Goal: Task Accomplishment & Management: Manage account settings

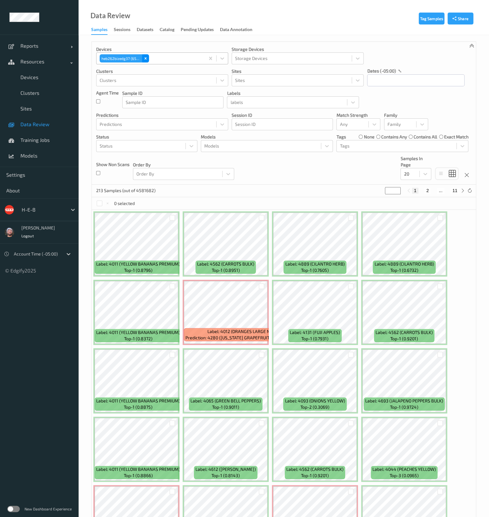
click at [146, 60] on icon "Remove heb262bizedg37 (6595)" at bounding box center [145, 58] width 4 height 4
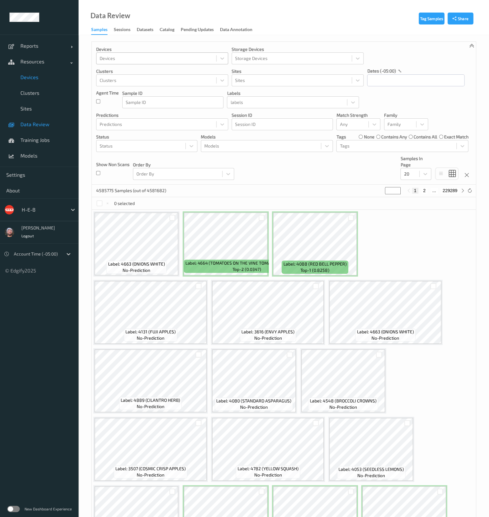
click at [41, 78] on span "Devices" at bounding box center [46, 77] width 52 height 6
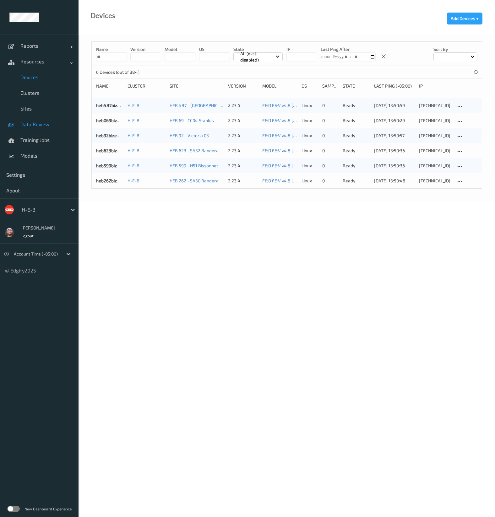
click at [72, 127] on span "Data Review" at bounding box center [46, 124] width 52 height 6
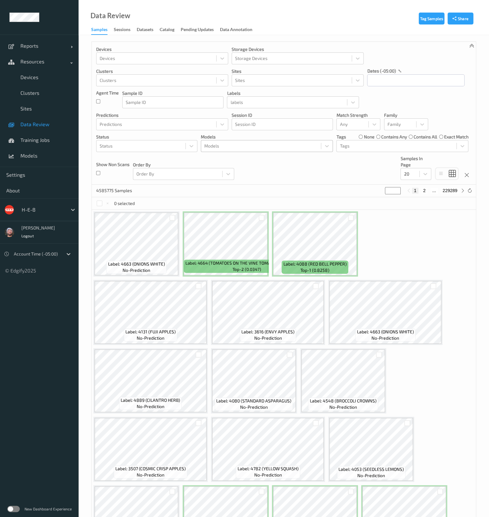
click at [221, 147] on div at bounding box center [260, 146] width 113 height 8
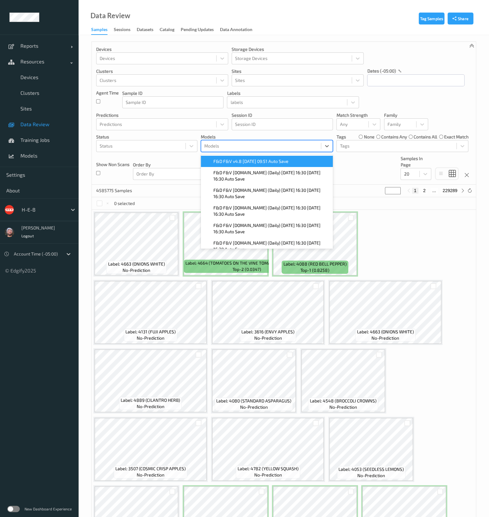
click at [247, 162] on span "F&D F&V v4.8 2025-08-20 09:51 Auto Save" at bounding box center [250, 161] width 75 height 6
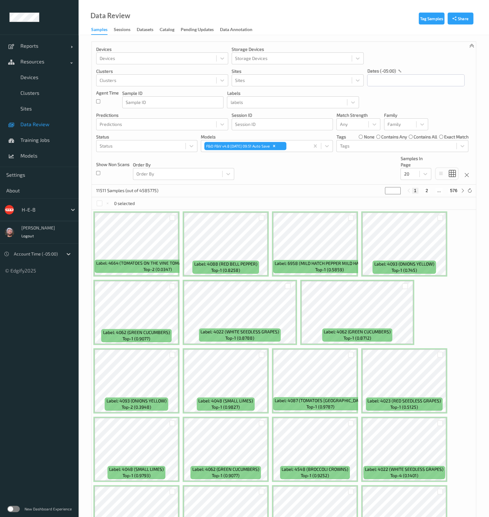
click at [328, 180] on div "Devices Devices Storage Devices Storage Devices Clusters Clusters Sites Sites d…" at bounding box center [284, 113] width 384 height 143
click at [38, 127] on span "Data Review" at bounding box center [46, 124] width 52 height 6
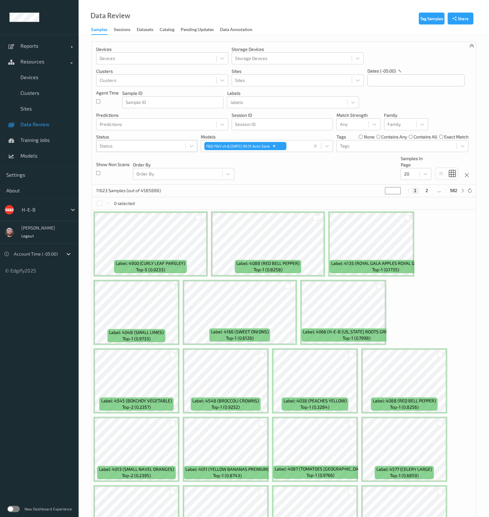
click at [135, 148] on div at bounding box center [141, 146] width 83 height 8
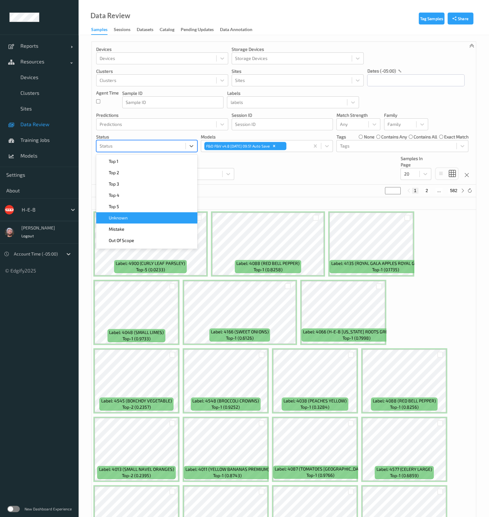
click at [143, 212] on div "Unknown" at bounding box center [146, 217] width 101 height 11
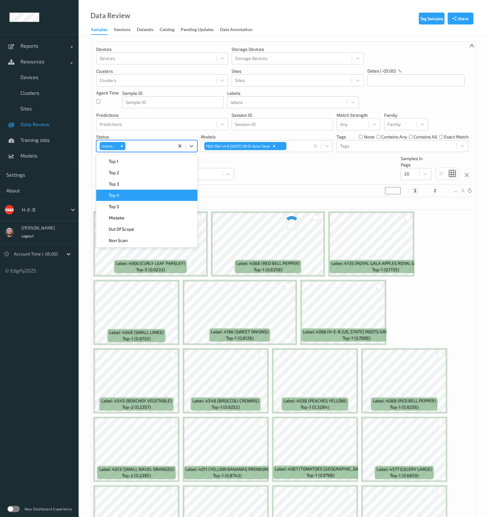
click at [261, 178] on div "Devices Devices Storage Devices Storage Devices Clusters Clusters Sites Sites d…" at bounding box center [284, 113] width 384 height 143
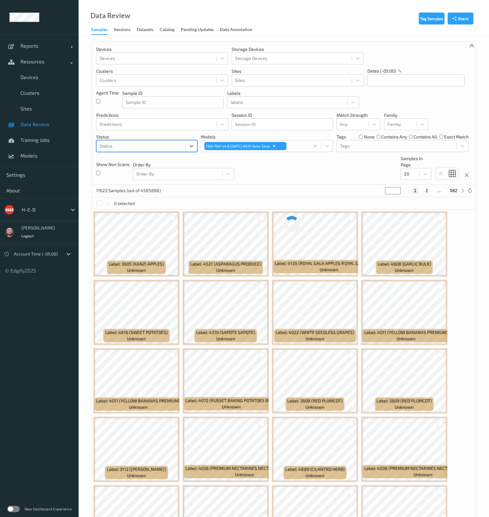
click at [176, 148] on div at bounding box center [141, 146] width 83 height 8
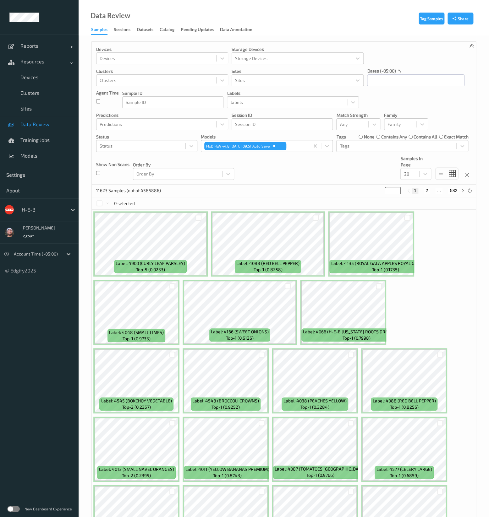
click at [162, 159] on div "Order By Order By" at bounding box center [183, 167] width 101 height 24
click at [180, 148] on div at bounding box center [141, 146] width 83 height 8
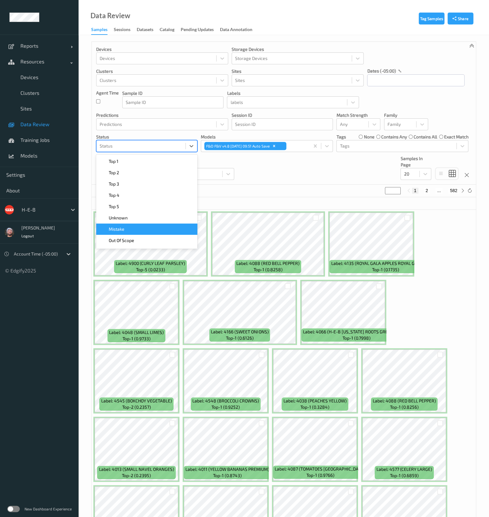
click at [156, 230] on div "Mistake" at bounding box center [147, 229] width 94 height 6
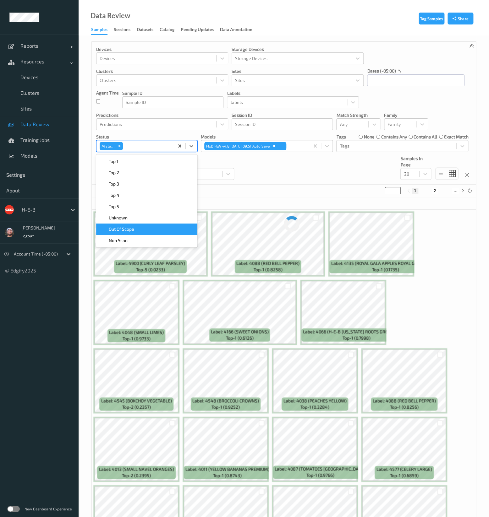
click at [309, 198] on div "0 selected" at bounding box center [284, 203] width 384 height 13
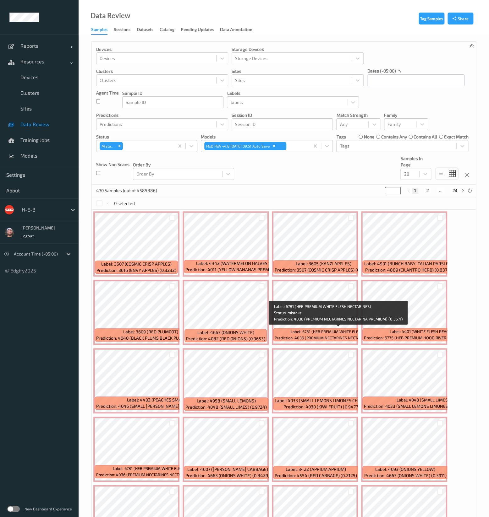
scroll to position [59, 0]
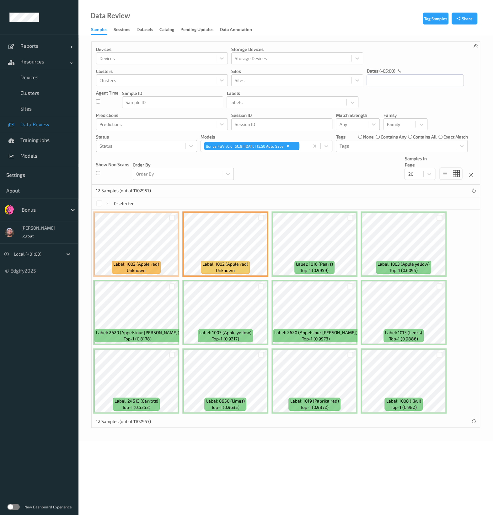
click at [33, 119] on link "Data Review" at bounding box center [39, 125] width 79 height 16
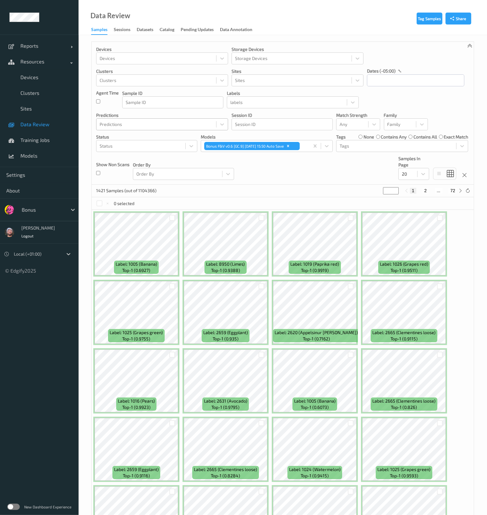
click at [155, 122] on div at bounding box center [156, 125] width 113 height 8
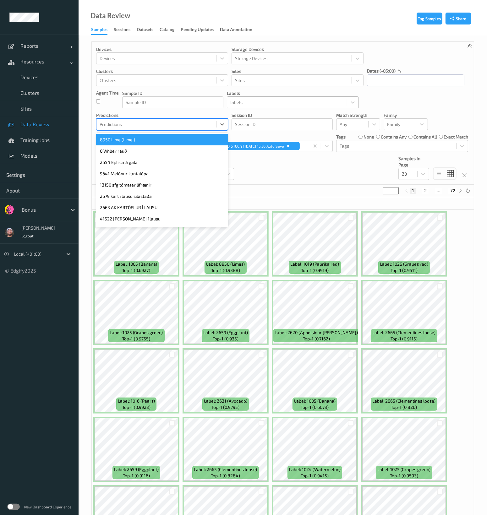
click at [275, 104] on div at bounding box center [286, 103] width 113 height 8
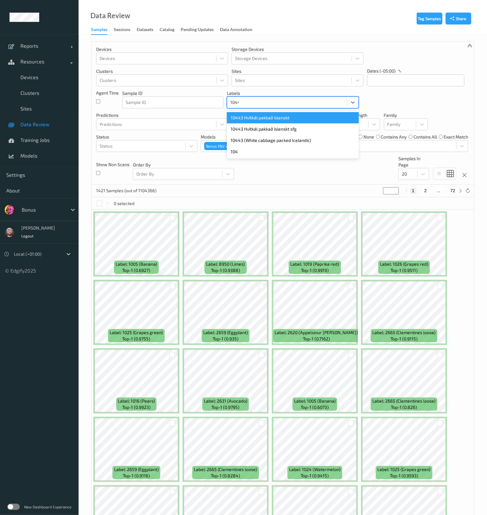
type input "10443"
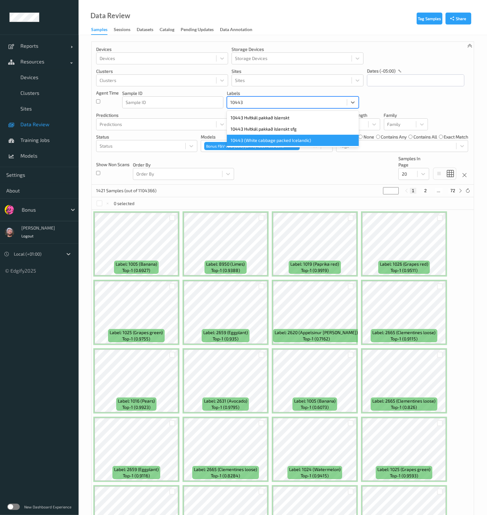
click at [297, 142] on div "10443 (White cabbage packed Icelandic)" at bounding box center [293, 140] width 132 height 11
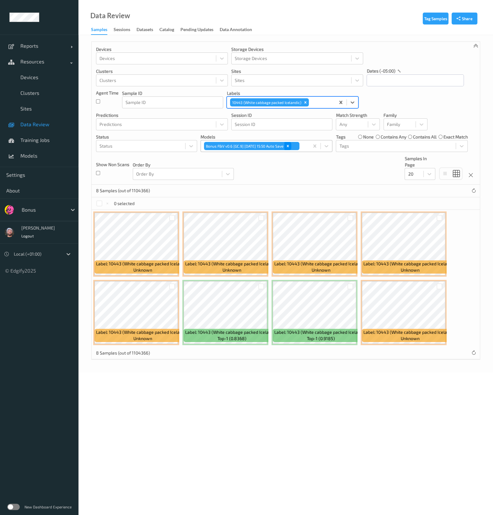
click at [290, 147] on icon "Remove Bonus F&V v0.6 [GC.9] 2025-08-20 15:50 Auto Save" at bounding box center [288, 146] width 4 height 4
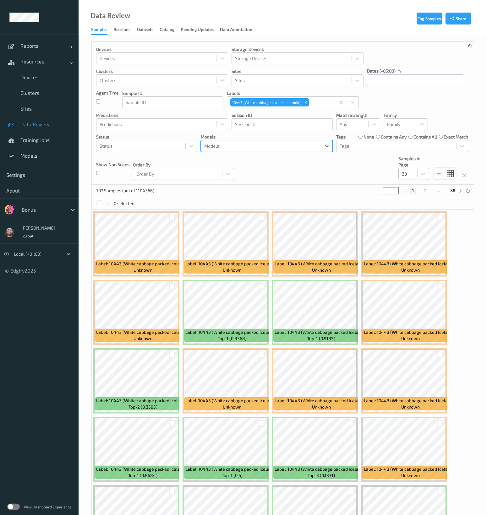
click at [416, 177] on div "20" at bounding box center [408, 174] width 19 height 10
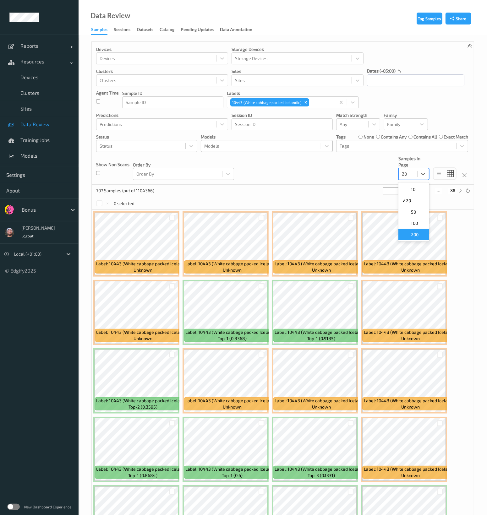
click at [416, 229] on div "200" at bounding box center [413, 234] width 31 height 11
click at [305, 104] on icon "Remove 10443 (White cabbage packed Icelandic)" at bounding box center [305, 102] width 4 height 4
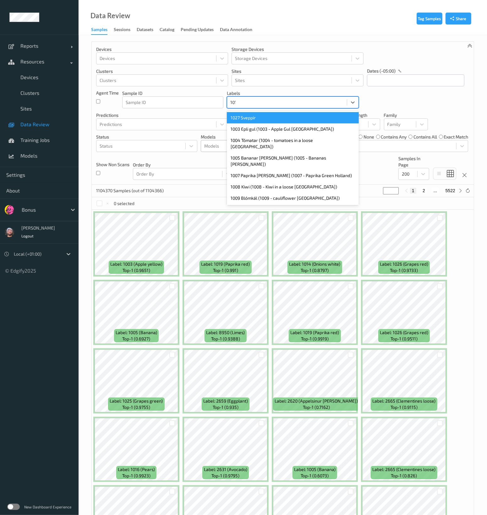
type input "1012"
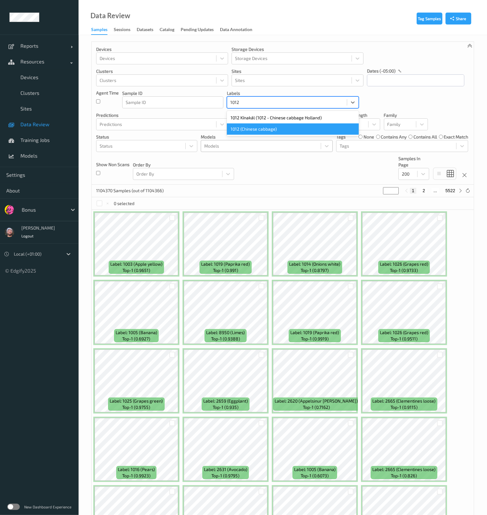
click at [292, 128] on div "1012 (Chinese cabbage)" at bounding box center [293, 128] width 132 height 11
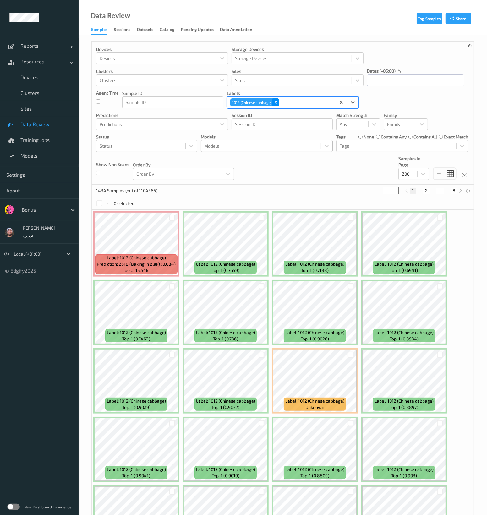
click at [274, 102] on icon "Remove 1012 (Chinese cabbage)" at bounding box center [276, 102] width 4 height 4
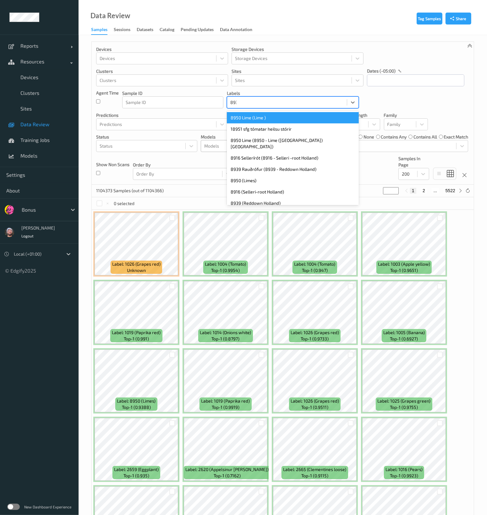
type input "8939"
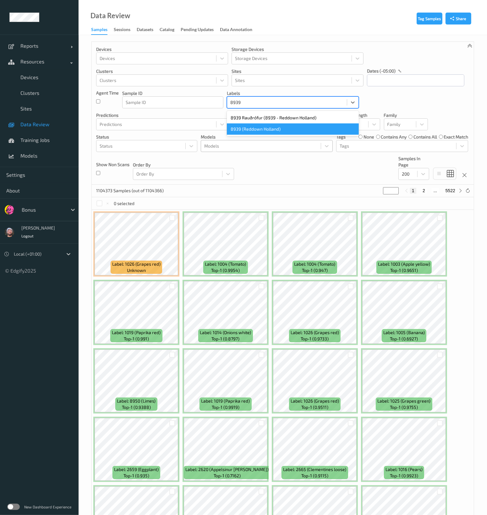
click at [278, 128] on div "8939 (Reddown Holland)" at bounding box center [293, 128] width 132 height 11
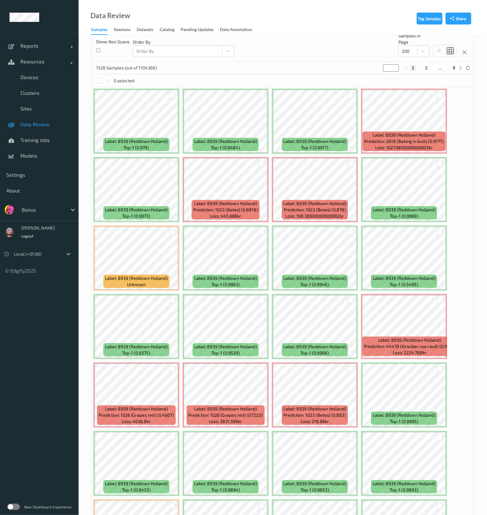
scroll to position [122, 0]
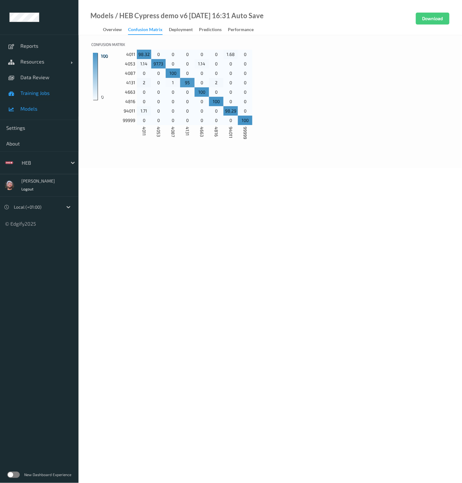
click at [48, 98] on link "Training Jobs" at bounding box center [39, 93] width 79 height 16
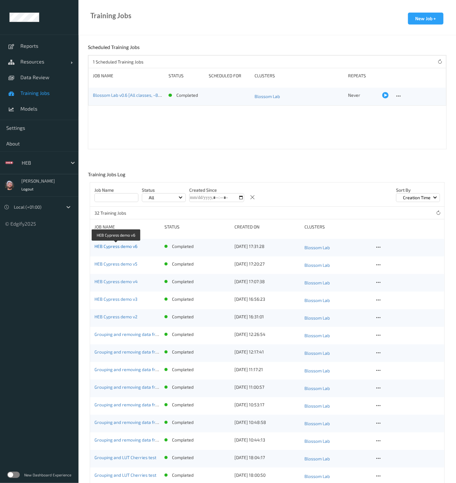
click at [134, 245] on link "HEB Cypress demo v6" at bounding box center [116, 245] width 43 height 5
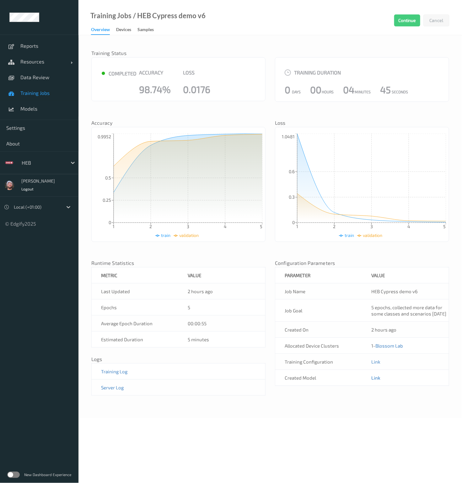
click at [373, 380] on link "Link" at bounding box center [376, 378] width 9 height 6
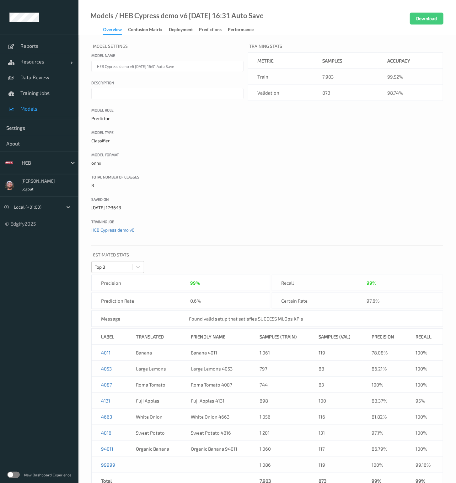
click at [444, 259] on div "Model Settings Model name HEB Cypress demo v6 2025-08-21 16:31 Auto Save Descri…" at bounding box center [268, 268] width 378 height 466
click at [447, 196] on div "Model Settings Model name HEB Cypress demo v6 2025-08-21 16:31 Auto Save Descri…" at bounding box center [268, 268] width 378 height 466
click at [225, 178] on label "Total number of classes" at bounding box center [167, 177] width 152 height 6
click at [0, 0] on input "Total number of classes" at bounding box center [0, 0] width 0 height 0
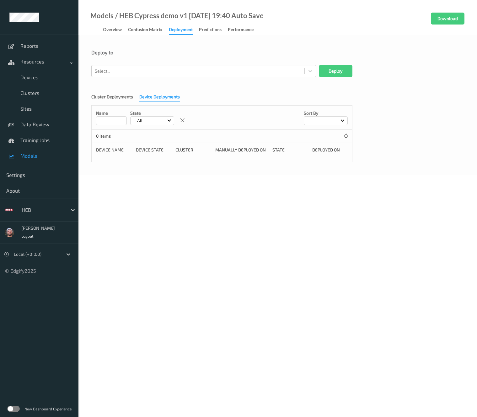
click at [287, 33] on div "Models / HEB Cypress demo v1 2025-08-13 19:40 Auto Save Overview Confusion matr…" at bounding box center [278, 17] width 399 height 35
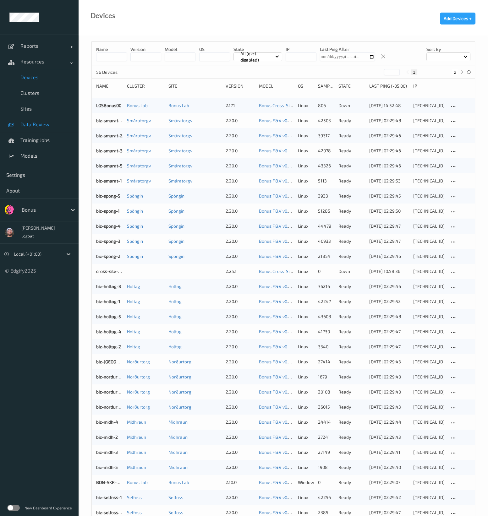
click at [31, 123] on span "Data Review" at bounding box center [46, 124] width 52 height 6
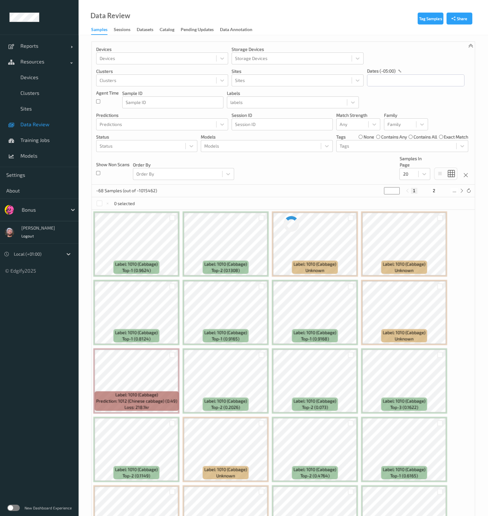
click at [286, 152] on div "Devices Devices Storage Devices Storage Devices Clusters Clusters Sites Sites d…" at bounding box center [283, 113] width 383 height 143
click at [278, 149] on div at bounding box center [260, 146] width 113 height 8
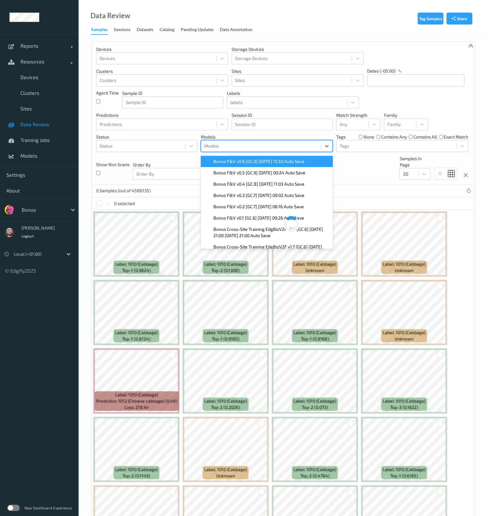
click at [251, 162] on span "Bonus F&V v0.6 [GC.9] [DATE] 15:50 Auto Save" at bounding box center [258, 161] width 91 height 6
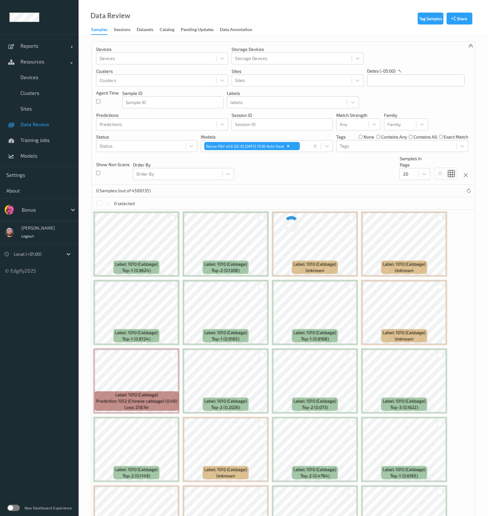
click at [46, 217] on div "Bonus" at bounding box center [39, 209] width 79 height 23
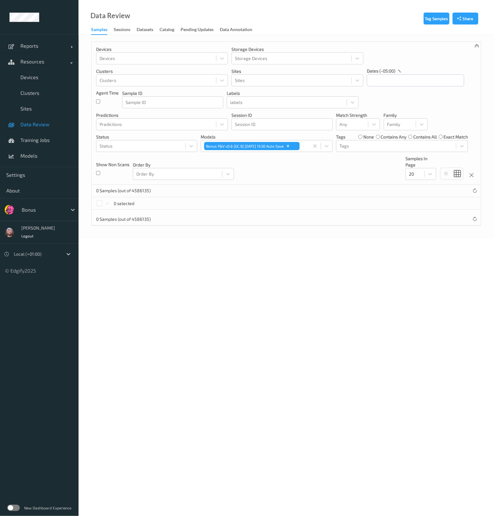
click at [45, 209] on div at bounding box center [43, 210] width 42 height 8
type input "bonus"
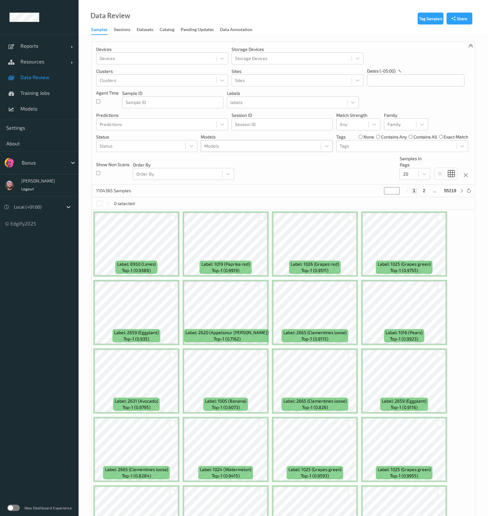
click at [244, 143] on div at bounding box center [260, 146] width 113 height 8
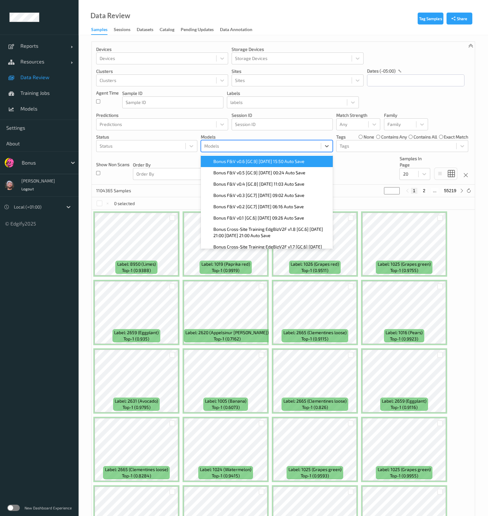
click at [253, 160] on span "Bonus F&V v0.6 [GC.9] [DATE] 15:50 Auto Save" at bounding box center [258, 161] width 91 height 6
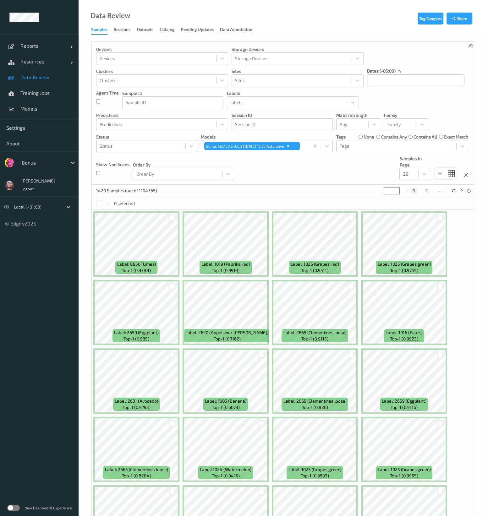
click at [169, 144] on div at bounding box center [141, 146] width 83 height 8
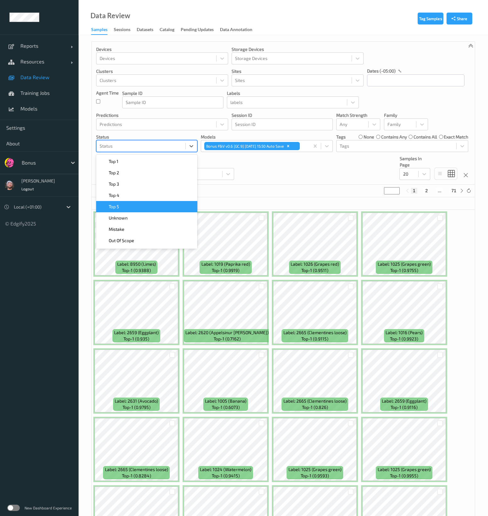
click at [164, 212] on div "Unknown" at bounding box center [146, 217] width 101 height 11
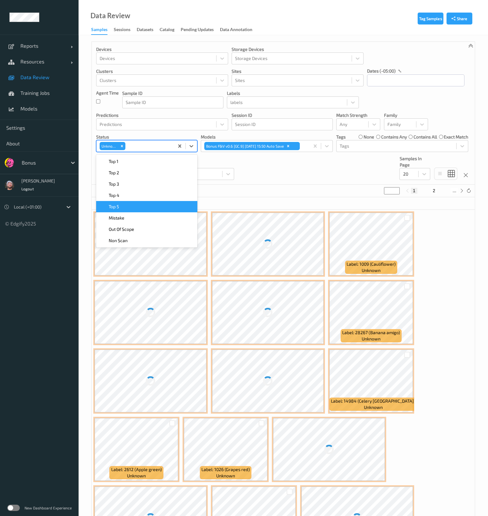
click at [280, 184] on div "Devices Devices Storage Devices Storage Devices Clusters Clusters Sites Sites d…" at bounding box center [283, 113] width 383 height 143
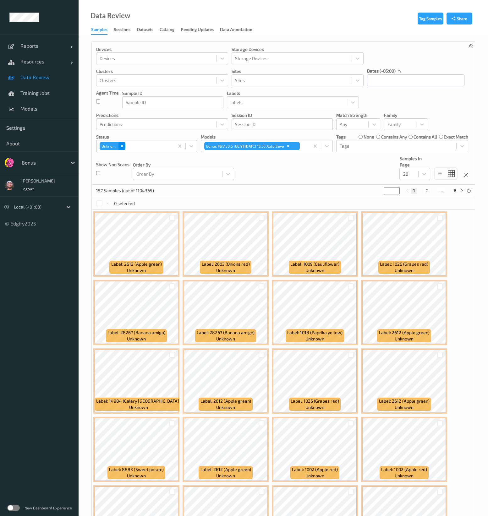
click at [121, 147] on icon "Remove Unknown" at bounding box center [122, 146] width 2 height 2
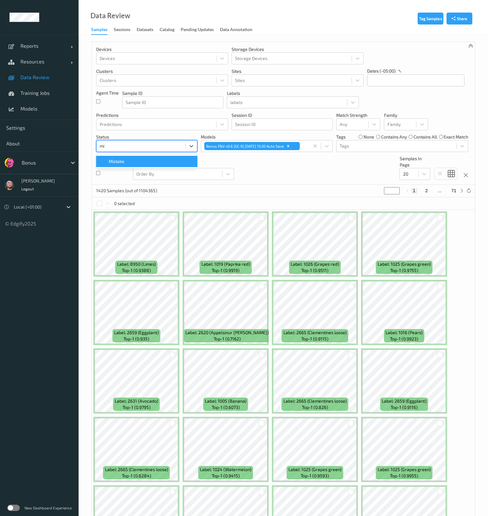
type input "mis"
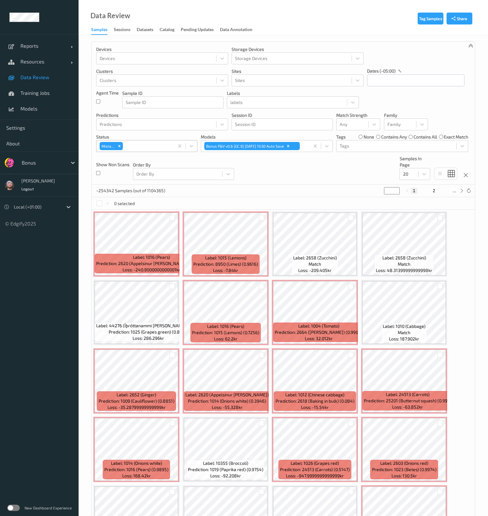
click at [272, 201] on div "0 selected" at bounding box center [283, 203] width 383 height 13
click at [360, 122] on div at bounding box center [351, 125] width 25 height 8
click at [364, 155] on span "Alert non-match" at bounding box center [363, 154] width 28 height 13
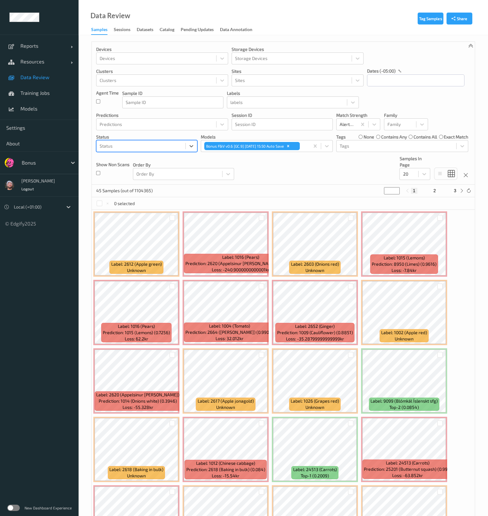
scroll to position [0, 0]
click at [173, 148] on div at bounding box center [141, 146] width 83 height 8
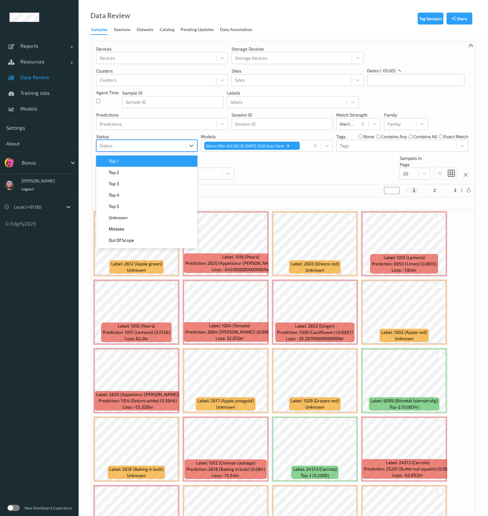
click at [166, 154] on div "Top 1    Top 2    Top 3    Top 4    Top 5    Unknown    Mistake    Out Of Scope…" at bounding box center [146, 201] width 101 height 94
click at [168, 157] on div "Top 1" at bounding box center [146, 160] width 101 height 11
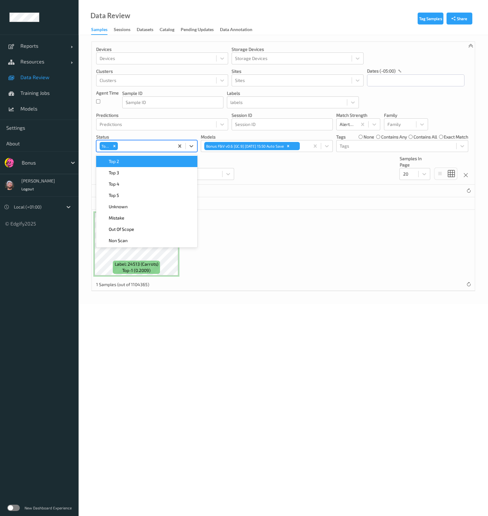
scroll to position [0, 0]
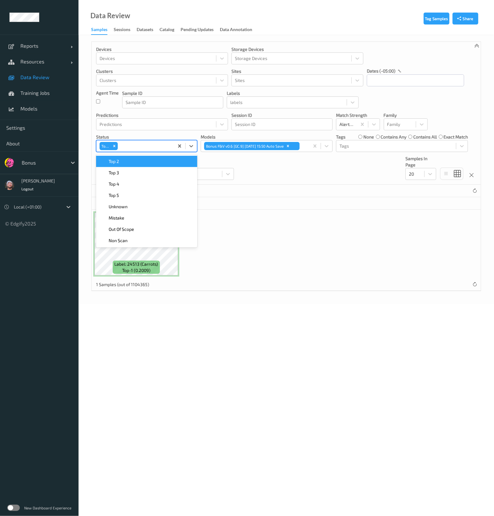
click at [168, 157] on div "Top 2" at bounding box center [146, 161] width 101 height 11
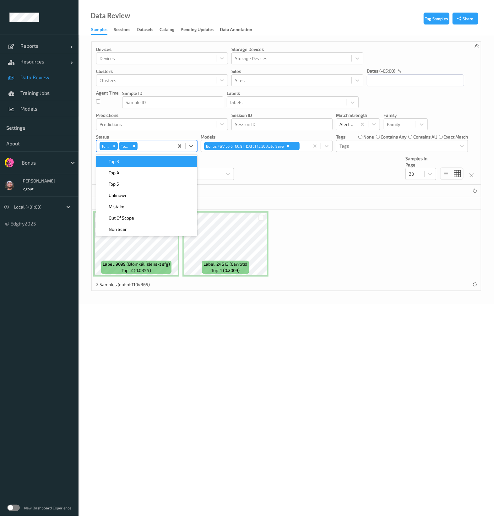
click at [170, 161] on div "Top 3" at bounding box center [147, 161] width 94 height 6
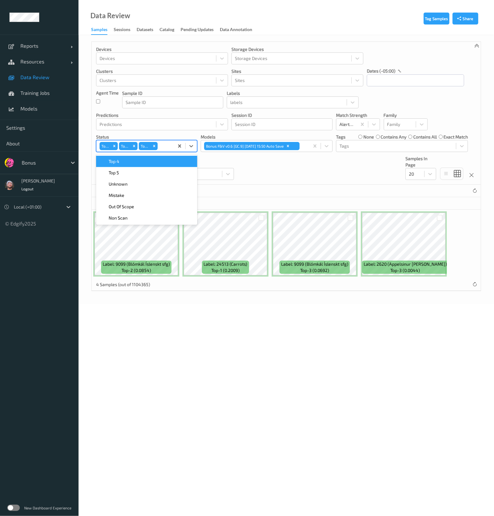
click at [274, 184] on div "Devices Devices Storage Devices Storage Devices Clusters Clusters Sites Sites d…" at bounding box center [286, 113] width 389 height 143
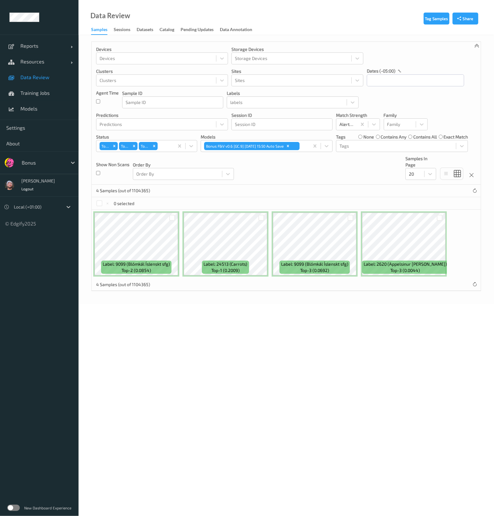
click at [257, 218] on div at bounding box center [261, 218] width 12 height 10
click at [259, 218] on div at bounding box center [261, 218] width 6 height 6
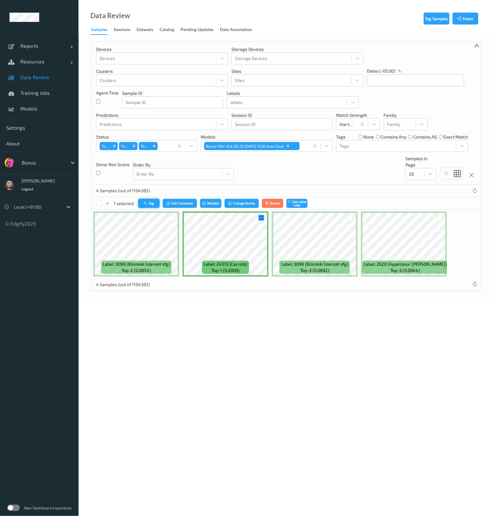
click at [153, 199] on button "Tag" at bounding box center [148, 203] width 21 height 9
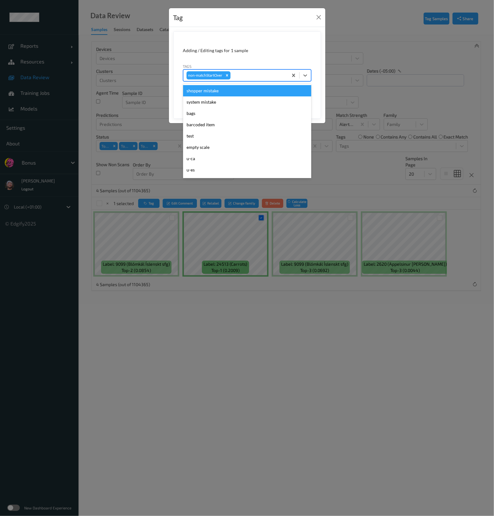
click at [241, 78] on div at bounding box center [258, 76] width 53 height 8
type input "ca"
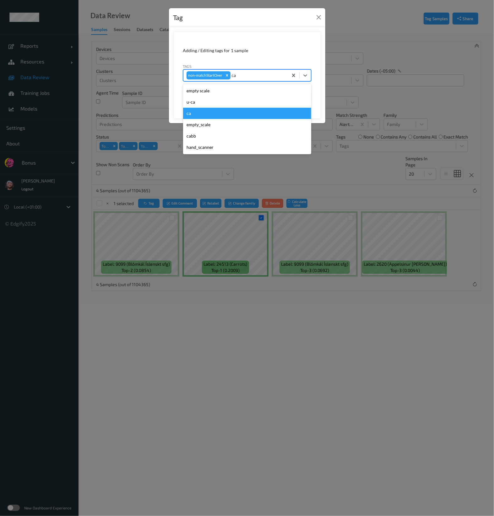
click at [211, 114] on div "ca" at bounding box center [247, 113] width 128 height 11
type input "s"
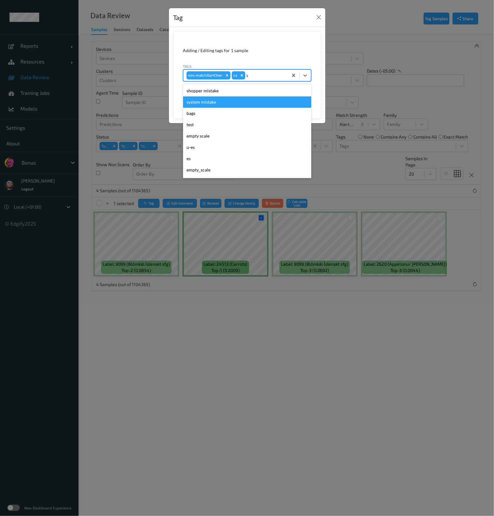
click at [244, 97] on div "system mistake" at bounding box center [247, 101] width 128 height 11
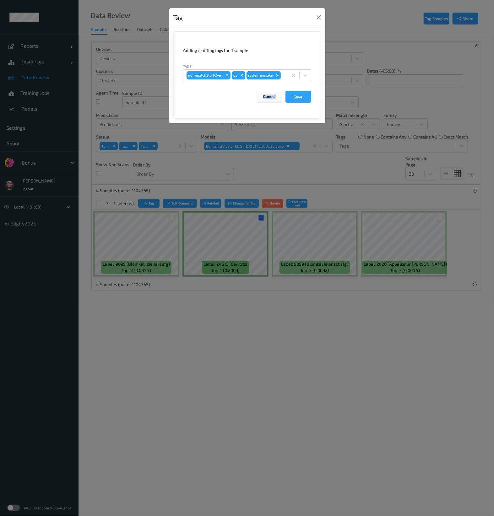
click at [244, 97] on div "Cancel Save" at bounding box center [247, 97] width 128 height 12
click at [273, 77] on div "system mistake" at bounding box center [260, 75] width 27 height 8
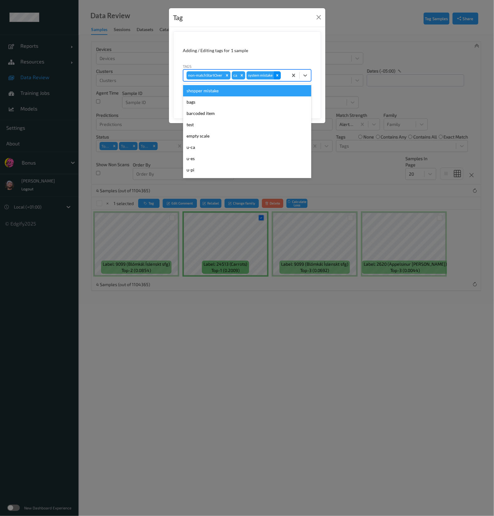
click at [276, 74] on icon "Remove system mistake" at bounding box center [277, 75] width 4 height 4
type input "s"
click at [256, 89] on div "shopper mistake" at bounding box center [247, 90] width 128 height 11
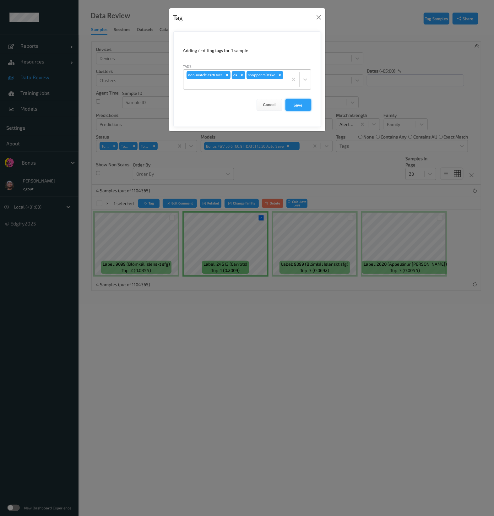
click at [296, 99] on button "Save" at bounding box center [298, 105] width 26 height 12
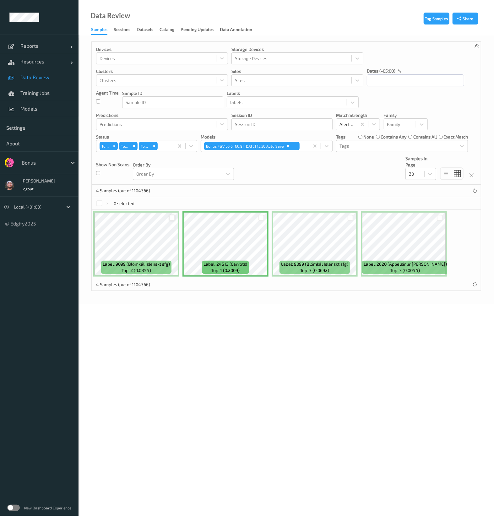
click at [173, 218] on div at bounding box center [172, 218] width 6 height 6
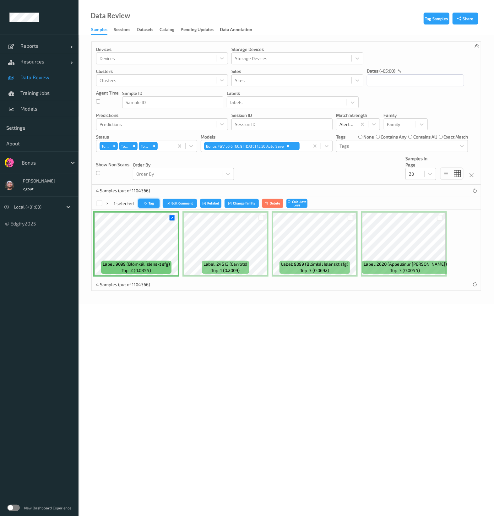
click at [150, 202] on button "Tag" at bounding box center [148, 203] width 21 height 9
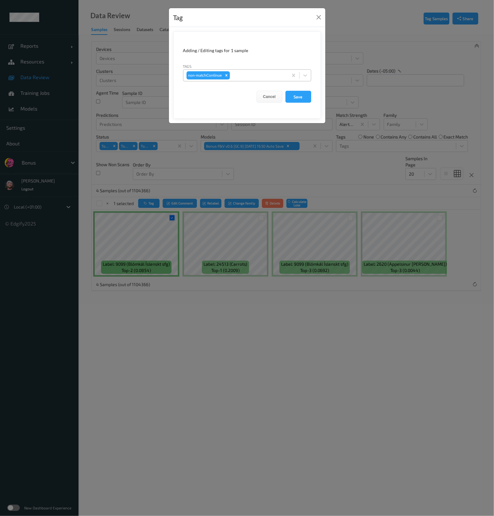
click at [249, 77] on div at bounding box center [258, 76] width 54 height 8
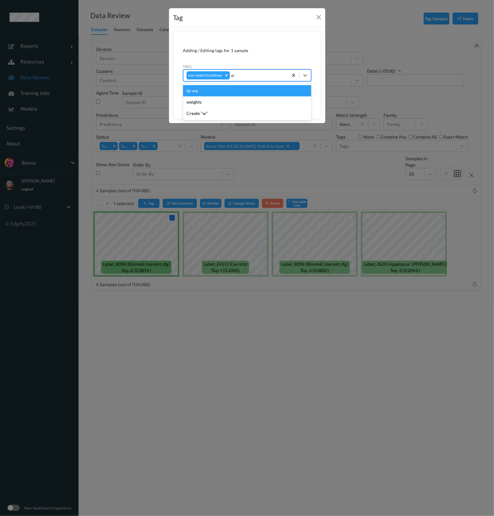
type input "wa"
click at [249, 86] on div "fp-wa" at bounding box center [247, 90] width 128 height 11
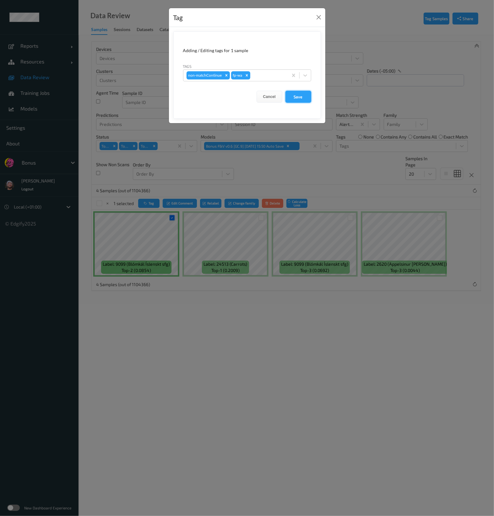
click at [307, 97] on button "Save" at bounding box center [298, 97] width 26 height 12
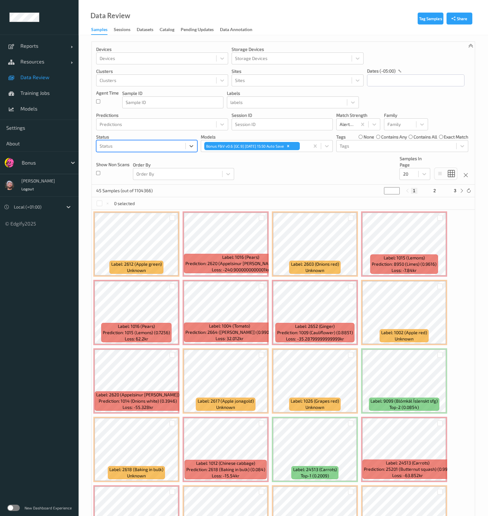
click at [167, 147] on div at bounding box center [141, 146] width 83 height 8
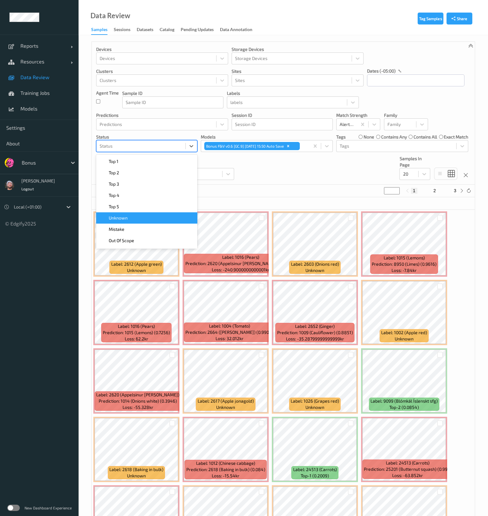
click at [143, 220] on div "Unknown" at bounding box center [147, 218] width 94 height 6
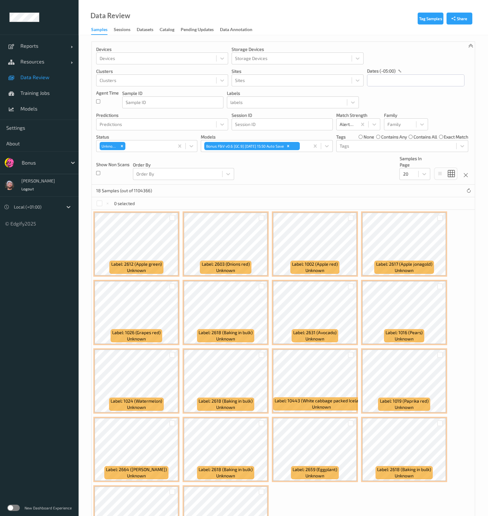
click at [350, 186] on div "18 Samples (out of 1104366)" at bounding box center [283, 191] width 383 height 13
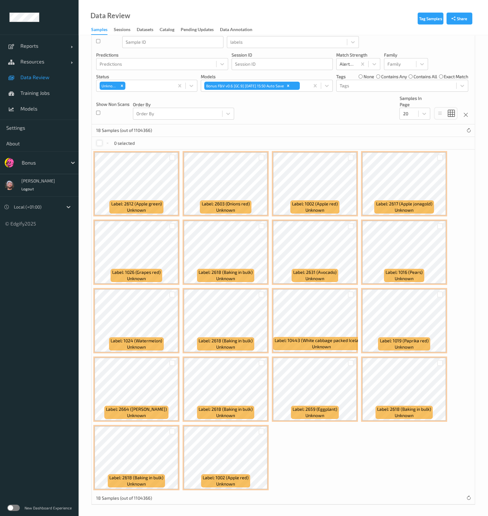
click at [99, 143] on div at bounding box center [99, 143] width 6 height 6
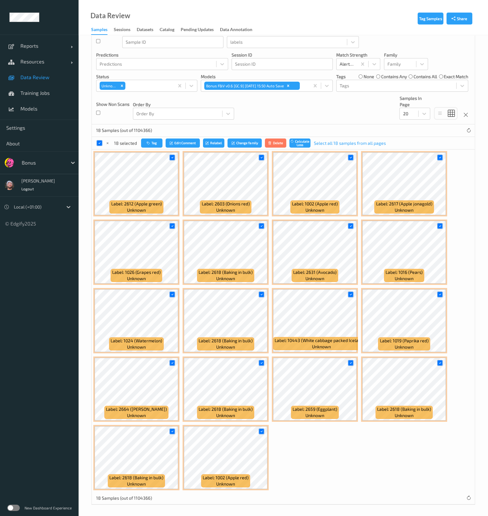
click at [363, 75] on label "none" at bounding box center [368, 76] width 11 height 6
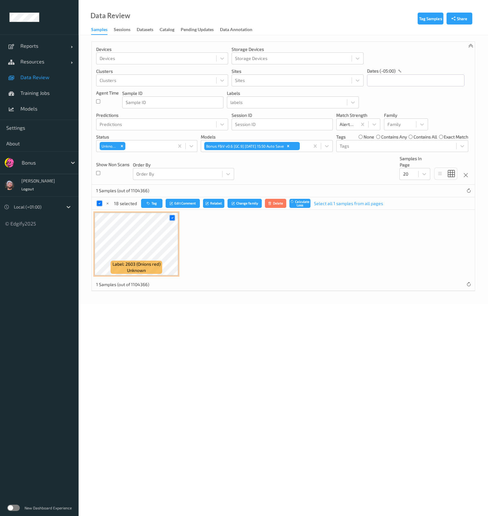
scroll to position [0, 0]
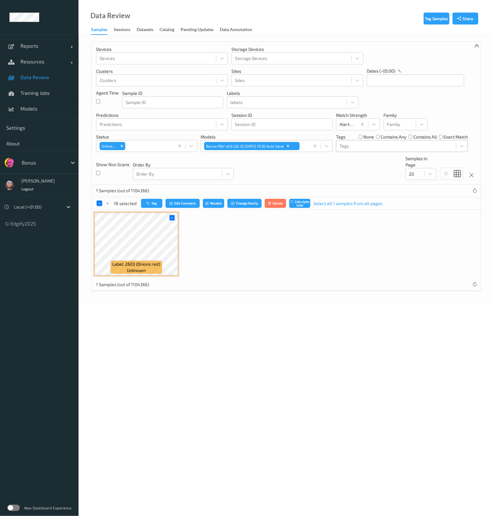
click at [350, 148] on div at bounding box center [395, 146] width 113 height 8
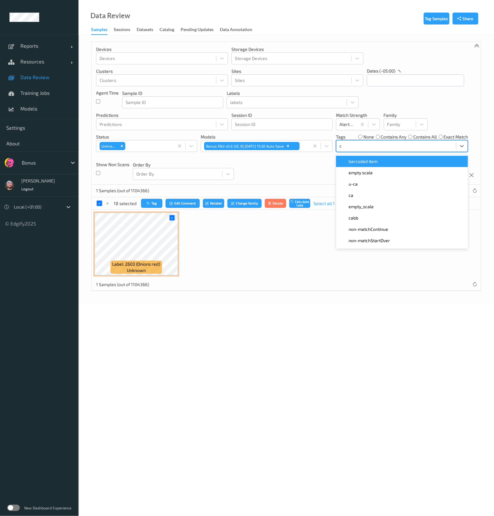
type input "ca"
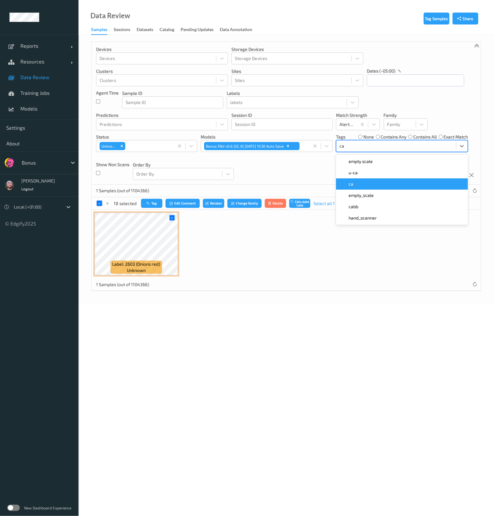
click at [358, 174] on div "u-ca" at bounding box center [402, 173] width 124 height 6
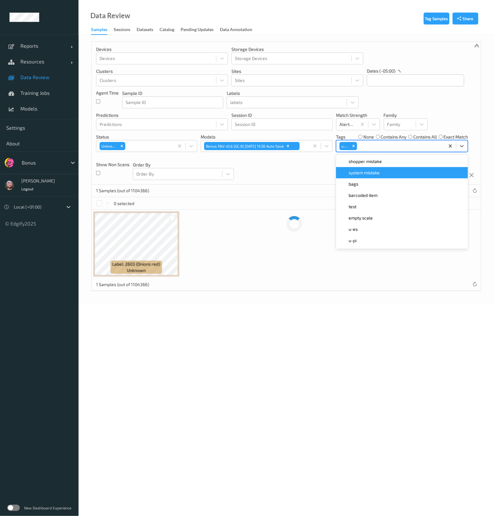
type input "s"
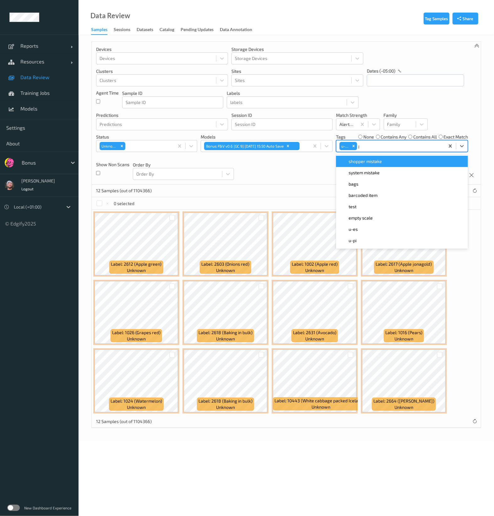
type input "gi"
type input "pi"
type input "es"
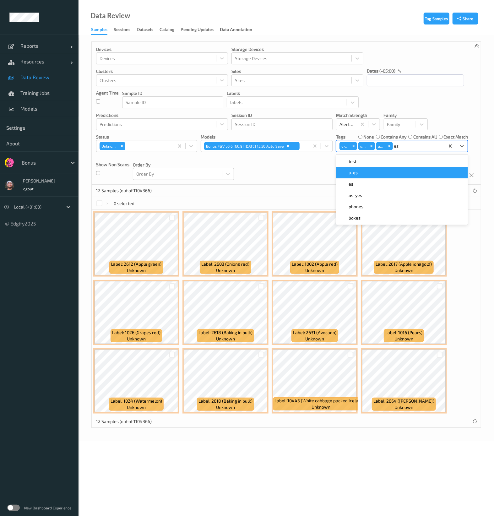
click at [385, 170] on div "u-es" at bounding box center [402, 173] width 124 height 6
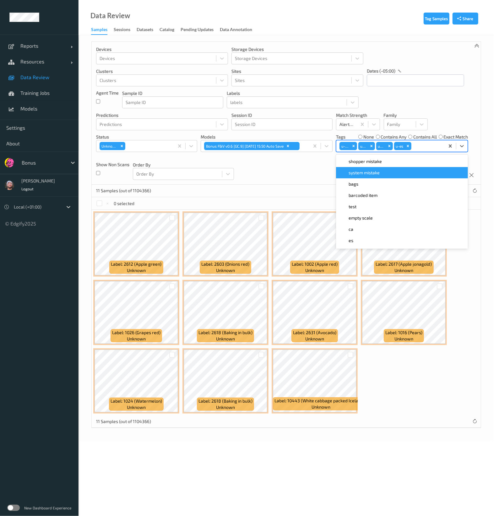
click at [294, 180] on div "Devices Devices Storage Devices Storage Devices Clusters Clusters Sites Sites d…" at bounding box center [286, 113] width 389 height 143
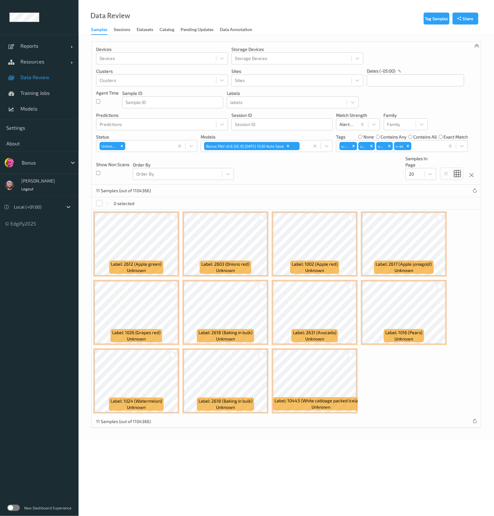
click at [100, 205] on div at bounding box center [99, 203] width 6 height 6
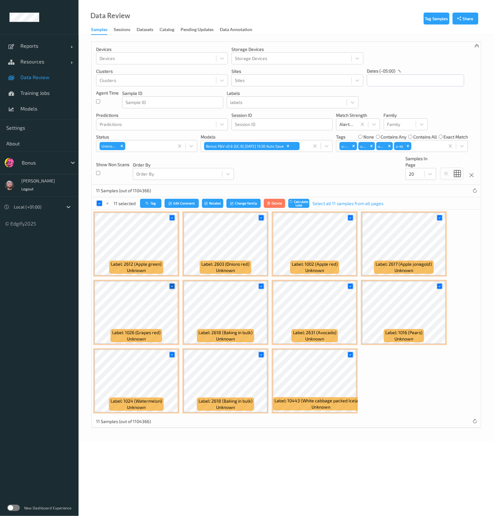
click at [172, 288] on icon at bounding box center [172, 286] width 4 height 4
click at [349, 285] on icon at bounding box center [350, 286] width 4 height 4
click at [171, 355] on icon at bounding box center [172, 355] width 4 height 4
click at [348, 353] on icon at bounding box center [350, 355] width 4 height 4
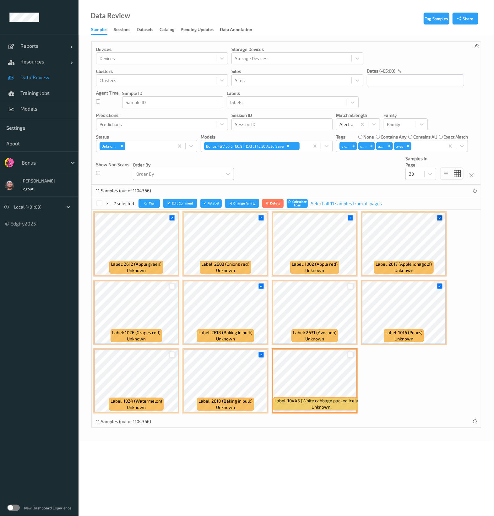
click at [437, 217] on icon at bounding box center [439, 218] width 4 height 4
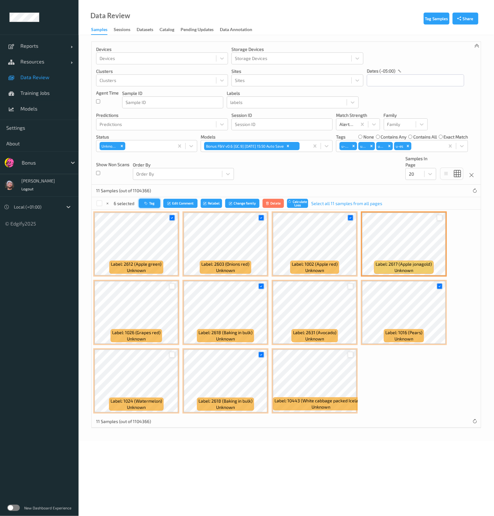
click at [139, 200] on button "Tag" at bounding box center [149, 203] width 21 height 9
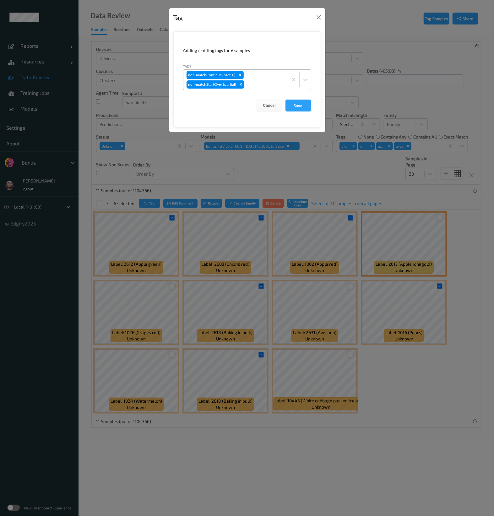
click at [258, 85] on div at bounding box center [265, 85] width 39 height 8
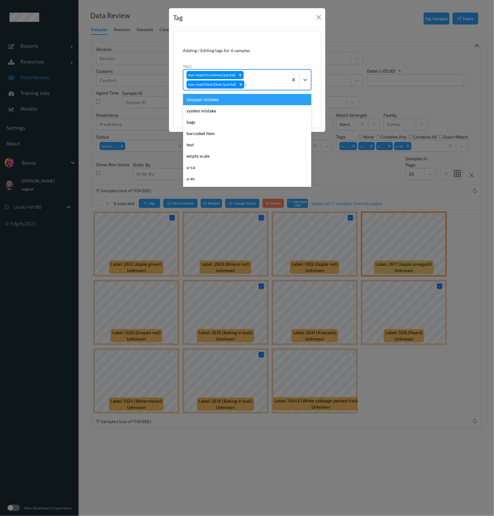
type input "ca"
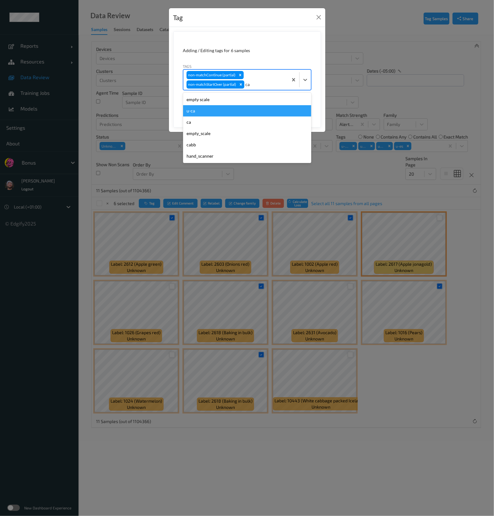
click at [239, 113] on div "u-ca" at bounding box center [247, 110] width 128 height 11
type input "s"
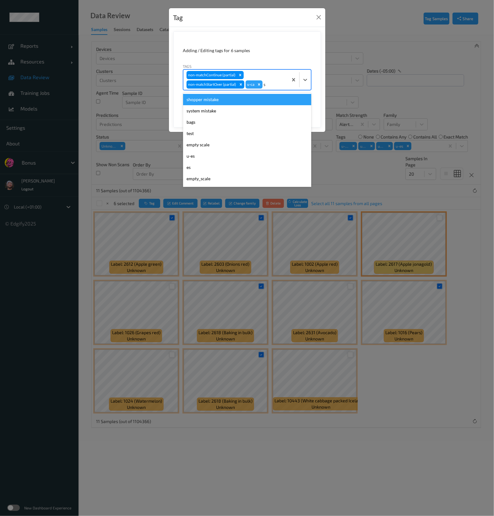
click at [267, 102] on div "shopper mistake" at bounding box center [247, 99] width 128 height 11
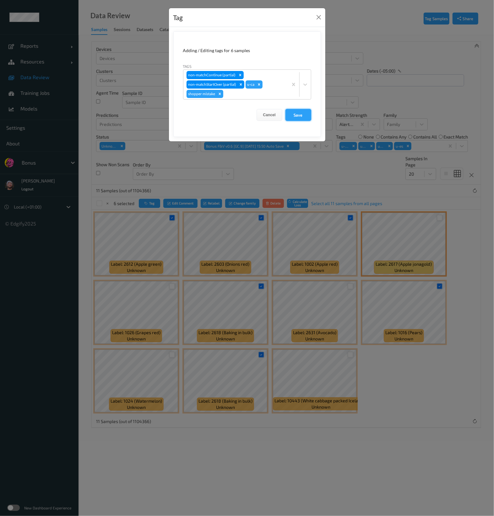
click at [299, 116] on button "Save" at bounding box center [298, 115] width 26 height 12
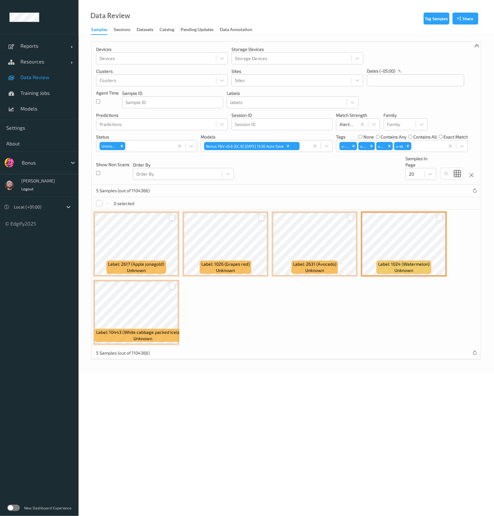
click at [100, 204] on div at bounding box center [99, 203] width 6 height 6
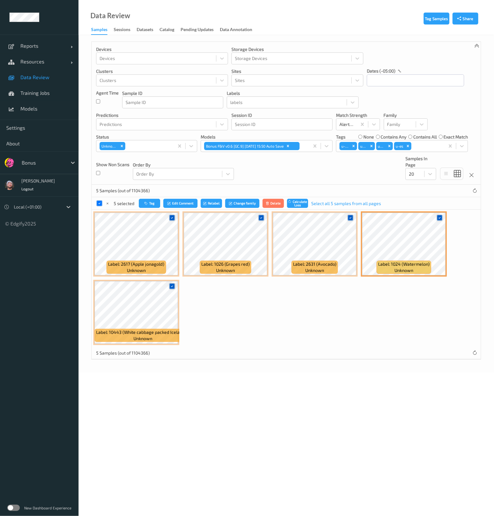
click at [257, 217] on div at bounding box center [261, 218] width 12 height 10
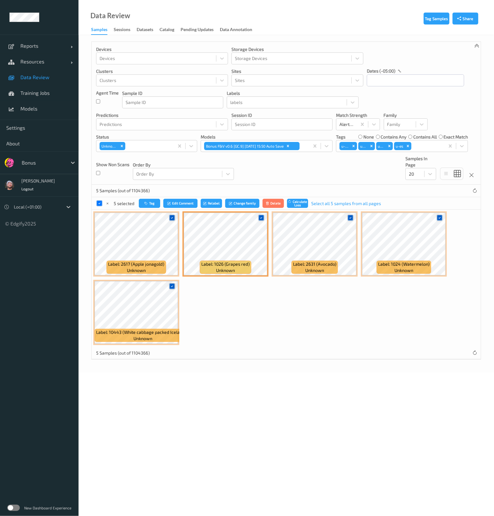
click at [260, 217] on icon at bounding box center [261, 218] width 4 height 4
click at [348, 216] on icon at bounding box center [350, 218] width 4 height 4
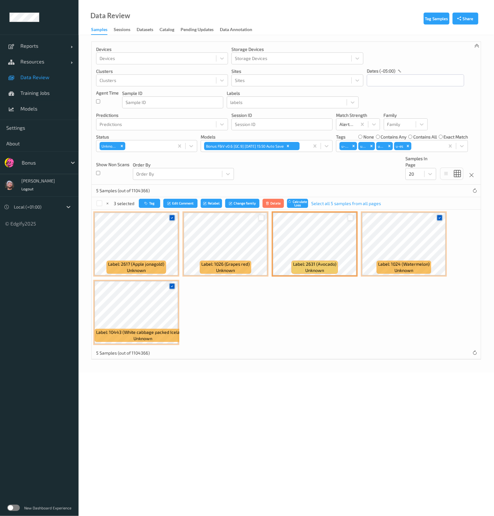
click at [437, 216] on icon at bounding box center [439, 218] width 4 height 4
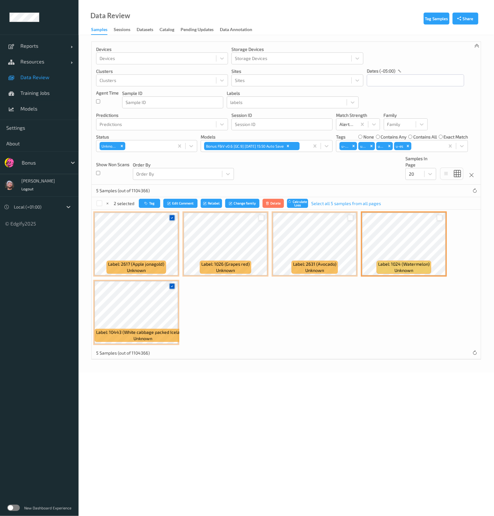
click at [171, 284] on icon at bounding box center [172, 286] width 4 height 4
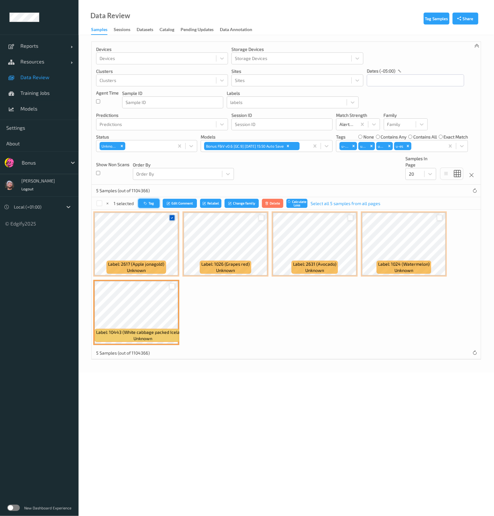
click at [156, 206] on button "Tag" at bounding box center [148, 203] width 21 height 9
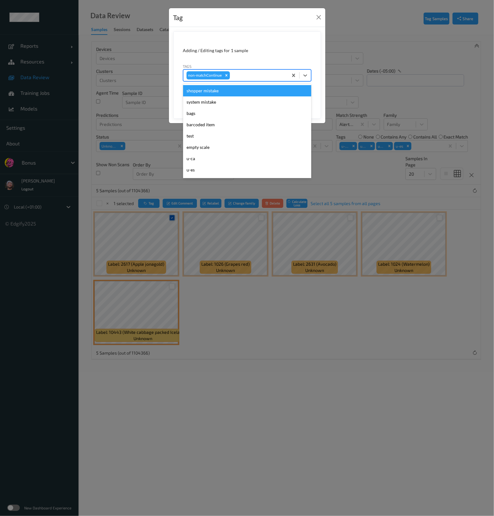
click at [240, 72] on div at bounding box center [258, 76] width 54 height 8
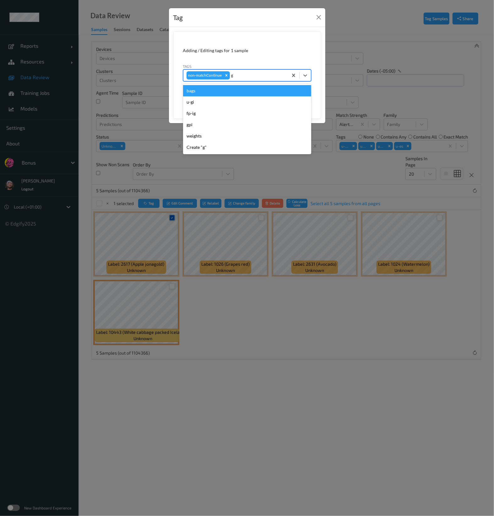
type input "gi"
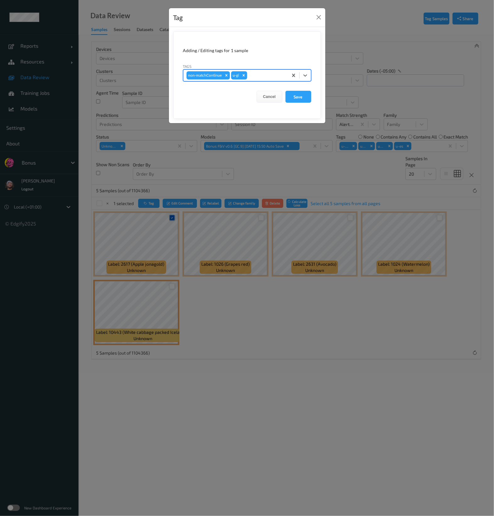
click at [285, 91] on button "Save" at bounding box center [298, 97] width 26 height 12
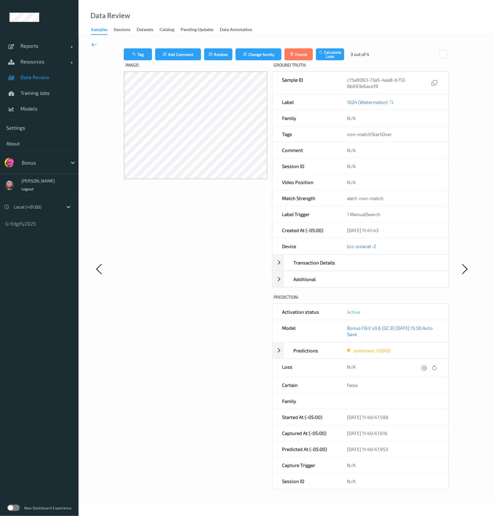
click at [97, 46] on icon at bounding box center [94, 44] width 6 height 7
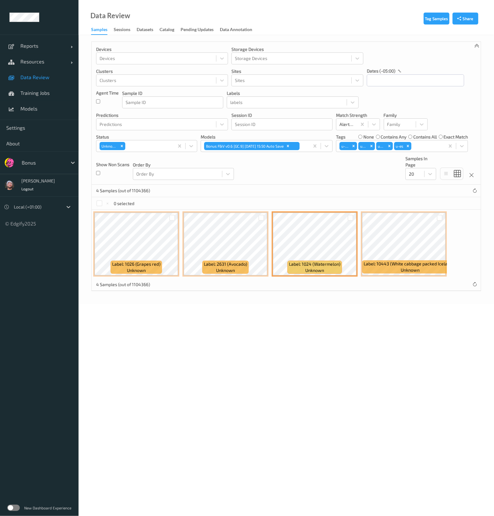
click at [176, 220] on div at bounding box center [172, 218] width 12 height 10
click at [171, 218] on div at bounding box center [172, 218] width 6 height 6
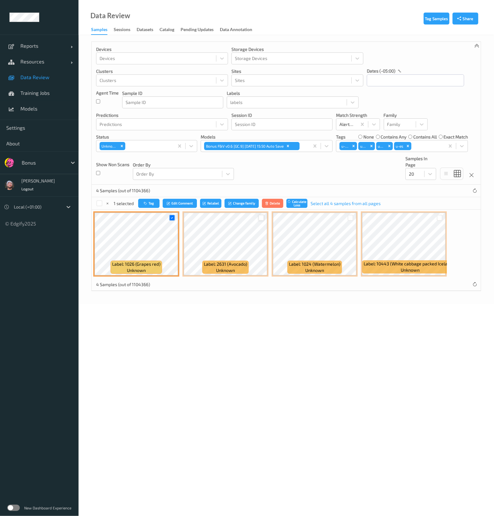
click at [258, 219] on div at bounding box center [261, 218] width 6 height 6
click at [351, 218] on div at bounding box center [351, 218] width 6 height 6
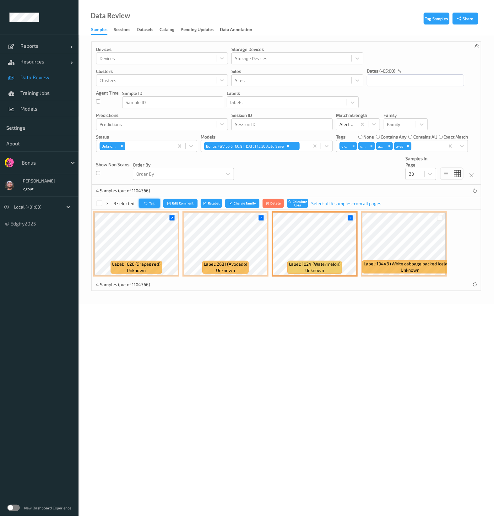
click at [155, 200] on button "Tag" at bounding box center [149, 203] width 21 height 9
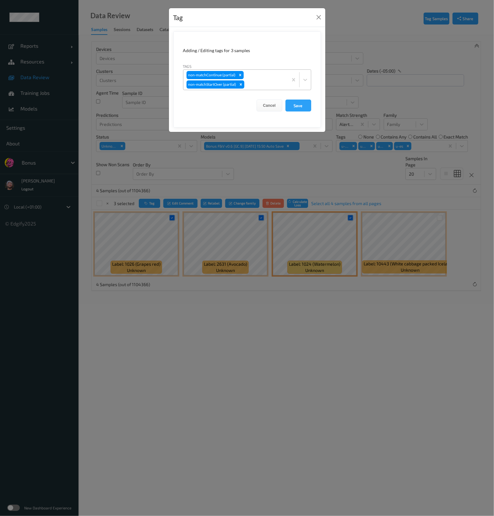
click at [263, 80] on div "non-matchContinue (partial) non-matchStartOver (partial)" at bounding box center [235, 80] width 105 height 20
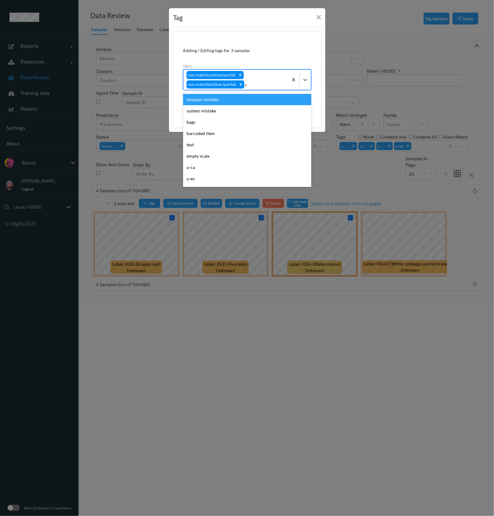
type input "pi"
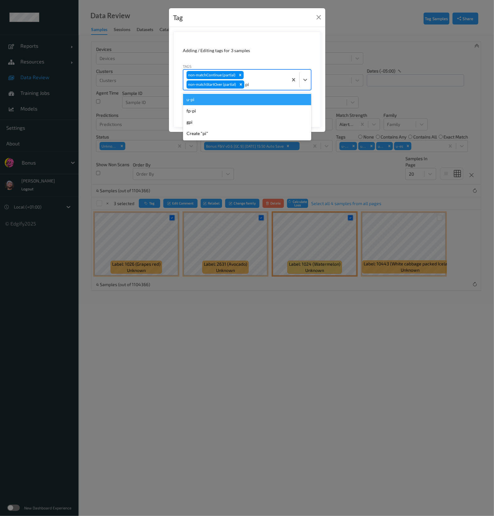
click at [264, 96] on div "u-pi" at bounding box center [247, 99] width 128 height 11
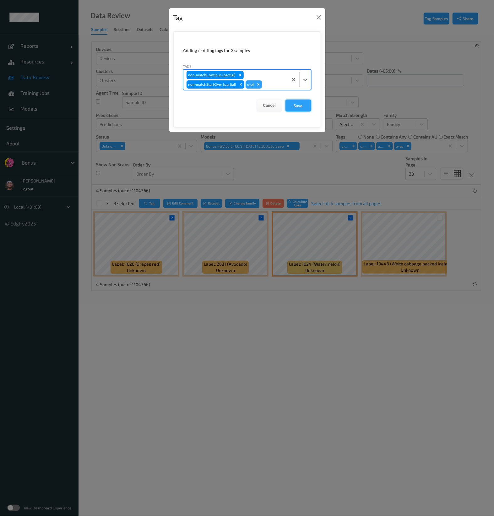
click at [302, 105] on button "Save" at bounding box center [298, 106] width 26 height 12
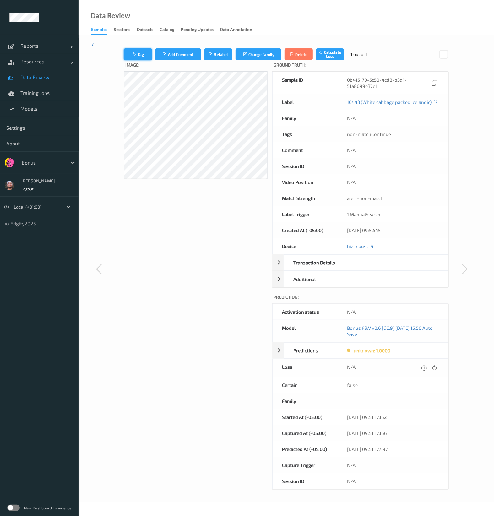
click at [141, 54] on button "Tag" at bounding box center [138, 54] width 28 height 12
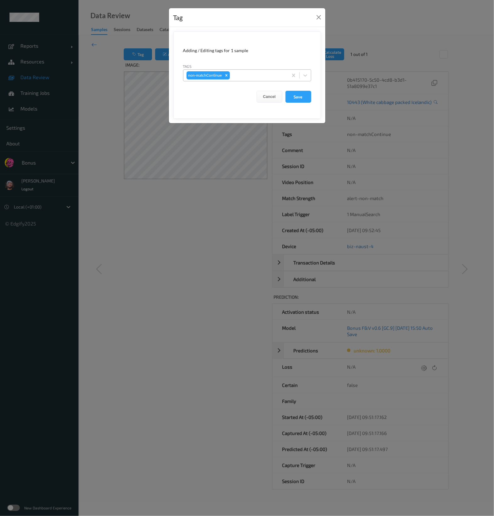
click at [257, 75] on div at bounding box center [258, 76] width 54 height 8
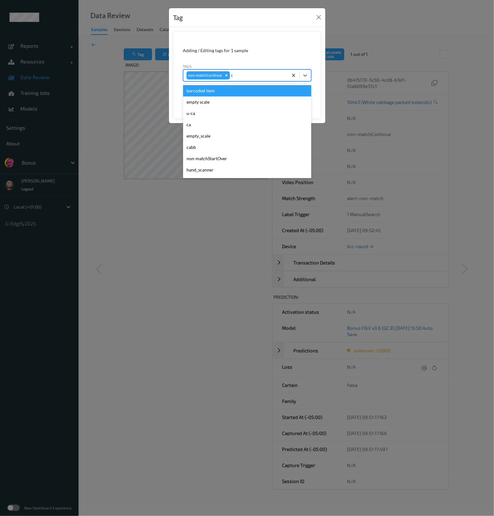
type input "ca"
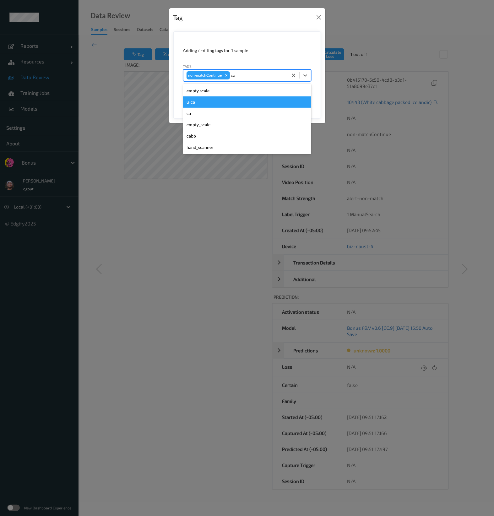
click at [242, 97] on div "u-ca" at bounding box center [247, 101] width 128 height 11
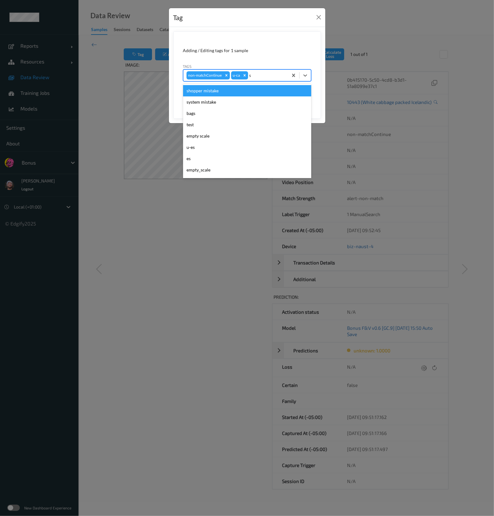
type input "sh"
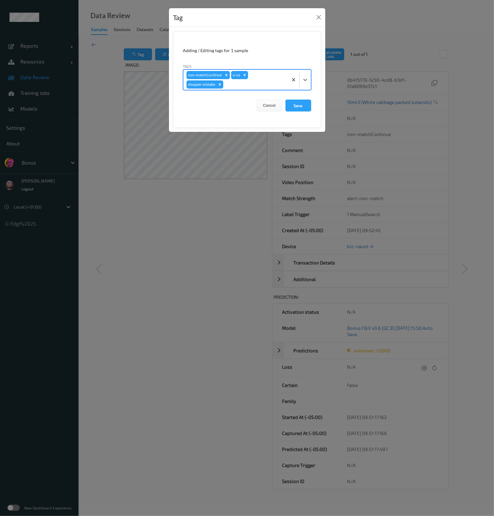
click at [285, 100] on button "Save" at bounding box center [298, 106] width 26 height 12
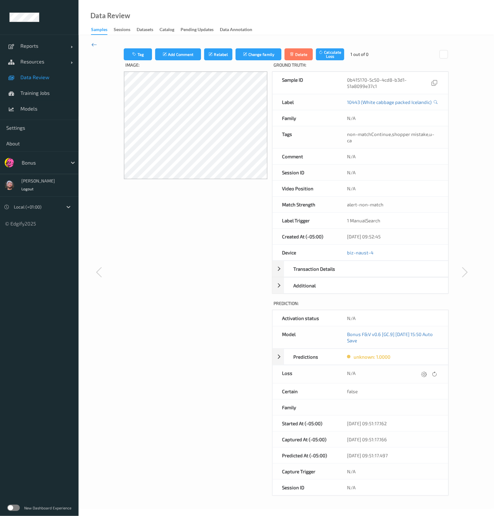
click at [96, 44] on icon at bounding box center [94, 44] width 6 height 7
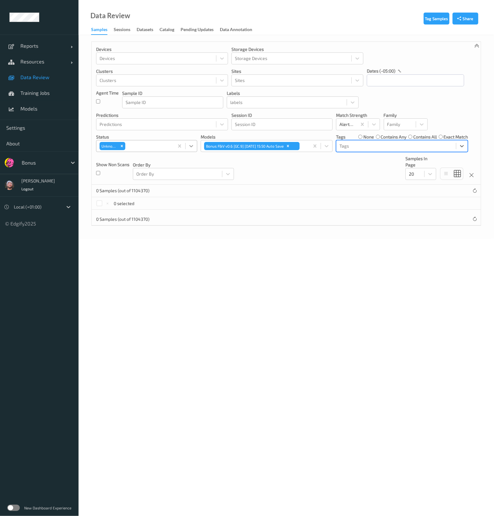
click at [186, 145] on div at bounding box center [191, 145] width 11 height 11
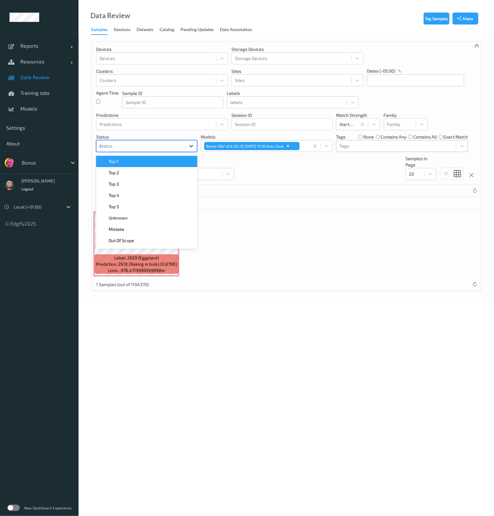
type input "mis"
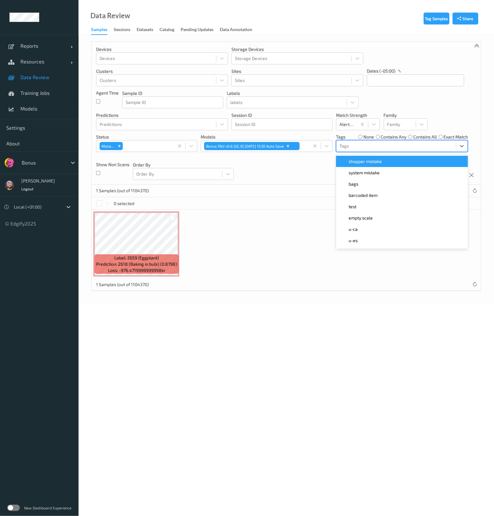
click at [361, 141] on div "Tags" at bounding box center [396, 146] width 120 height 10
type input "ca"
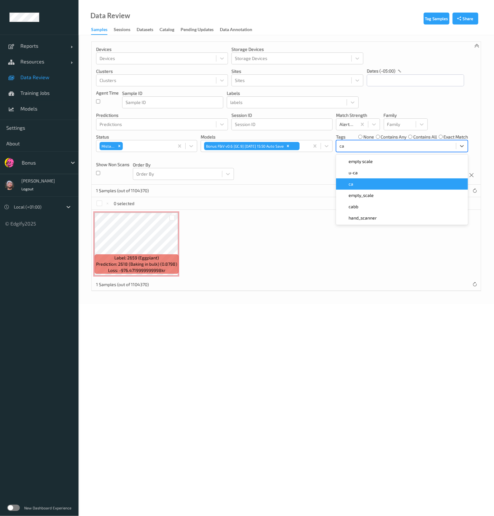
click at [369, 183] on div "ca" at bounding box center [402, 184] width 124 height 6
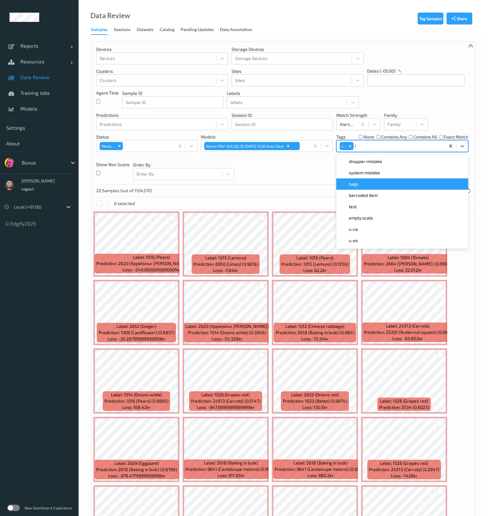
type input "ig"
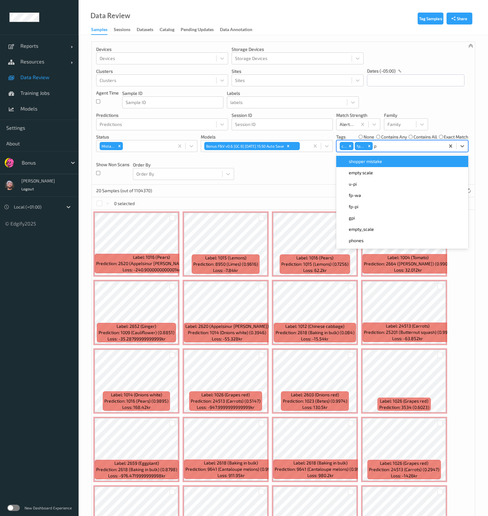
type input "pi"
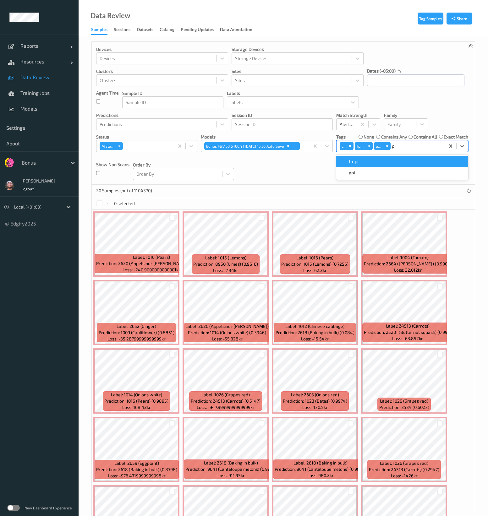
click at [396, 163] on div "fp-pi" at bounding box center [402, 161] width 124 height 6
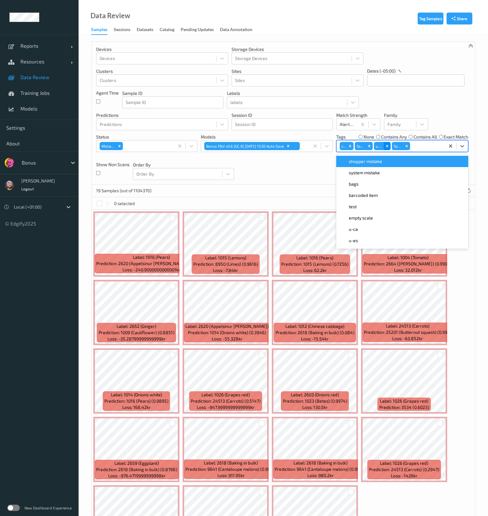
click at [386, 147] on icon "Remove u-pi" at bounding box center [387, 146] width 2 height 2
click at [304, 172] on div "Devices Devices Storage Devices Storage Devices Clusters Clusters Sites Sites d…" at bounding box center [283, 113] width 383 height 143
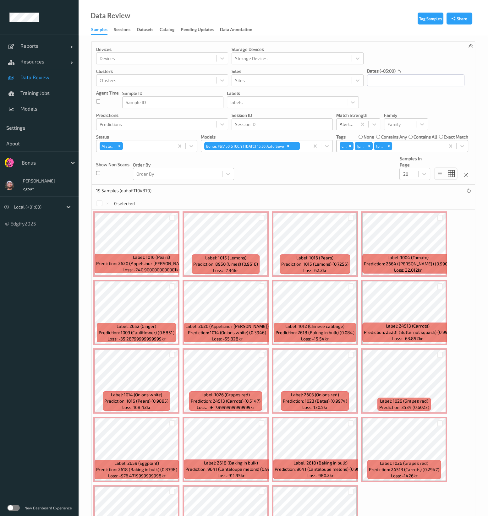
scroll to position [60, 0]
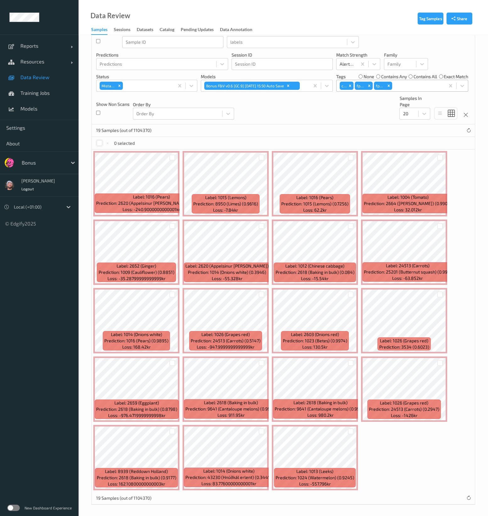
click at [100, 144] on div at bounding box center [99, 143] width 6 height 6
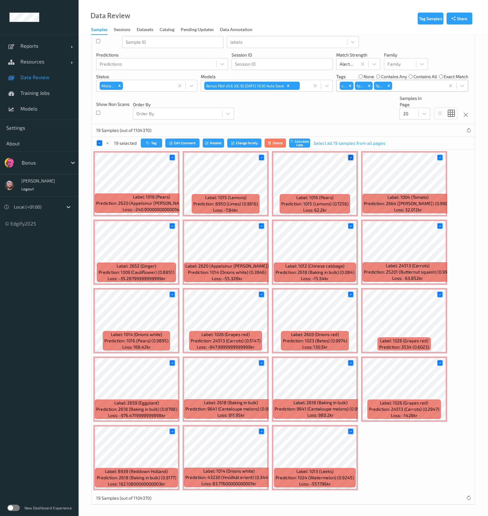
click at [349, 157] on icon at bounding box center [350, 157] width 4 height 4
click at [350, 225] on icon at bounding box center [350, 226] width 4 height 4
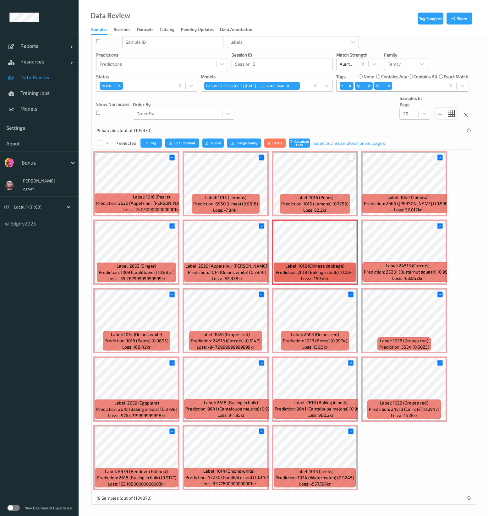
click at [349, 225] on div at bounding box center [351, 226] width 6 height 6
click at [259, 226] on icon at bounding box center [261, 226] width 4 height 4
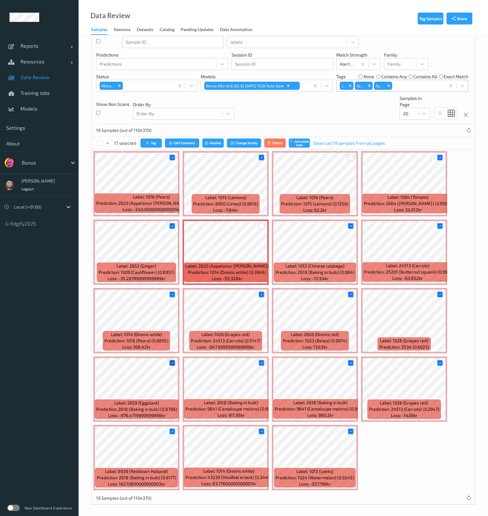
click at [172, 361] on icon at bounding box center [172, 363] width 4 height 4
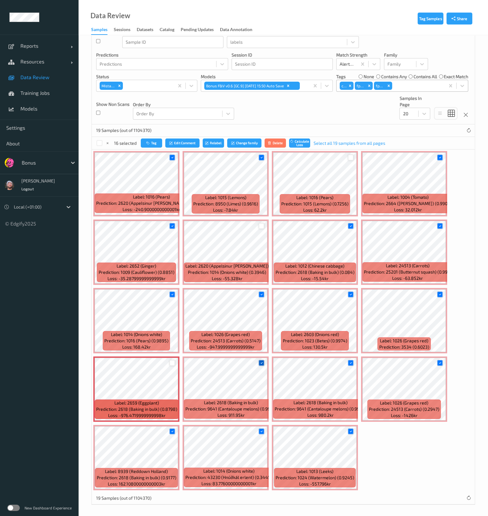
click at [260, 362] on icon at bounding box center [261, 363] width 4 height 4
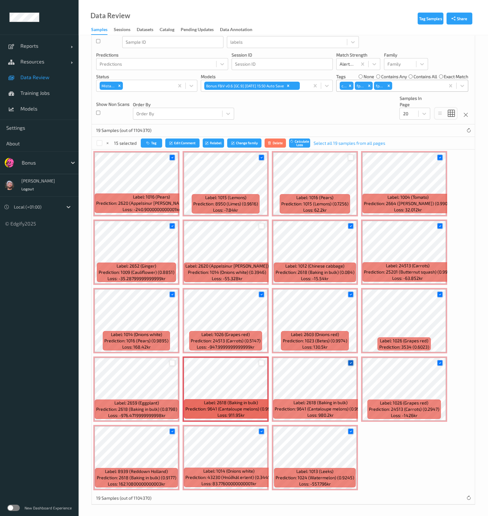
click at [350, 362] on icon at bounding box center [350, 363] width 4 height 4
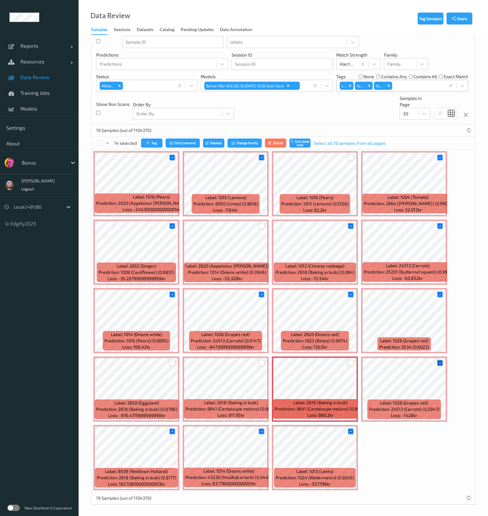
click at [438, 362] on icon at bounding box center [439, 363] width 4 height 4
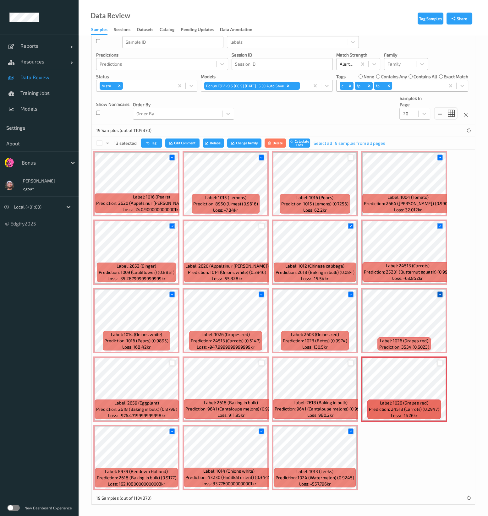
click at [438, 296] on div at bounding box center [440, 294] width 6 height 6
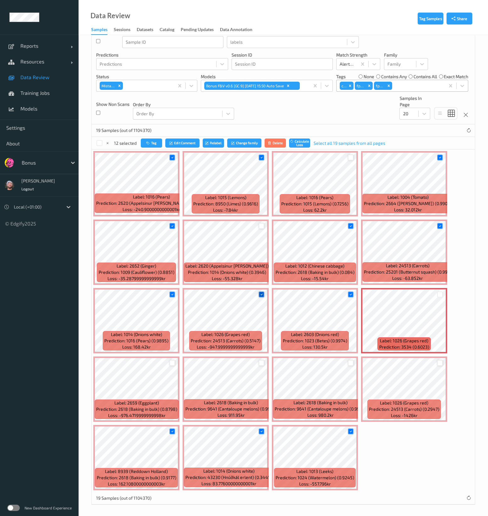
click at [261, 294] on icon at bounding box center [261, 294] width 4 height 4
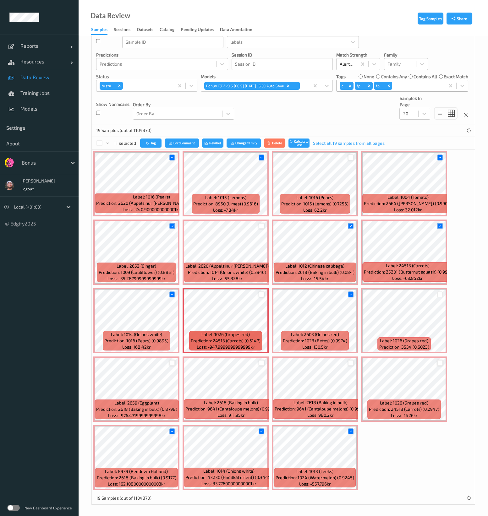
click at [264, 427] on div at bounding box center [261, 431] width 12 height 10
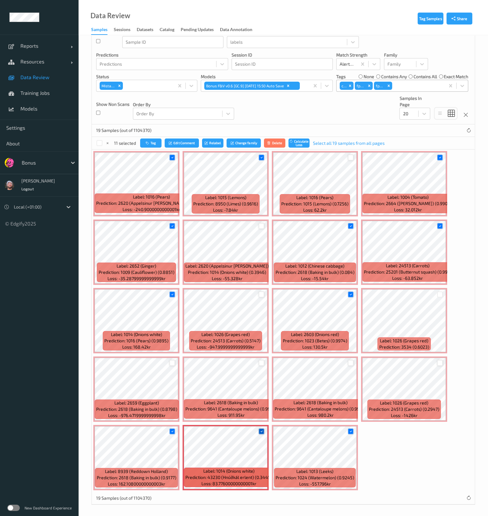
click at [263, 430] on div at bounding box center [261, 431] width 6 height 6
click at [150, 143] on icon "button" at bounding box center [148, 143] width 5 height 4
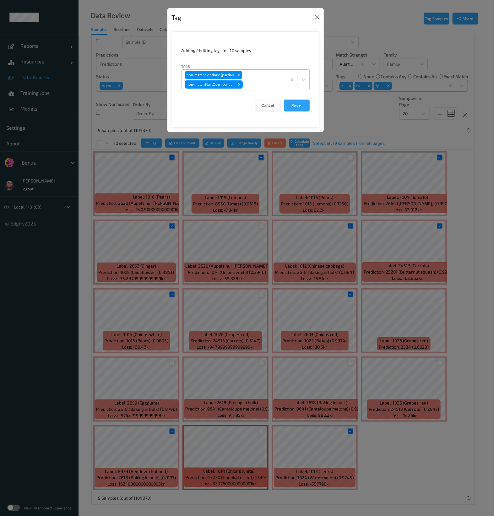
click at [258, 86] on div at bounding box center [263, 85] width 39 height 8
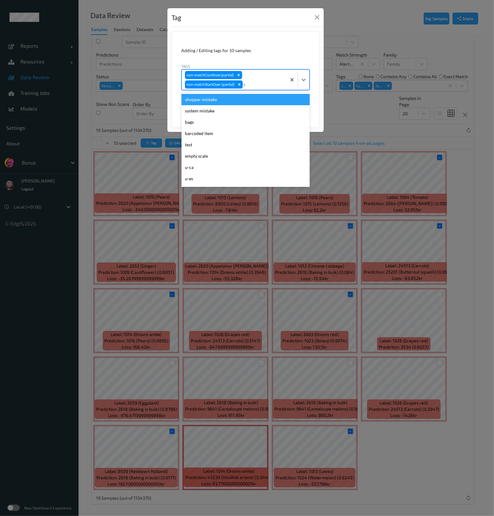
type input "ca"
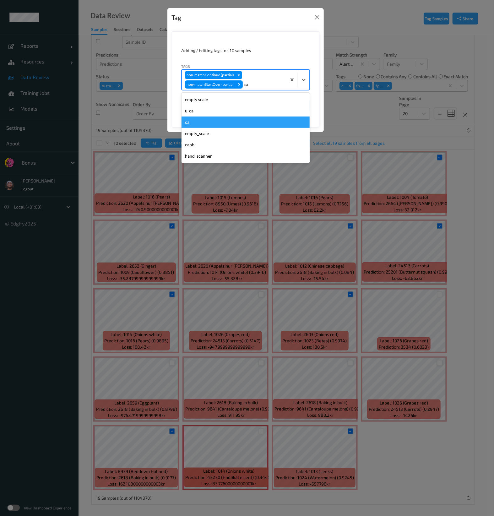
click at [227, 121] on div "ca" at bounding box center [246, 122] width 128 height 11
type input "s"
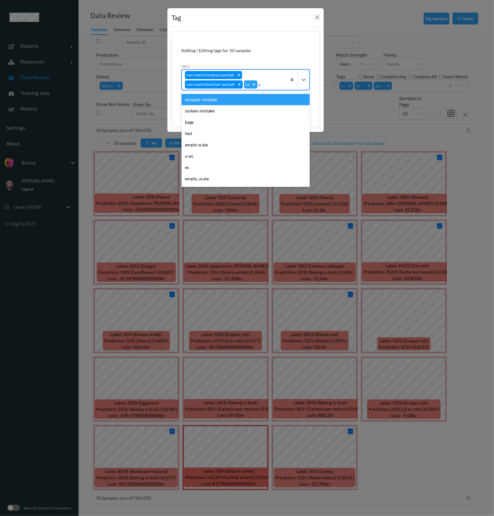
click at [266, 99] on div "shopper mistake" at bounding box center [246, 99] width 128 height 11
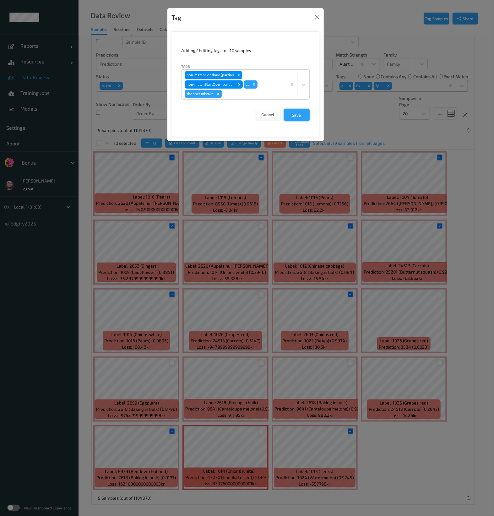
click at [290, 114] on button "Save" at bounding box center [297, 115] width 26 height 12
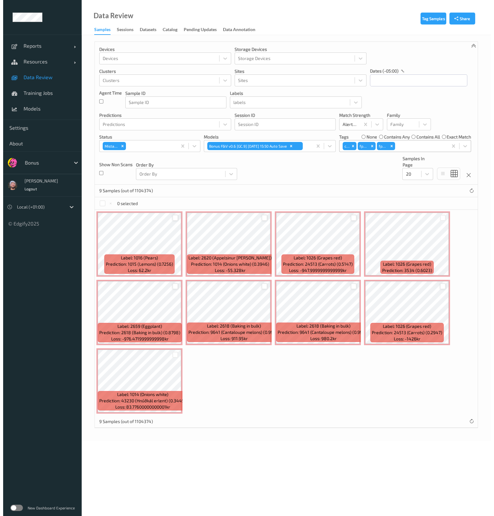
scroll to position [0, 0]
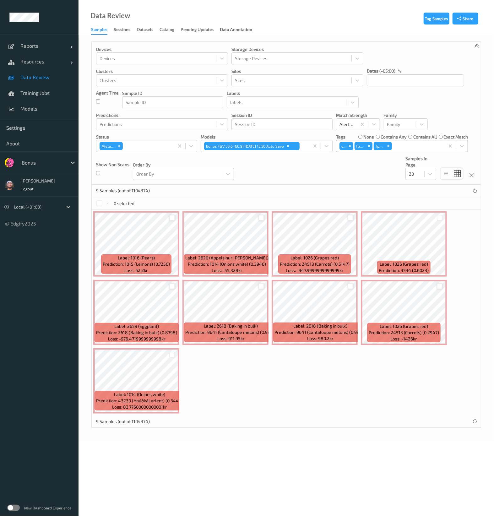
click at [348, 216] on div at bounding box center [351, 218] width 6 height 6
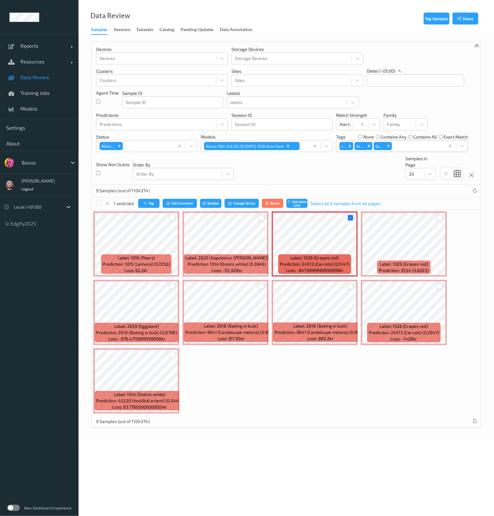
click at [437, 220] on div at bounding box center [440, 218] width 6 height 6
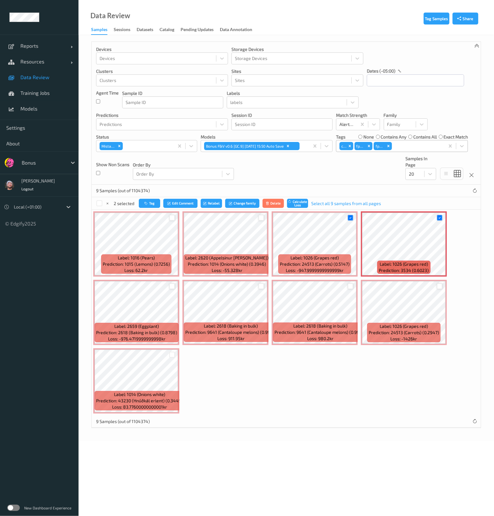
click at [437, 285] on div at bounding box center [440, 286] width 6 height 6
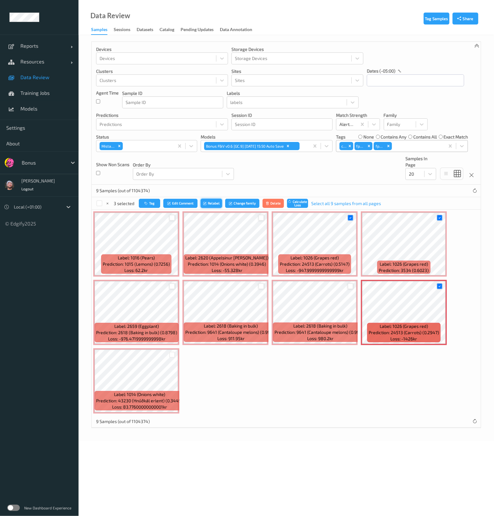
click at [206, 203] on icon "submit" at bounding box center [205, 203] width 5 height 4
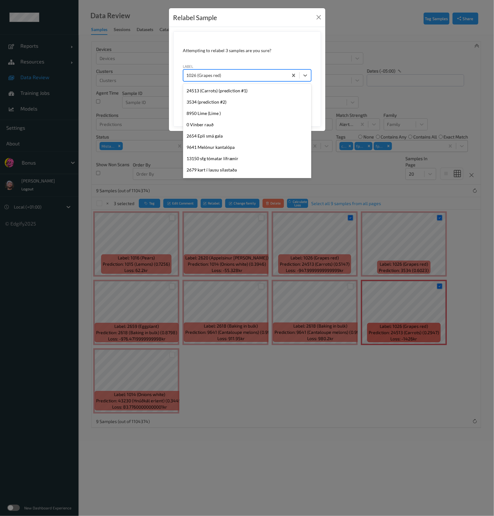
click at [261, 80] on div "1026 (Grapes red)" at bounding box center [235, 75] width 105 height 10
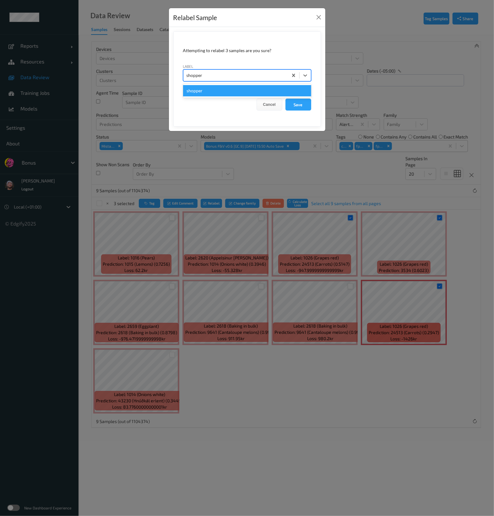
type input "shopper"
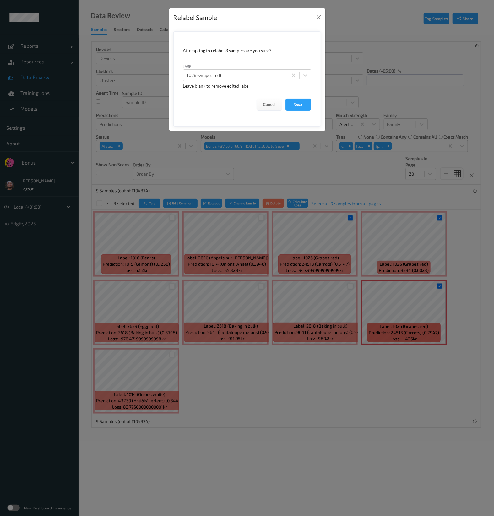
click at [232, 198] on div "Relabel Sample Attempting to relabel 3 samples are you sure? label 1026 (Grapes…" at bounding box center [247, 258] width 494 height 516
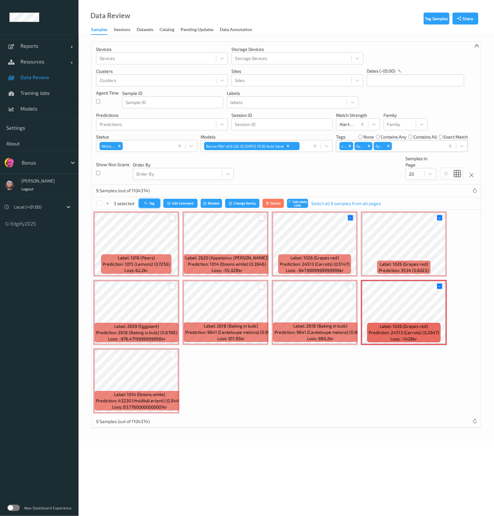
click at [155, 201] on button "Tag" at bounding box center [149, 203] width 21 height 9
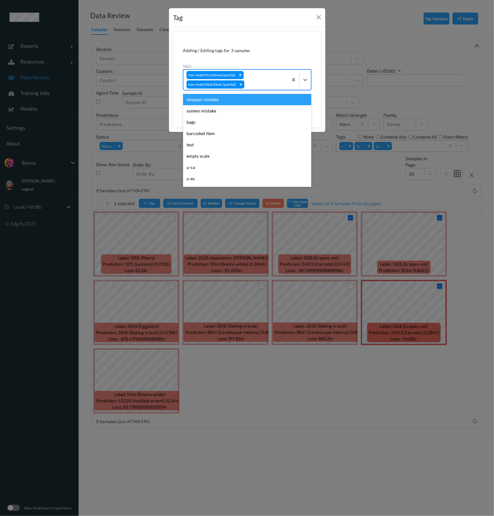
click at [272, 87] on div at bounding box center [265, 85] width 39 height 8
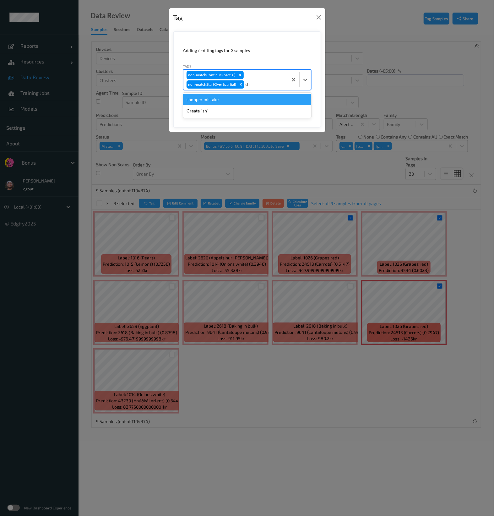
type input "sho"
click at [266, 98] on div "shopper mistake" at bounding box center [247, 99] width 128 height 11
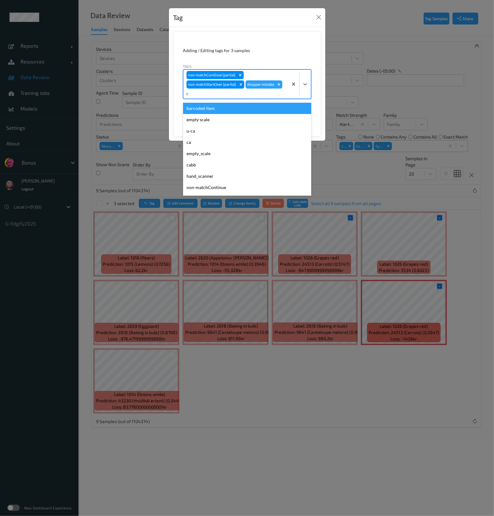
type input "ca"
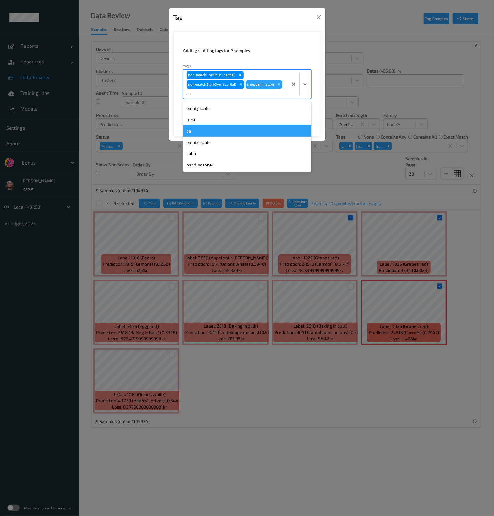
click at [219, 129] on div "ca" at bounding box center [247, 130] width 128 height 11
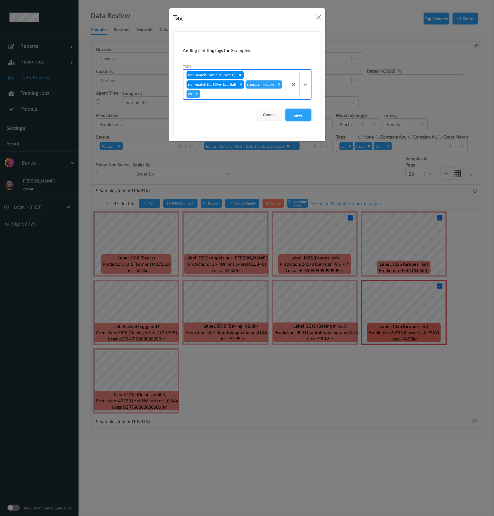
click at [293, 112] on button "Save" at bounding box center [298, 115] width 26 height 12
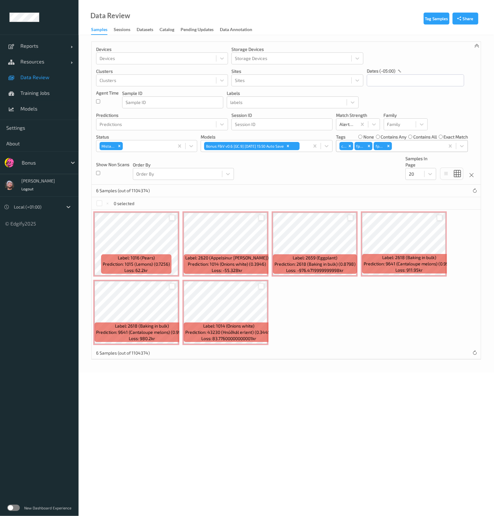
click at [261, 288] on div at bounding box center [261, 286] width 6 height 6
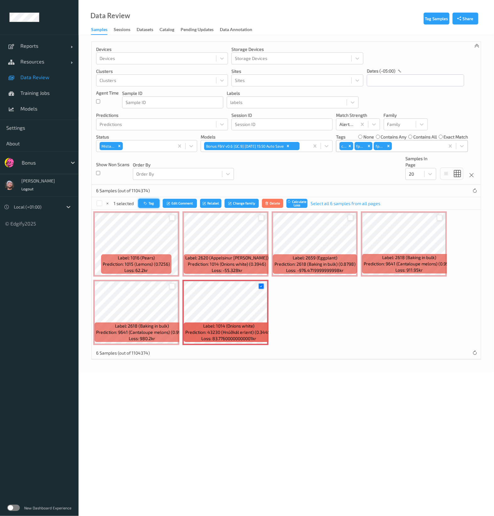
click at [151, 200] on button "Tag" at bounding box center [148, 203] width 21 height 9
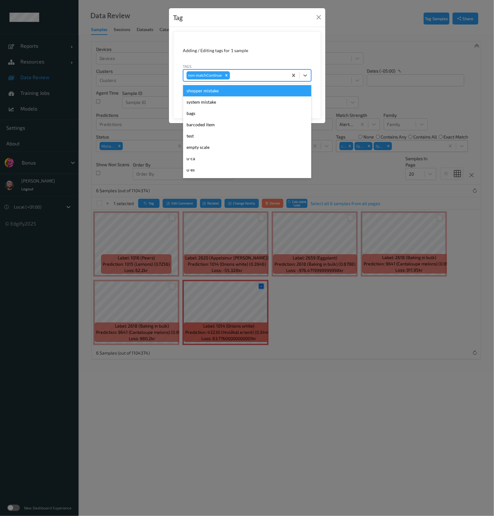
click at [247, 80] on div "non-matchContinue" at bounding box center [235, 75] width 105 height 11
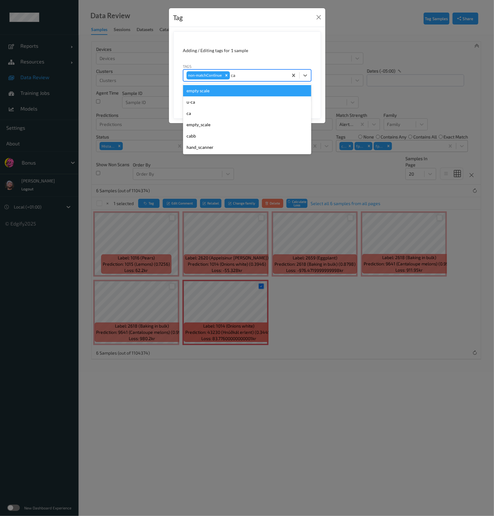
type input "ca"
click at [277, 57] on form "Adding / Editing tags for 1 sample Tags option empty scale focused, 1 of 6. 6 r…" at bounding box center [247, 74] width 148 height 87
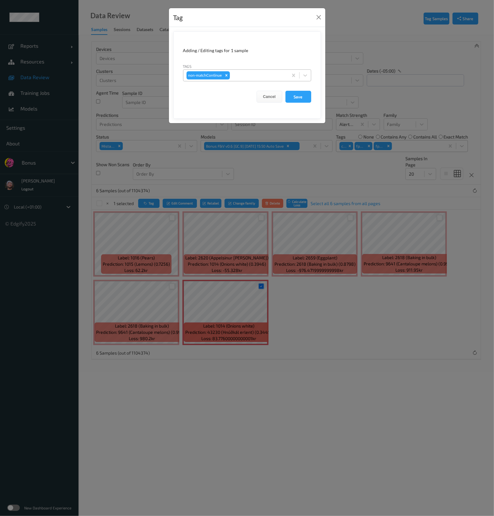
click at [252, 79] on div "non-matchContinue" at bounding box center [235, 75] width 105 height 11
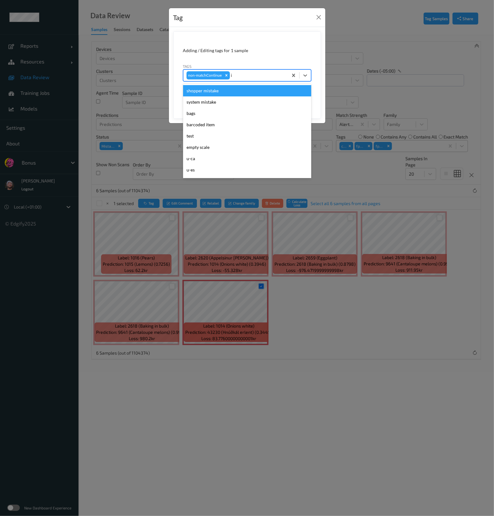
type input "ig"
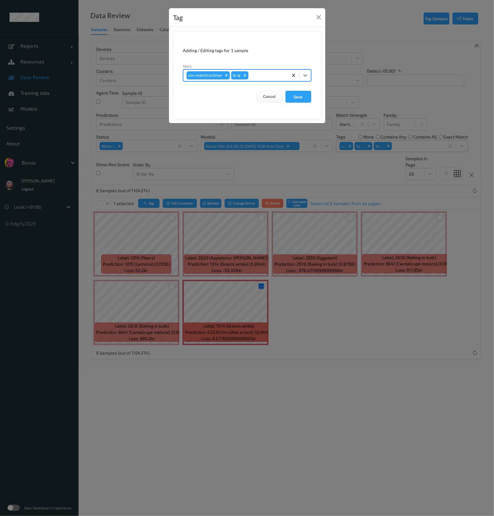
click at [285, 91] on button "Save" at bounding box center [298, 97] width 26 height 12
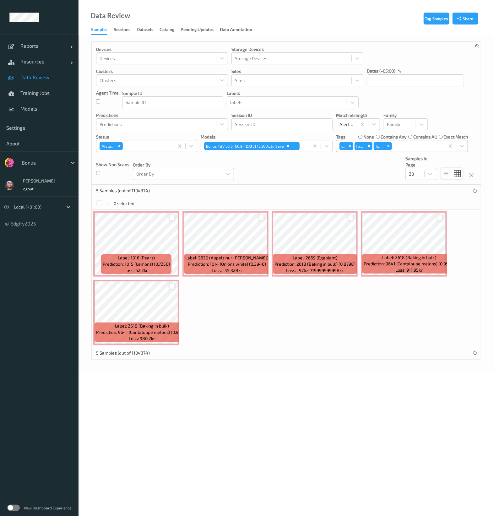
click at [168, 195] on div "5 Samples (out of 1104374)" at bounding box center [286, 191] width 389 height 13
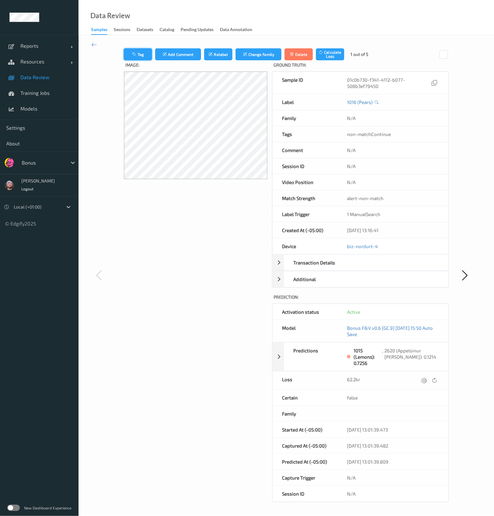
click at [133, 52] on icon "button" at bounding box center [134, 54] width 5 height 4
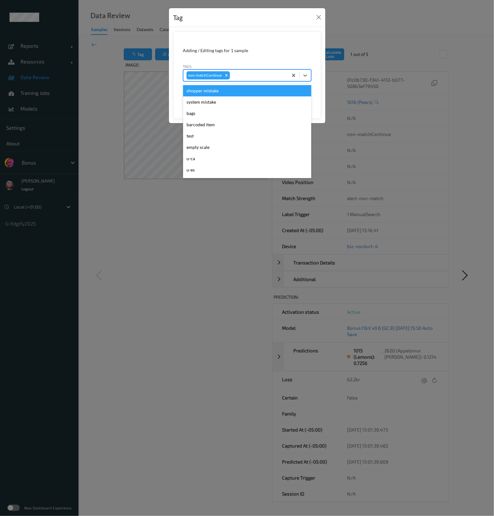
click at [267, 74] on div at bounding box center [258, 76] width 54 height 8
type input "pi"
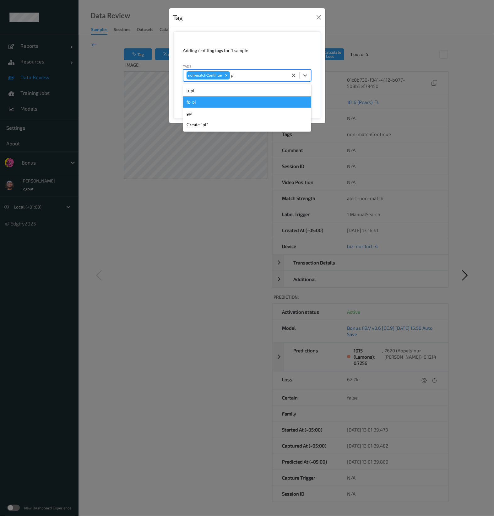
click at [257, 96] on div "fp-pi" at bounding box center [247, 101] width 128 height 11
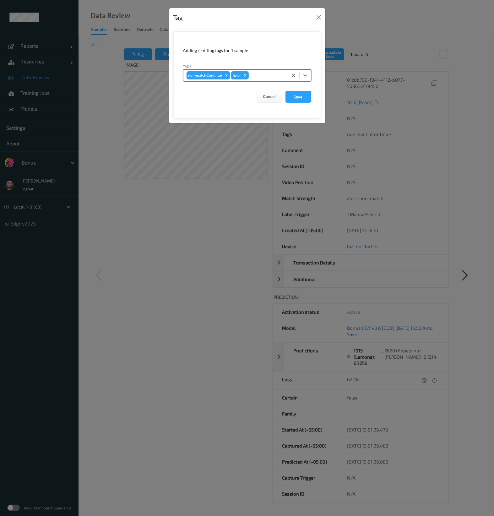
click at [285, 91] on button "Save" at bounding box center [298, 97] width 26 height 12
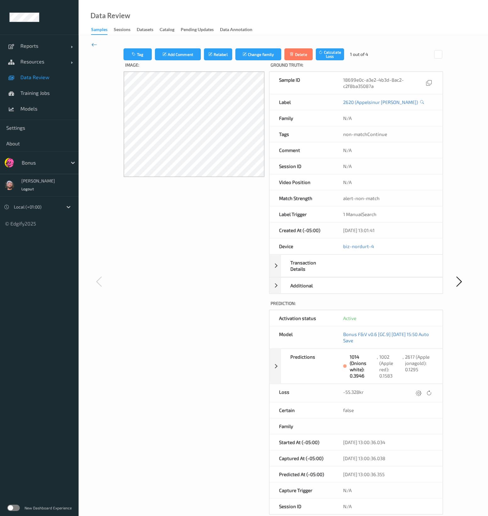
click at [95, 44] on icon at bounding box center [94, 44] width 6 height 7
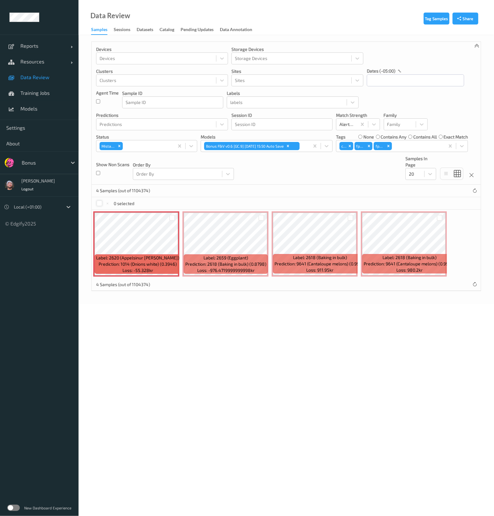
click at [99, 201] on div at bounding box center [99, 203] width 6 height 6
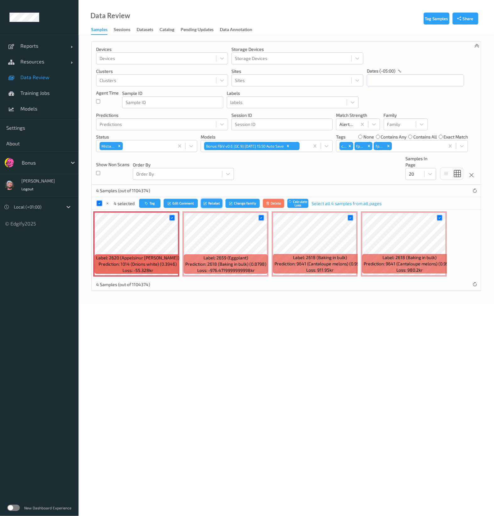
click at [214, 201] on button "Relabel" at bounding box center [211, 203] width 21 height 9
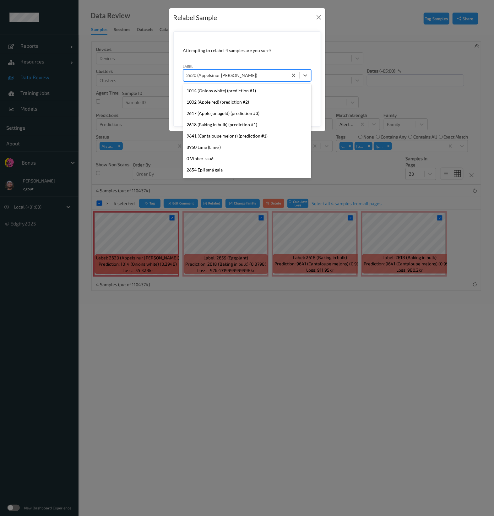
click at [246, 73] on div at bounding box center [236, 76] width 98 height 8
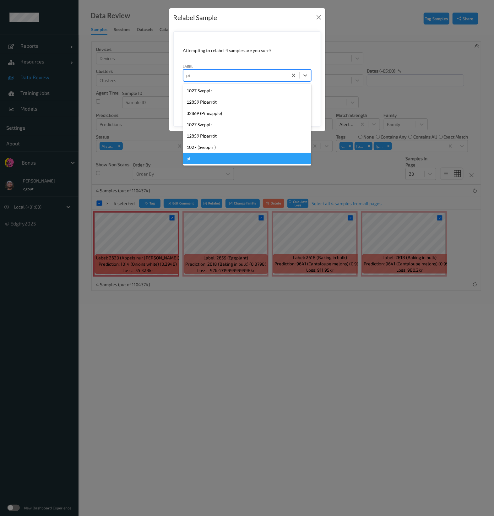
type input "pi"
click at [138, 180] on div "Relabel Sample Attempting to relabel 4 samples are you sure? label option pi fo…" at bounding box center [247, 258] width 494 height 516
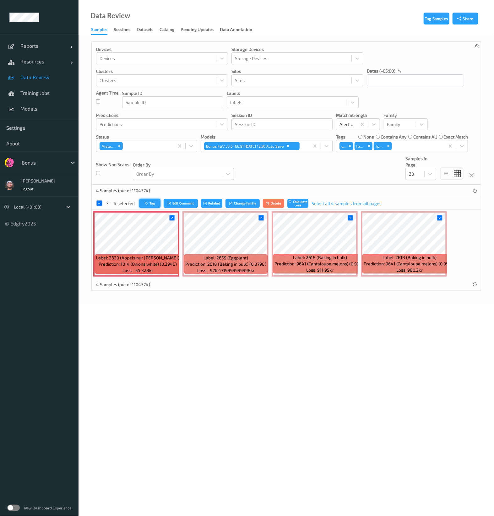
click at [146, 204] on icon "button" at bounding box center [147, 203] width 5 height 4
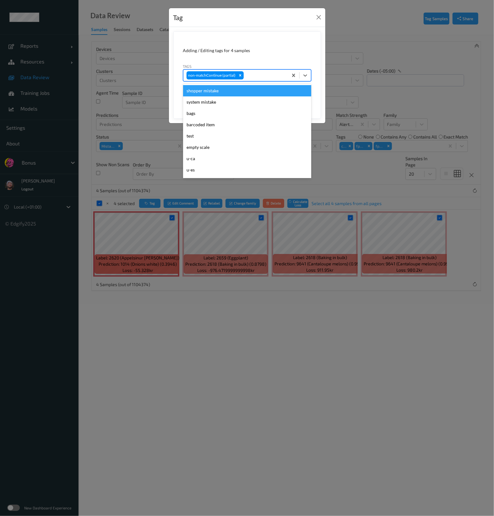
click at [247, 72] on div at bounding box center [265, 76] width 40 height 8
type input "pi"
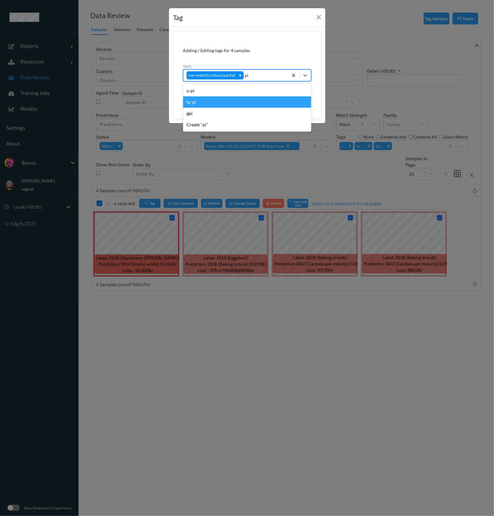
click at [239, 99] on div "fp-pi" at bounding box center [247, 101] width 128 height 11
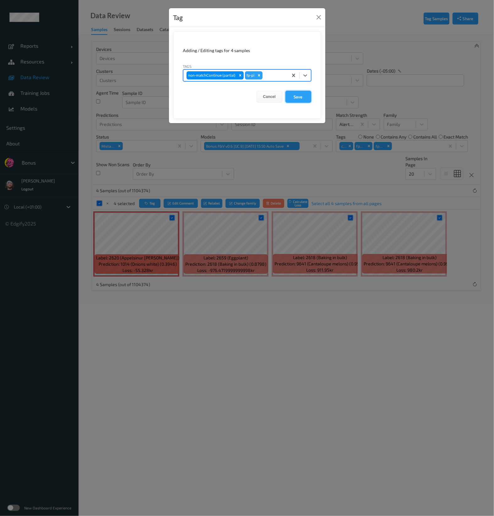
click at [305, 101] on button "Save" at bounding box center [298, 97] width 26 height 12
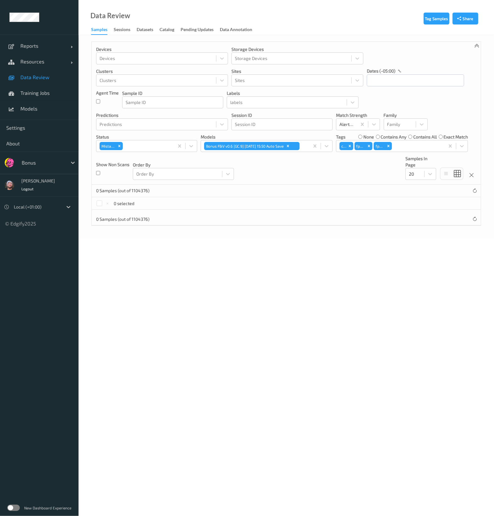
click at [47, 77] on span "Data Review" at bounding box center [46, 77] width 52 height 6
click at [57, 109] on span "Models" at bounding box center [46, 109] width 52 height 6
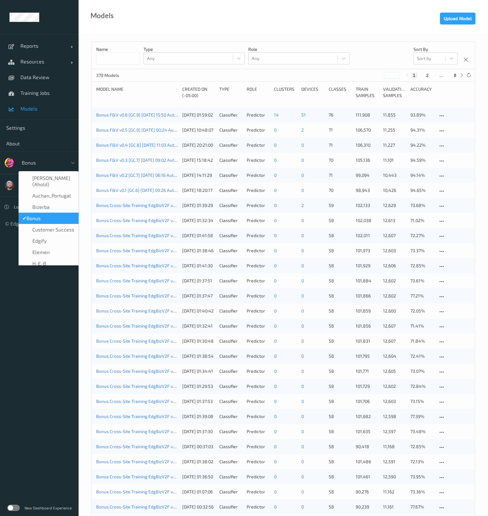
click at [48, 163] on div at bounding box center [43, 163] width 42 height 8
click at [161, 129] on link "Bonus F&V v0.5 [GC.9] 2025-08-02 00:24 Auto Save" at bounding box center [142, 129] width 92 height 5
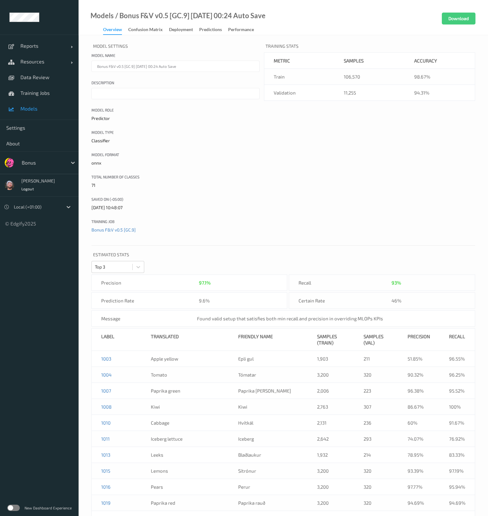
click at [179, 25] on div "Models / Bonus F&V v0.5 [GC.9] 2025-08-02 00:24 Auto Save Overview Confusion ma…" at bounding box center [172, 24] width 187 height 22
click at [183, 31] on div "Deployment" at bounding box center [181, 30] width 24 height 8
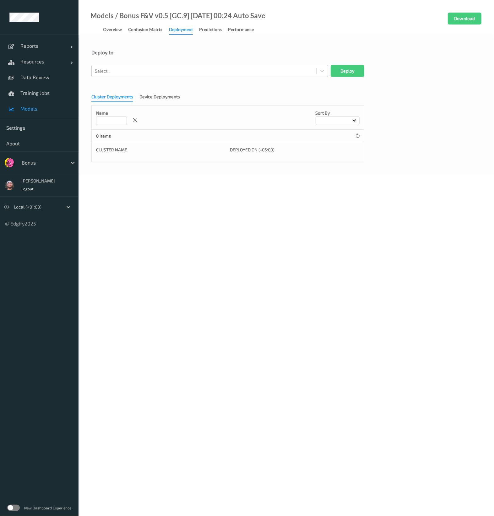
click at [154, 106] on div "Name Sort by" at bounding box center [228, 118] width 272 height 24
click at [154, 102] on div "Cluster Deployments Device Deployments Name Sort by 0 Items Cluster Name Deploy…" at bounding box center [286, 126] width 390 height 73
click at [166, 100] on div "Device Deployments" at bounding box center [159, 98] width 41 height 8
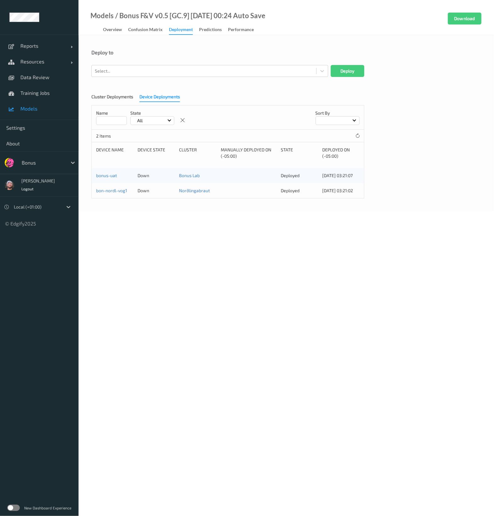
click at [47, 106] on span "Models" at bounding box center [46, 109] width 52 height 6
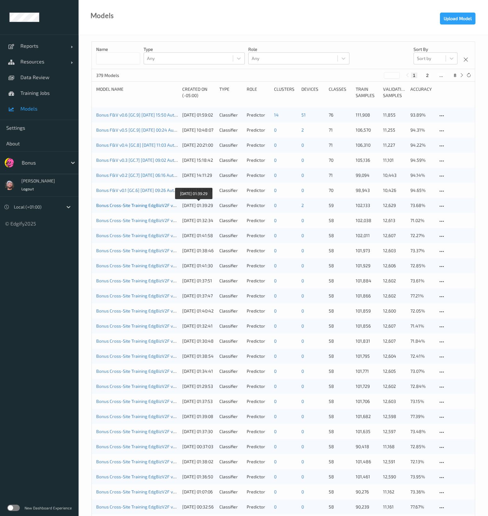
click at [170, 204] on link "Bonus Cross-Site Training EdgBizV2F v1.8 [GC.6] 2025-05-15 21:00 2025-05-15 21:…" at bounding box center [180, 205] width 168 height 5
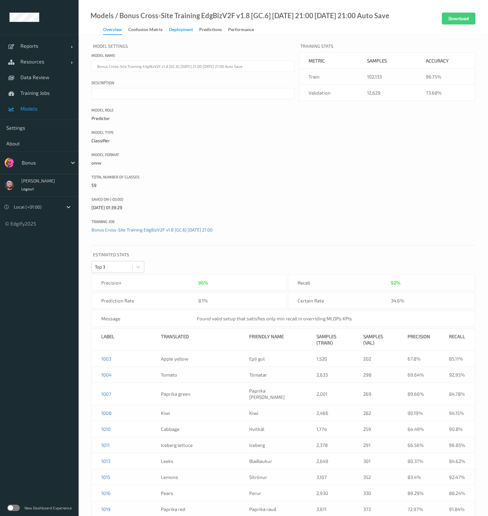
click at [187, 33] on div "Deployment" at bounding box center [181, 30] width 24 height 8
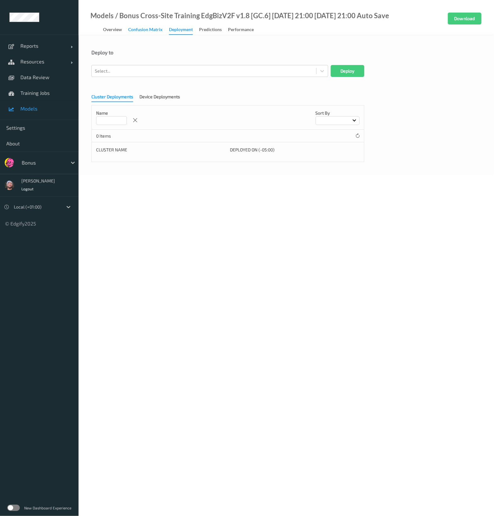
click at [145, 32] on div "Confusion matrix" at bounding box center [145, 30] width 35 height 8
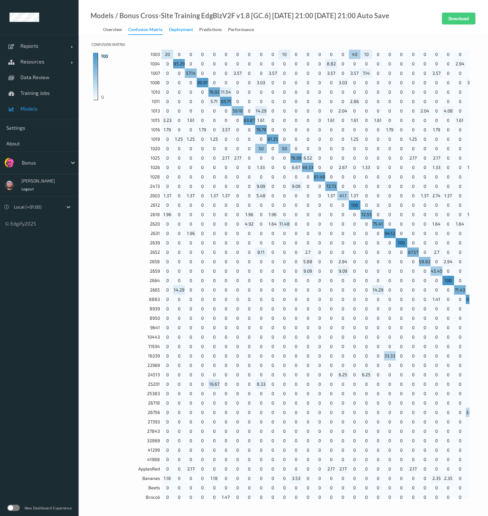
click at [183, 33] on div "Deployment" at bounding box center [181, 30] width 24 height 8
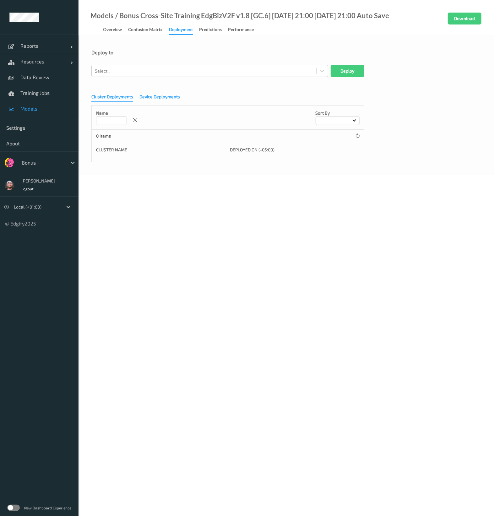
click at [155, 94] on div "Device Deployments" at bounding box center [159, 98] width 41 height 8
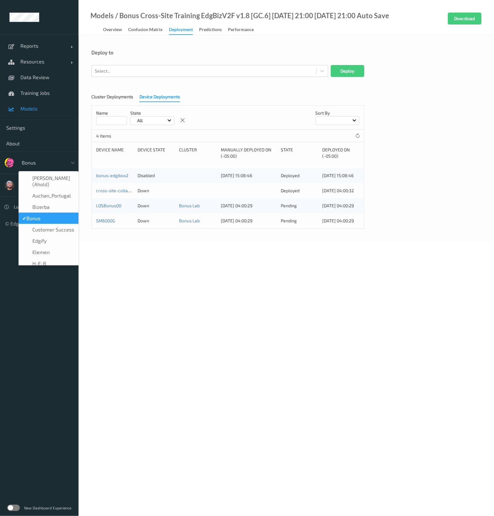
click at [44, 163] on div at bounding box center [43, 163] width 42 height 8
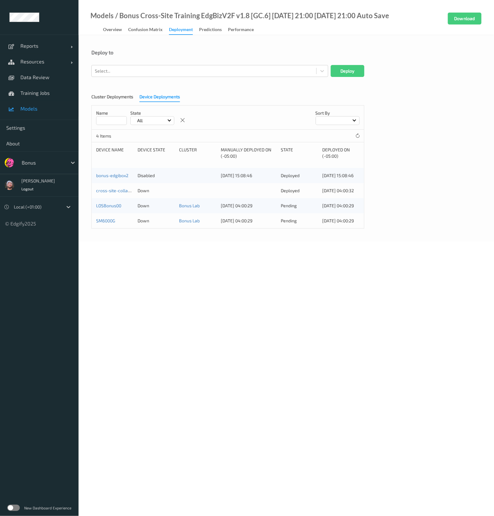
click at [44, 163] on div at bounding box center [43, 163] width 42 height 8
type input "h-e"
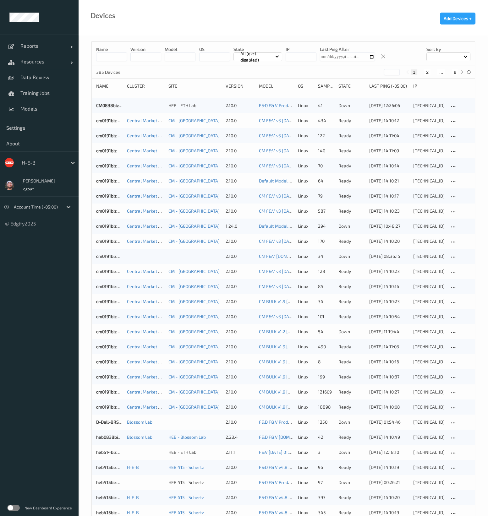
click at [104, 56] on input at bounding box center [111, 56] width 31 height 9
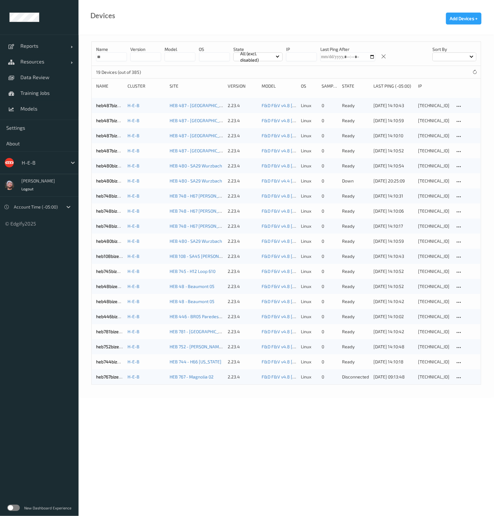
click at [154, 405] on body "Reports Default Report Customized Report Resources Devices Clusters Sites Data …" at bounding box center [247, 258] width 494 height 516
click at [115, 55] on input "**" at bounding box center [111, 56] width 31 height 9
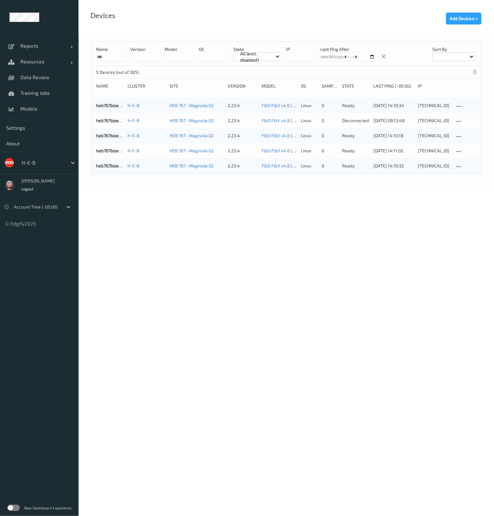
type input "***"
click at [294, 204] on body "Reports Default Report Customized Report Resources Devices Clusters Sites Data …" at bounding box center [247, 258] width 494 height 516
click at [462, 123] on div at bounding box center [459, 121] width 8 height 8
click at [474, 152] on div "Disable Device" at bounding box center [478, 155] width 25 height 6
click at [35, 90] on span "Training Jobs" at bounding box center [46, 93] width 52 height 6
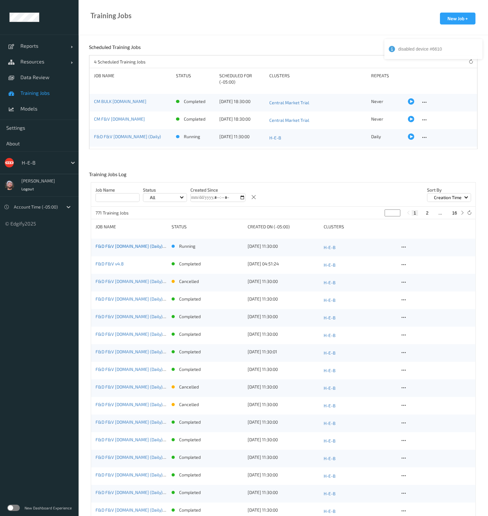
click at [157, 248] on link "F&D F&V v4.8.ST (Daily) 2025-08-21 16:30" at bounding box center [141, 245] width 93 height 5
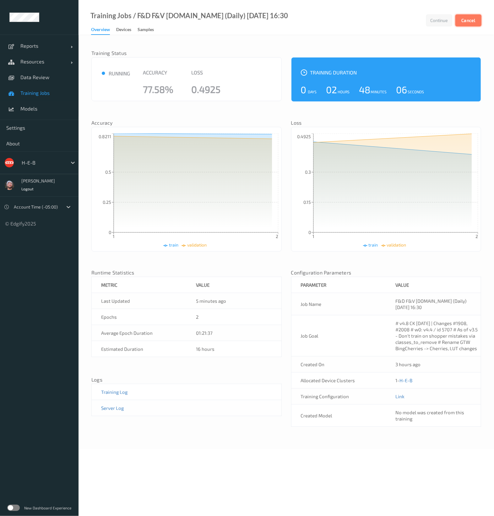
click at [467, 18] on button "Cancel" at bounding box center [468, 20] width 26 height 12
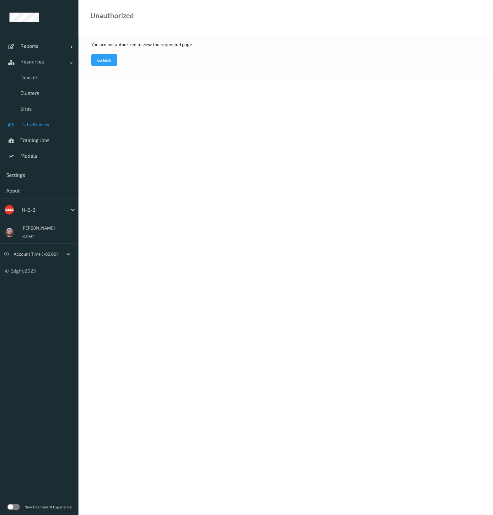
click at [32, 130] on link "Data Review" at bounding box center [39, 125] width 79 height 16
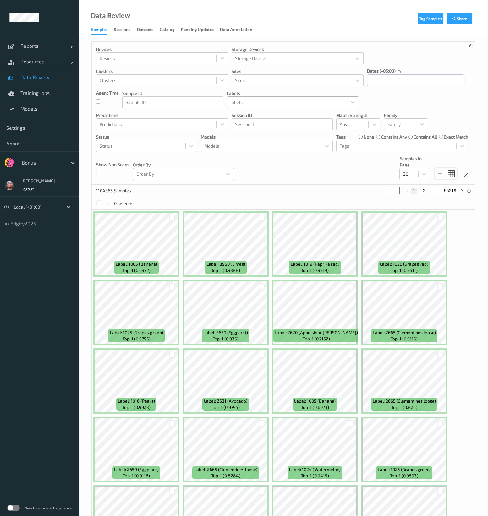
click at [314, 101] on div at bounding box center [286, 103] width 113 height 8
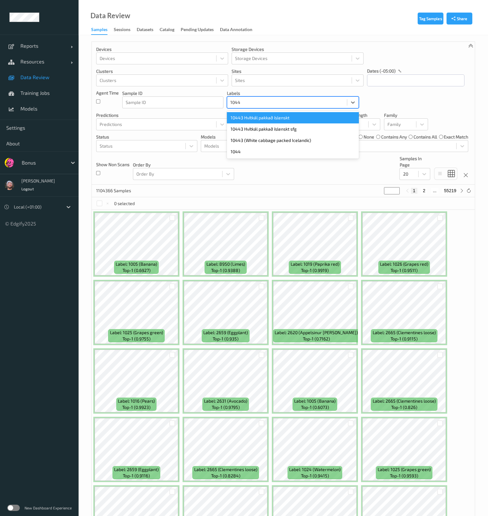
type input "10443"
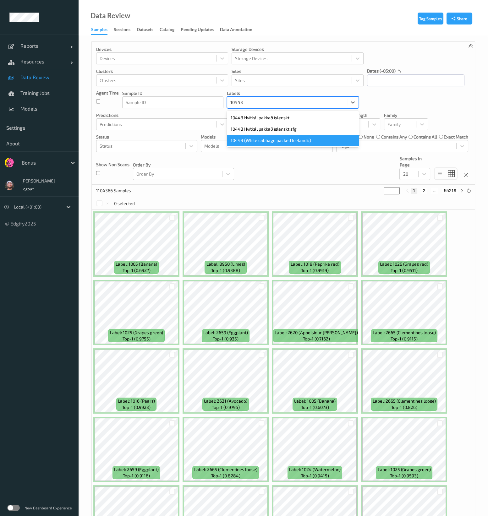
click at [295, 139] on div "10443 (White cabbage packed Icelandic)" at bounding box center [293, 140] width 132 height 11
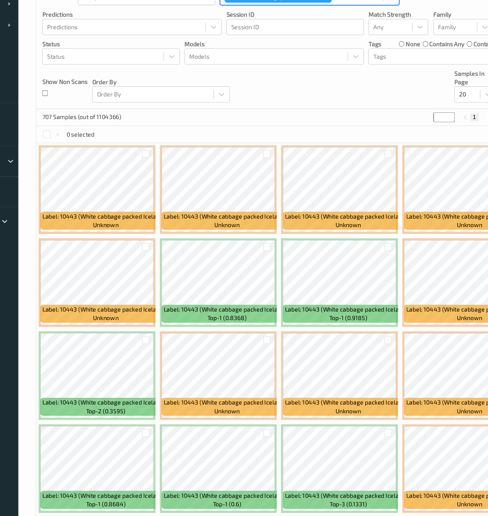
scroll to position [60, 0]
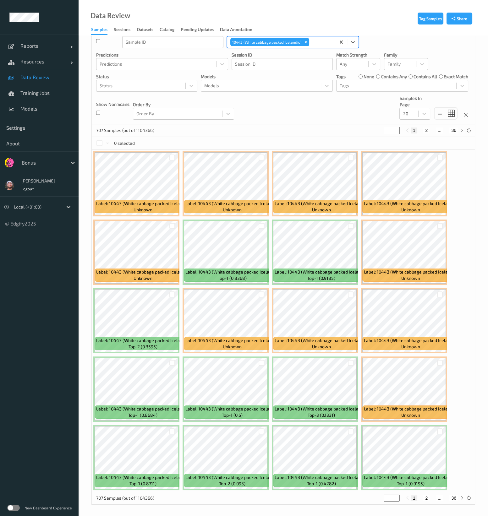
click at [423, 128] on button "2" at bounding box center [426, 131] width 6 height 6
type input "*"
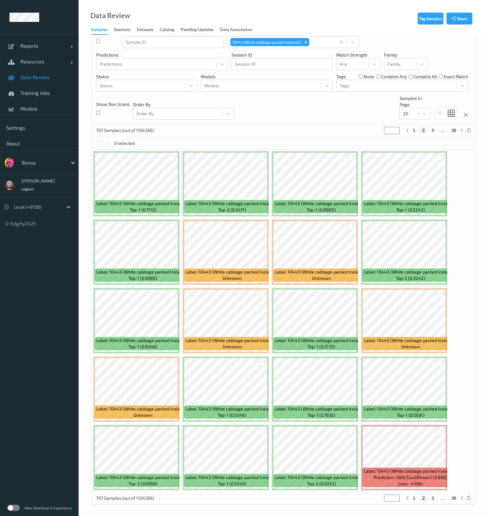
click at [433, 131] on button "3" at bounding box center [432, 131] width 6 height 6
type input "*"
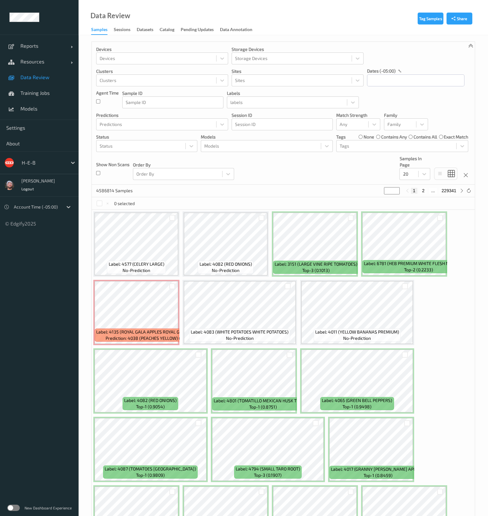
click at [41, 81] on link "Data Review" at bounding box center [39, 77] width 79 height 16
click at [41, 105] on link "Models" at bounding box center [39, 109] width 79 height 16
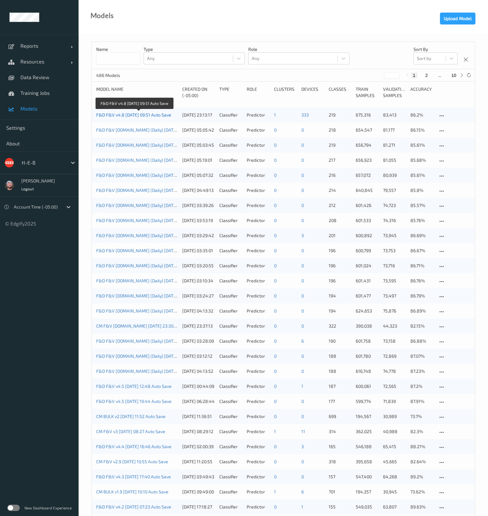
click at [143, 114] on link "F&D F&V v4.8 [DATE] 09:51 Auto Save" at bounding box center [133, 114] width 75 height 5
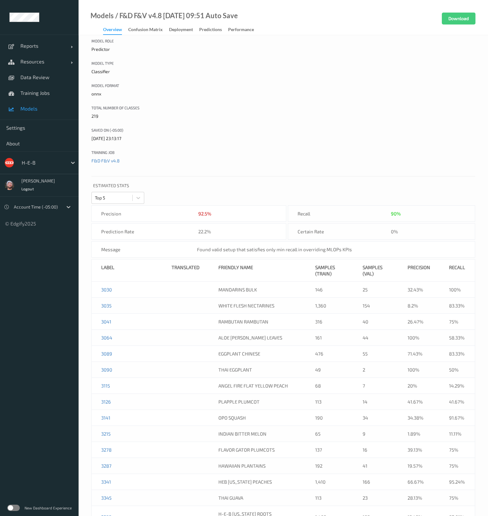
scroll to position [40, 0]
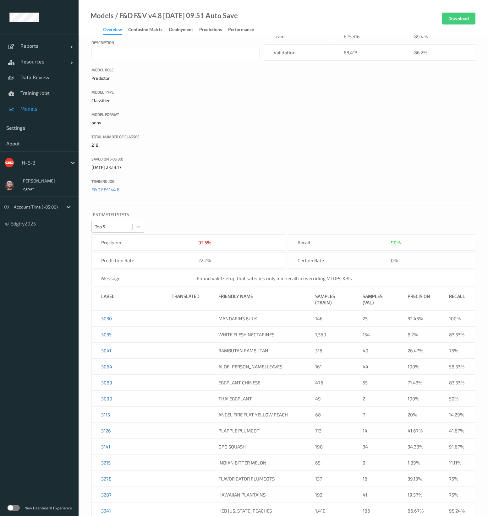
drag, startPoint x: 485, startPoint y: 210, endPoint x: 452, endPoint y: 149, distance: 69.3
click at [452, 149] on div "Model Settings Model name F&D F&V v4.8 [DATE] 09:51 Auto Save Description Model…" at bounding box center [282, 100] width 383 height 199
click at [153, 34] on div "Confusion matrix" at bounding box center [145, 30] width 35 height 8
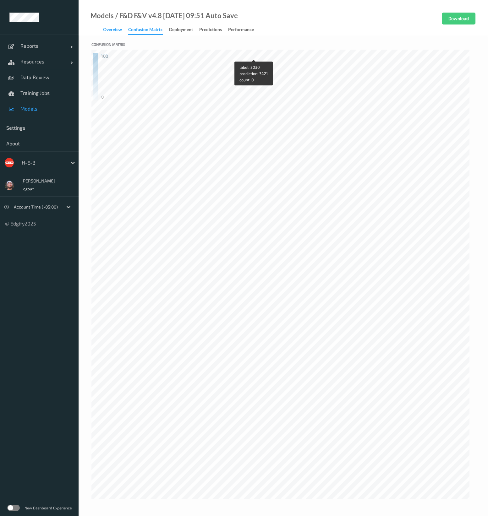
click at [117, 32] on div "Overview" at bounding box center [112, 30] width 19 height 8
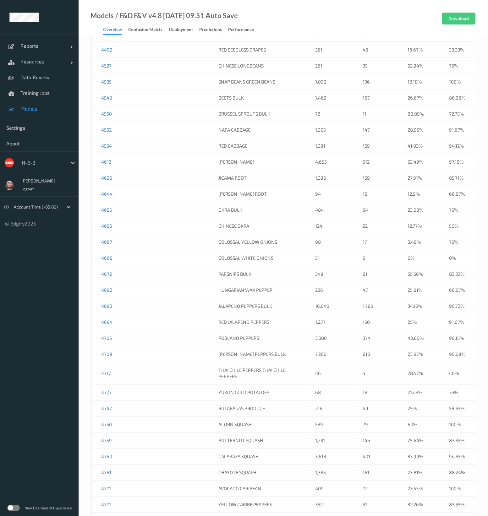
scroll to position [1528, 0]
click at [29, 105] on link "Models" at bounding box center [39, 109] width 79 height 16
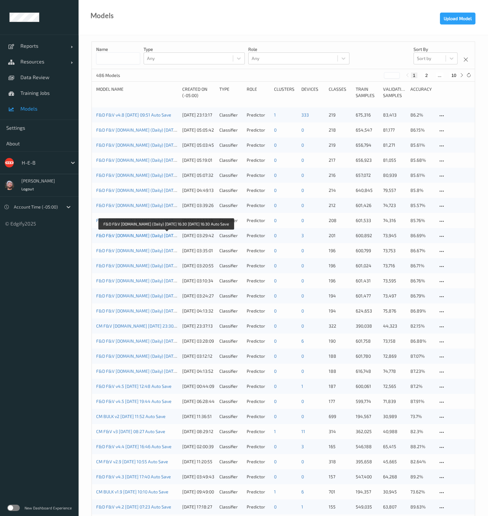
click at [150, 235] on link "F&D F&V [DOMAIN_NAME] (Daily) [DATE] 16:30 [DATE] 16:30 Auto Save" at bounding box center [165, 235] width 139 height 5
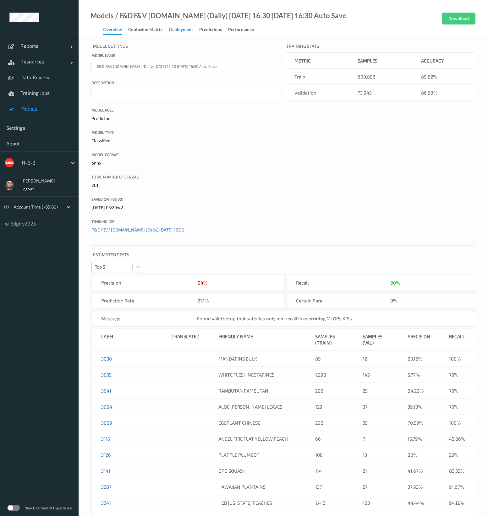
click at [186, 30] on div "Deployment" at bounding box center [181, 30] width 24 height 8
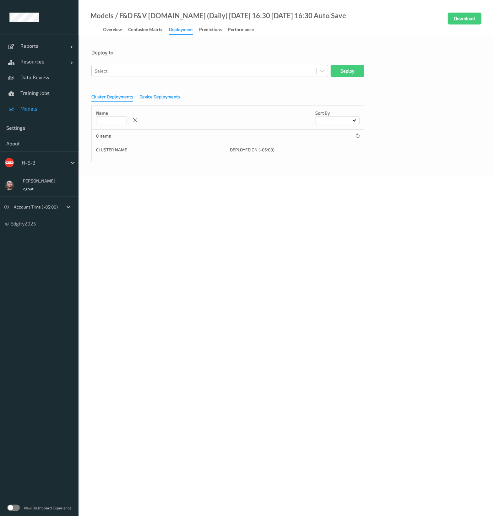
click at [148, 95] on div "Device Deployments" at bounding box center [159, 98] width 41 height 8
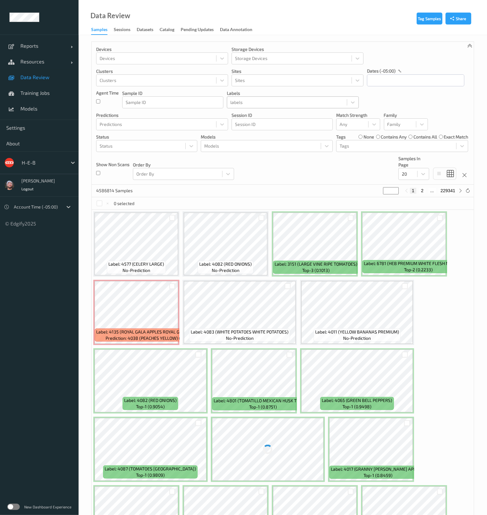
click at [243, 107] on div "labels" at bounding box center [287, 102] width 120 height 10
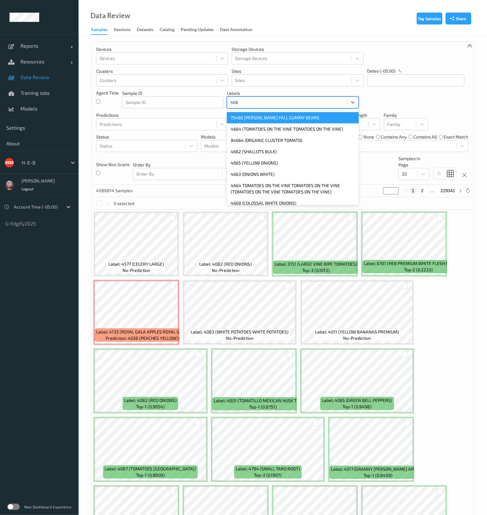
type input "4668"
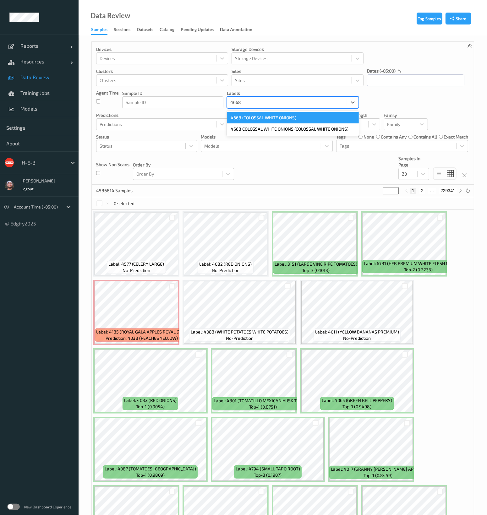
click at [246, 116] on div "4668 (COLOSSAL WHITE ONIONS)" at bounding box center [293, 117] width 132 height 11
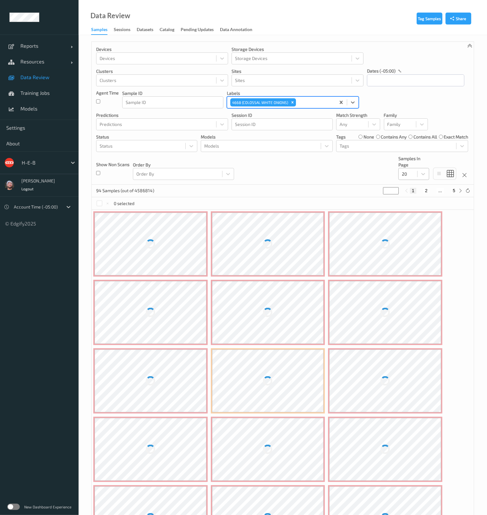
click at [417, 178] on div "20" at bounding box center [408, 174] width 19 height 10
click at [416, 226] on span "100" at bounding box center [414, 223] width 7 height 6
click at [308, 174] on div "Devices Devices Storage Devices Storage Devices Clusters Clusters Sites Sites d…" at bounding box center [283, 113] width 382 height 143
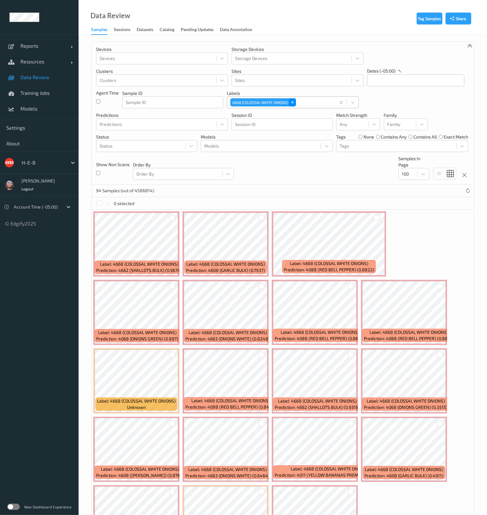
click at [293, 100] on icon "Remove 4668 (COLOSSAL WHITE ONIONS)" at bounding box center [292, 102] width 4 height 4
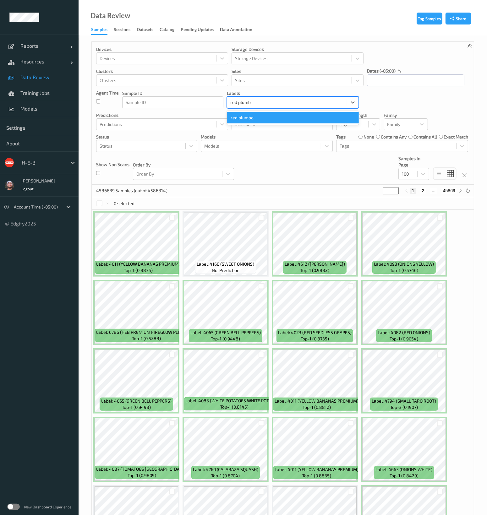
type input "red plum"
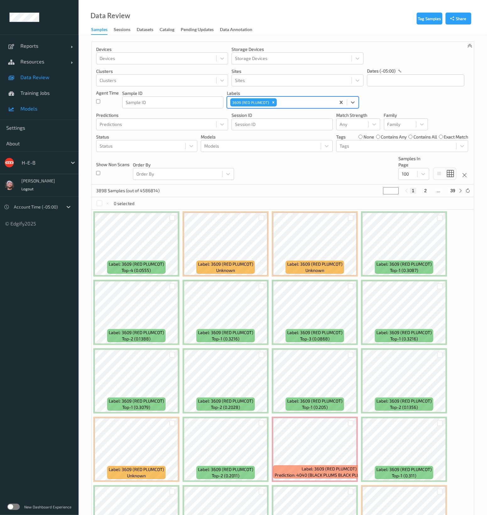
click at [31, 110] on span "Models" at bounding box center [46, 109] width 52 height 6
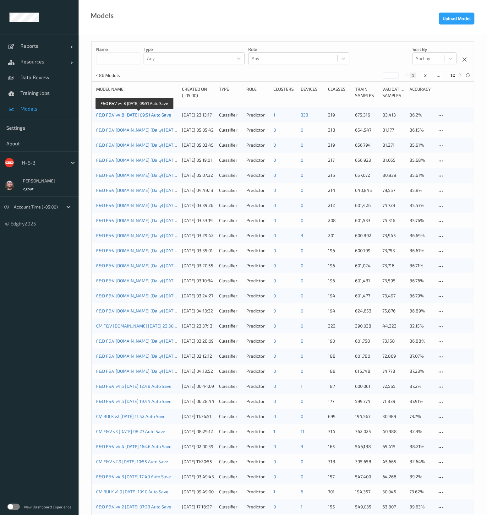
click at [152, 114] on link "F&D F&V v4.8 [DATE] 09:51 Auto Save" at bounding box center [133, 114] width 75 height 5
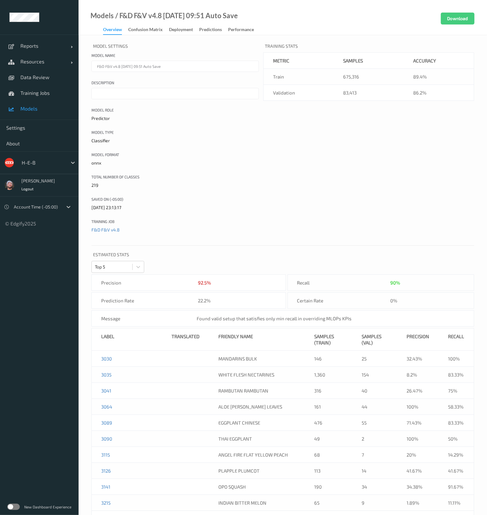
click at [457, 26] on div "Download" at bounding box center [464, 24] width 46 height 22
click at [451, 22] on button "Download" at bounding box center [458, 19] width 34 height 12
click at [182, 26] on div "Deployment" at bounding box center [181, 30] width 24 height 8
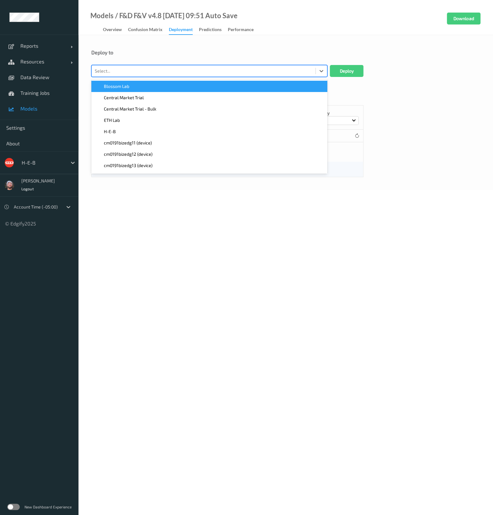
click at [128, 73] on div at bounding box center [204, 71] width 218 height 8
type input "262"
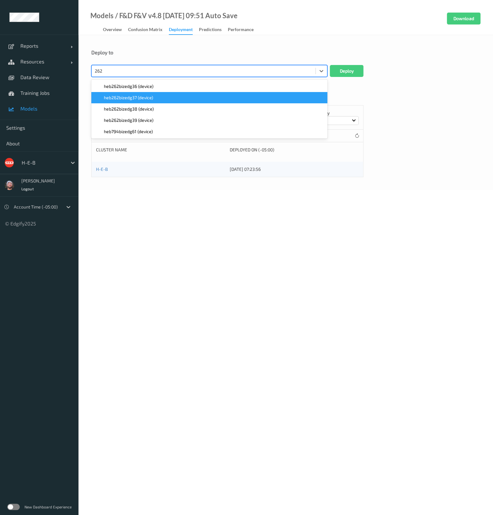
click at [143, 101] on div "heb262bizedg37 (device)" at bounding box center [209, 97] width 236 height 11
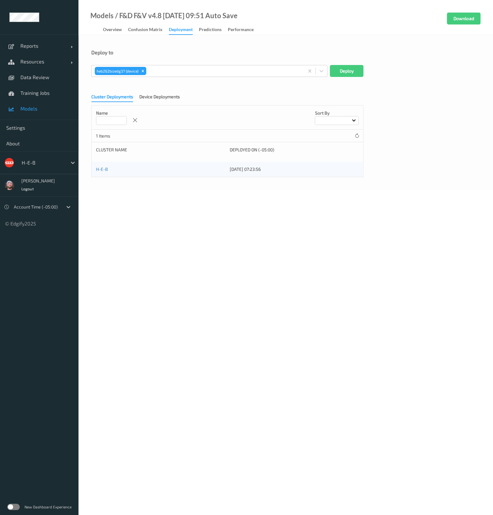
click at [346, 62] on div "Deploy to" at bounding box center [285, 57] width 389 height 16
click at [349, 76] on button "Deploy" at bounding box center [347, 71] width 34 height 12
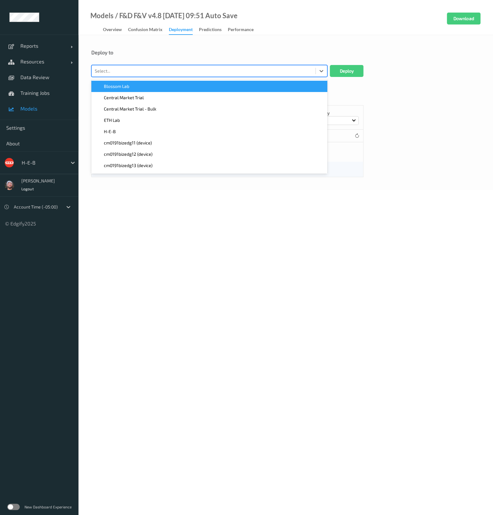
click at [144, 68] on div at bounding box center [204, 71] width 218 height 8
type input "580"
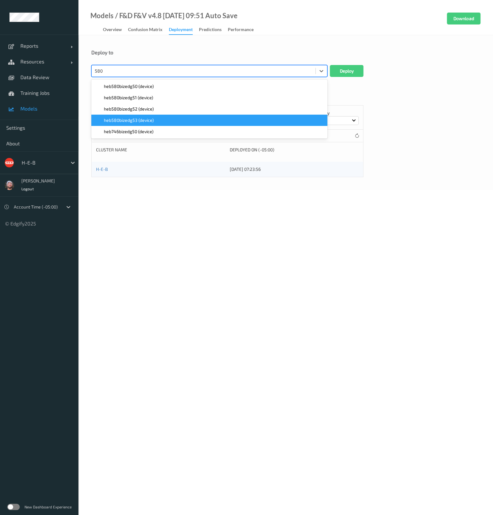
click at [150, 119] on span "heb580bizedg53 (device)" at bounding box center [129, 120] width 50 height 6
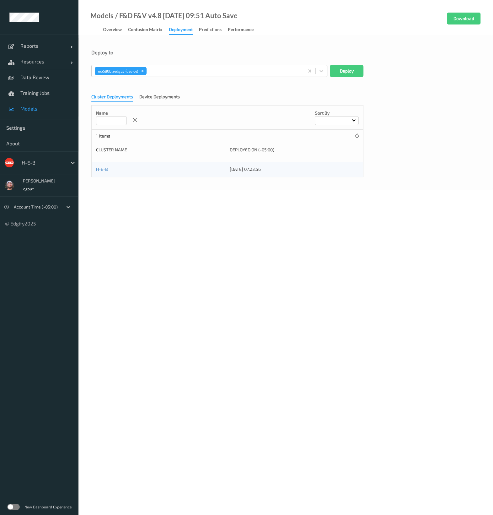
click at [348, 64] on div "Deploy to" at bounding box center [285, 57] width 389 height 16
click at [348, 65] on button "Deploy" at bounding box center [347, 71] width 34 height 12
click at [300, 14] on div "Models / F&D F&V v4.8 2025-08-20 09:51 Auto Save Overview Confusion matrix Depl…" at bounding box center [286, 17] width 415 height 35
click at [32, 85] on link "Training Jobs" at bounding box center [39, 93] width 79 height 16
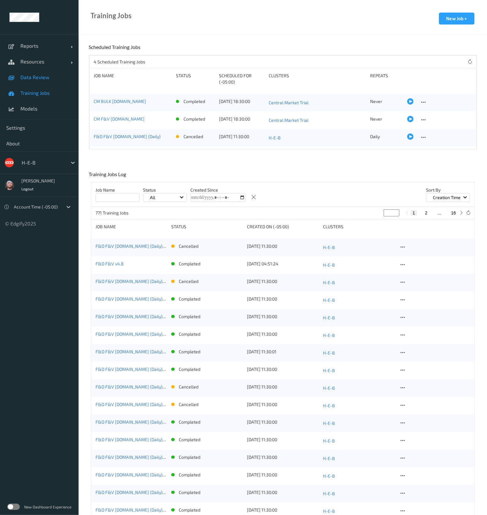
click at [47, 78] on span "Data Review" at bounding box center [46, 77] width 52 height 6
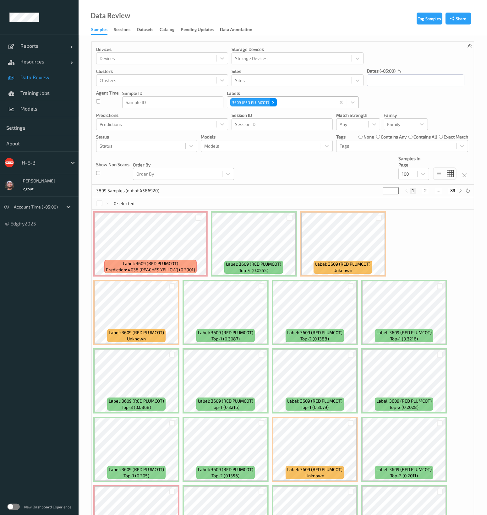
click at [274, 105] on div "Remove 3609 (RED PLUMCOT)" at bounding box center [273, 102] width 7 height 8
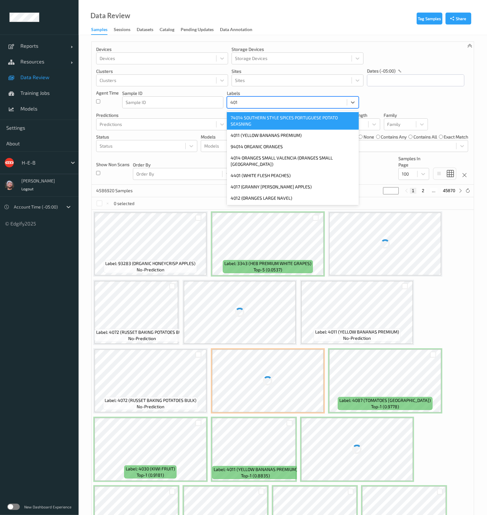
type input "4013"
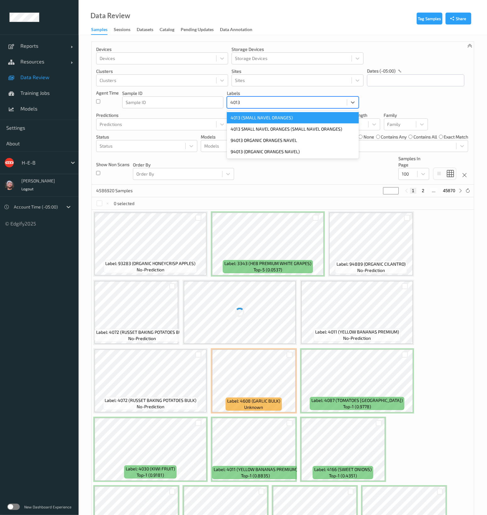
click at [275, 117] on div "4013 (SMALL NAVEL ORANGES)" at bounding box center [293, 117] width 132 height 11
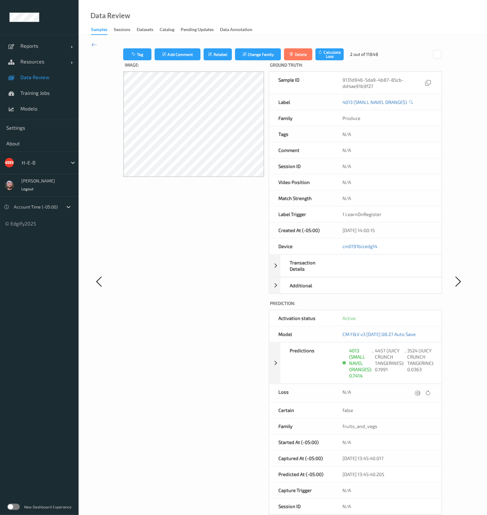
click at [129, 229] on div "Image:" at bounding box center [193, 287] width 141 height 454
click at [94, 45] on icon at bounding box center [94, 44] width 6 height 7
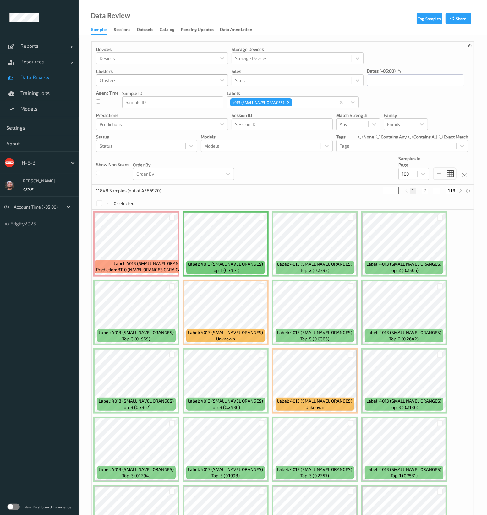
click at [181, 76] on div "Clusters" at bounding box center [156, 80] width 120 height 10
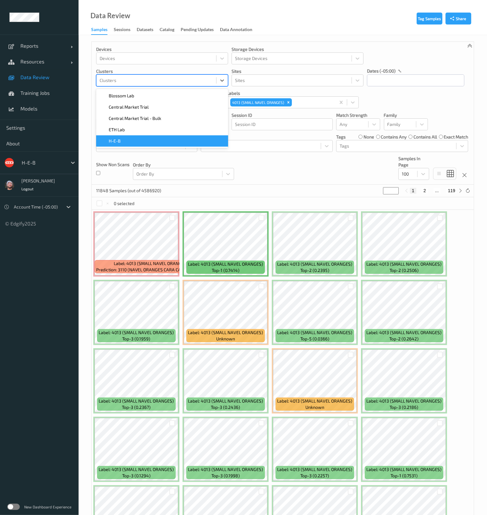
click at [153, 139] on div "H-E-B" at bounding box center [162, 141] width 124 height 6
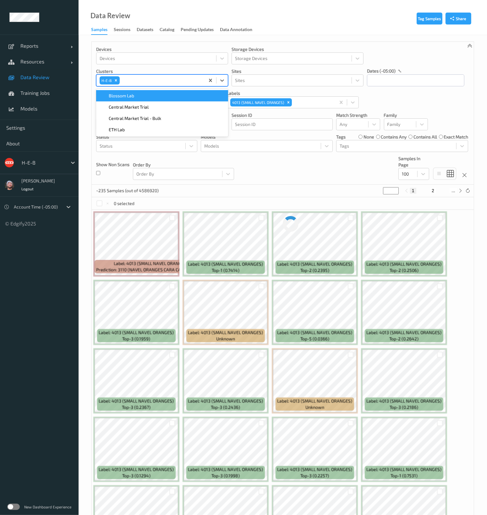
click at [279, 164] on div "Devices Devices Storage Devices Storage Devices Clusters option H-E-B, selected…" at bounding box center [283, 113] width 382 height 143
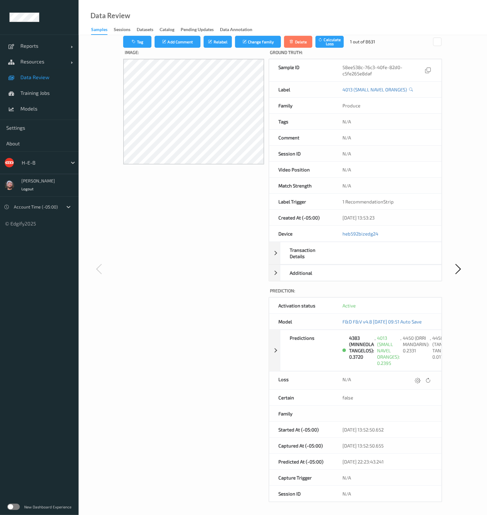
scroll to position [18, 0]
click at [229, 227] on div "Image:" at bounding box center [193, 275] width 141 height 454
click at [344, 334] on div "4383 (MINNEOLA TANGELOS): 0.3720 , 4013 (SMALL NAVEL ORANGES): 0.2395 , 4450 (O…" at bounding box center [390, 350] width 101 height 41
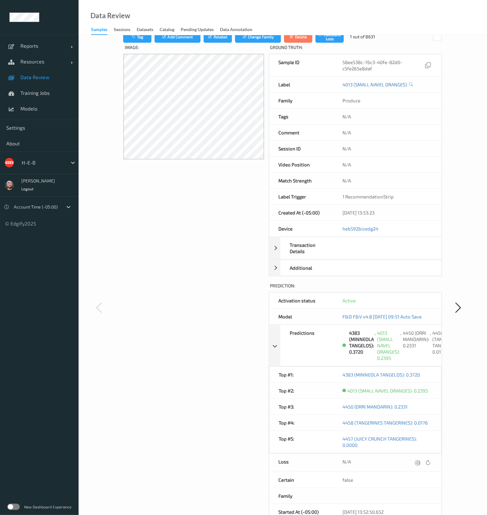
scroll to position [0, 0]
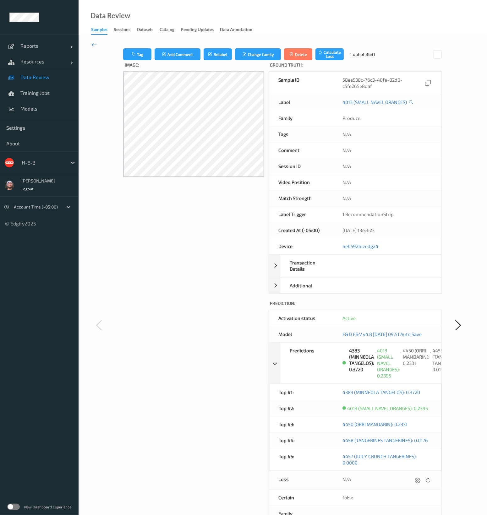
click at [94, 46] on icon at bounding box center [94, 44] width 6 height 7
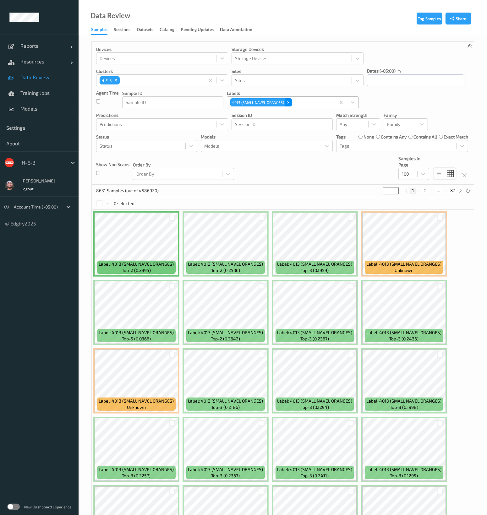
click at [285, 102] on div "Remove 4013 (SMALL NAVEL ORANGES)" at bounding box center [288, 102] width 7 height 8
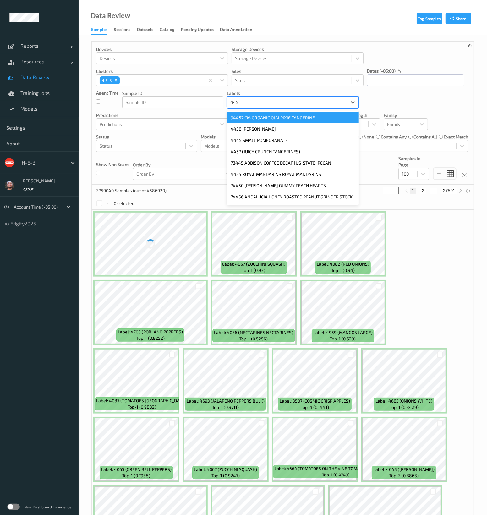
type input "4457"
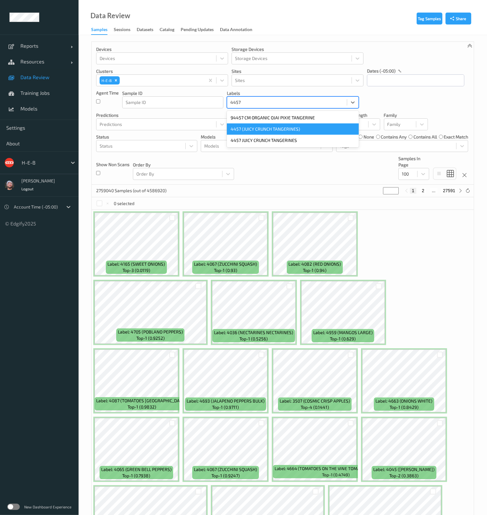
click at [275, 125] on div "4457 (JUICY CRUNCH TANGERINES)" at bounding box center [293, 128] width 132 height 11
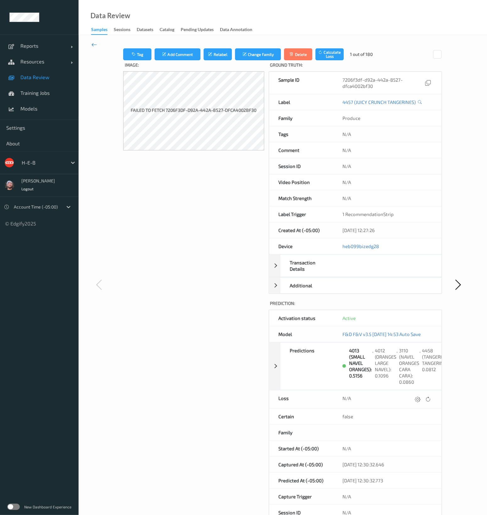
click at [96, 47] on icon at bounding box center [94, 44] width 6 height 7
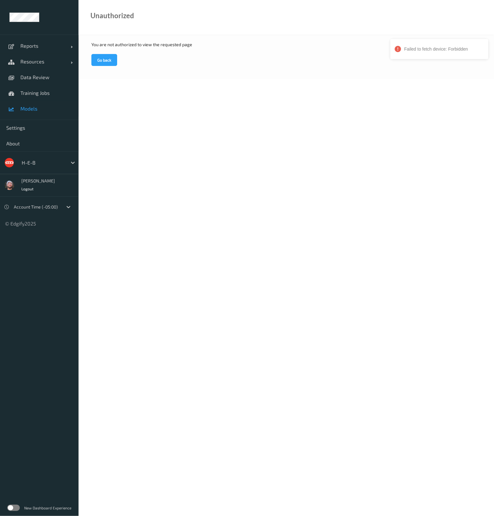
click at [54, 109] on span "Models" at bounding box center [46, 109] width 52 height 6
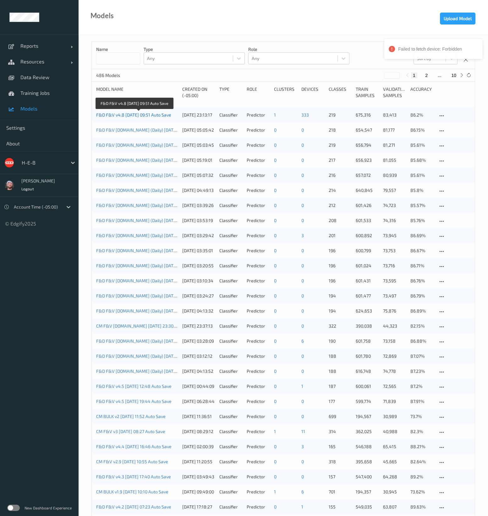
click at [121, 116] on link "F&D F&V v4.8 [DATE] 09:51 Auto Save" at bounding box center [133, 114] width 75 height 5
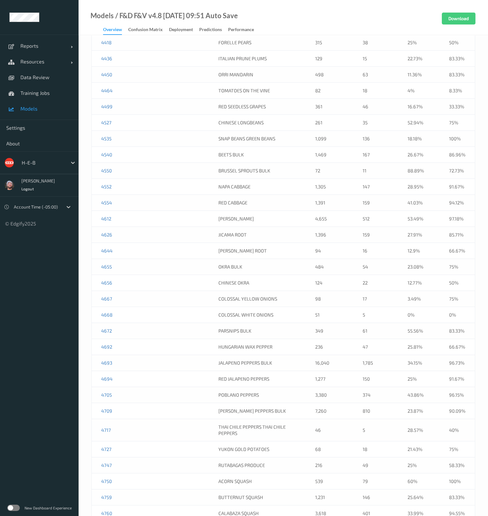
scroll to position [1481, 0]
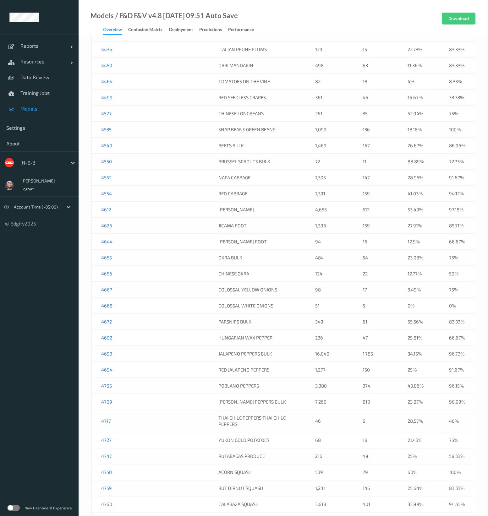
click at [344, 122] on td "261" at bounding box center [329, 114] width 48 height 16
click at [43, 99] on link "Training Jobs" at bounding box center [39, 93] width 79 height 16
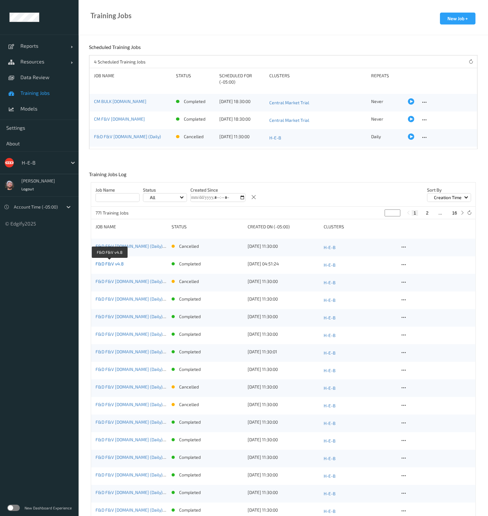
click at [116, 263] on link "F&D F&V v4.8" at bounding box center [109, 263] width 28 height 5
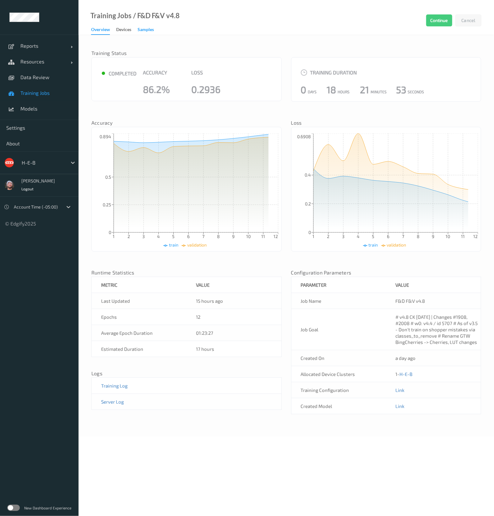
click at [142, 28] on div "Samples" at bounding box center [146, 30] width 16 height 8
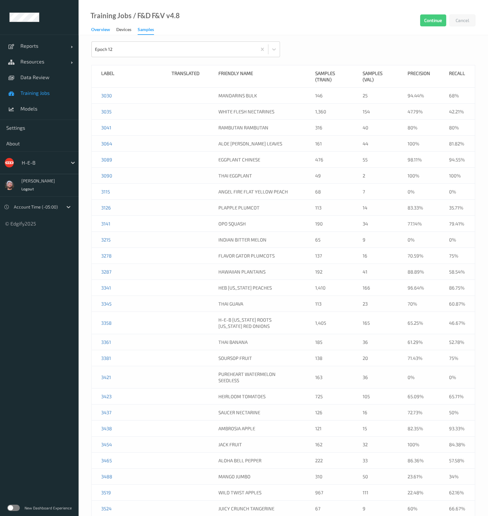
click at [98, 31] on div "Overview" at bounding box center [100, 30] width 19 height 8
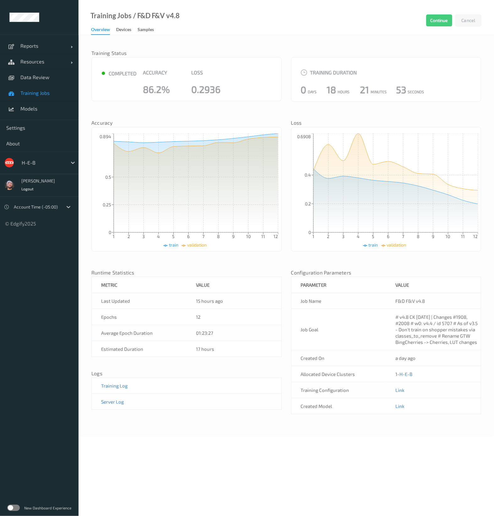
click at [406, 384] on td "Link" at bounding box center [433, 390] width 95 height 16
click at [400, 392] on link "Link" at bounding box center [399, 390] width 9 height 6
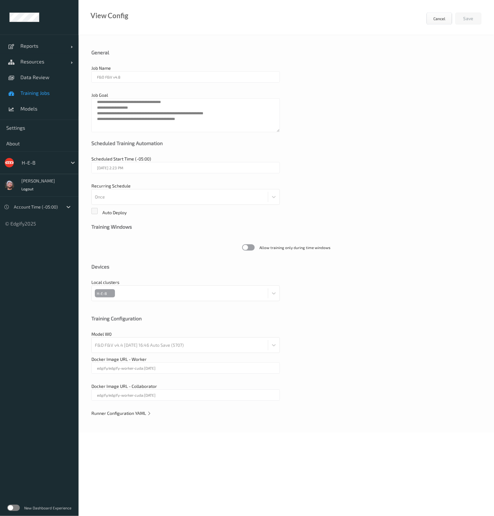
click at [133, 414] on span "Runner Configuration YAML" at bounding box center [121, 412] width 60 height 5
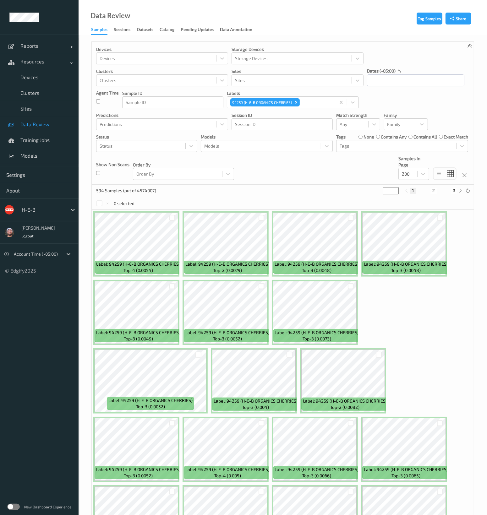
click at [334, 175] on div "Devices Devices Storage Devices Storage Devices Clusters Clusters Sites Sites d…" at bounding box center [283, 113] width 382 height 143
click at [297, 100] on icon "Remove 94259 (H-E-B ORGANICS CHERRIES)" at bounding box center [296, 102] width 4 height 4
paste input "4414"
type input "4414"
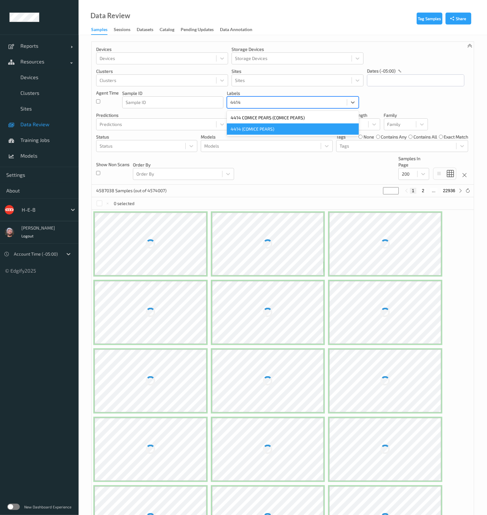
click at [262, 128] on div "4414 (COMICE PEARS)" at bounding box center [293, 128] width 132 height 11
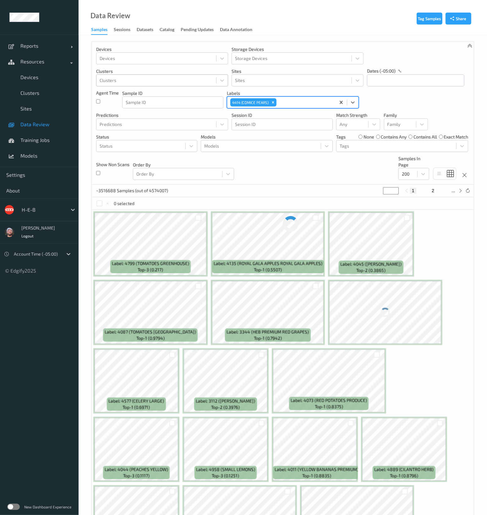
click at [145, 81] on div at bounding box center [156, 81] width 113 height 8
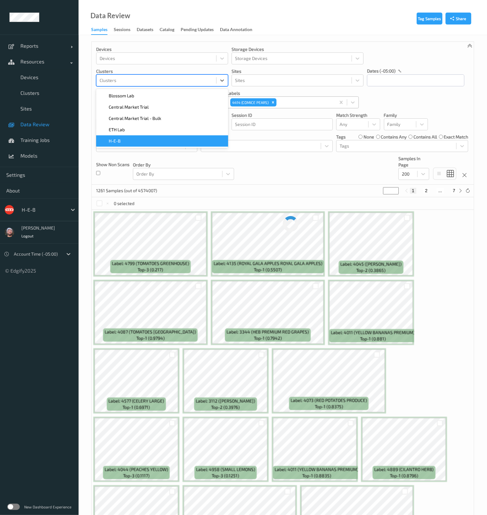
click at [128, 141] on div "H-E-B" at bounding box center [162, 141] width 124 height 6
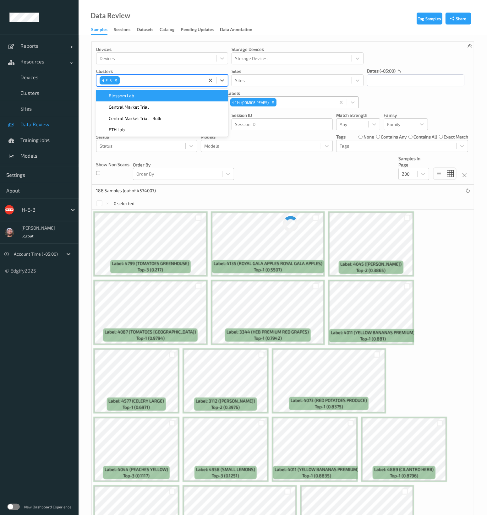
click at [296, 170] on div "Devices Devices Storage Devices Storage Devices Clusters option H-E-B, selected…" at bounding box center [283, 113] width 382 height 143
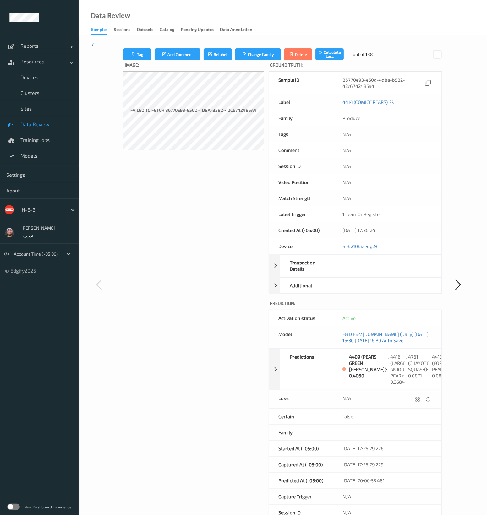
click at [54, 126] on span "Data Review" at bounding box center [46, 124] width 52 height 6
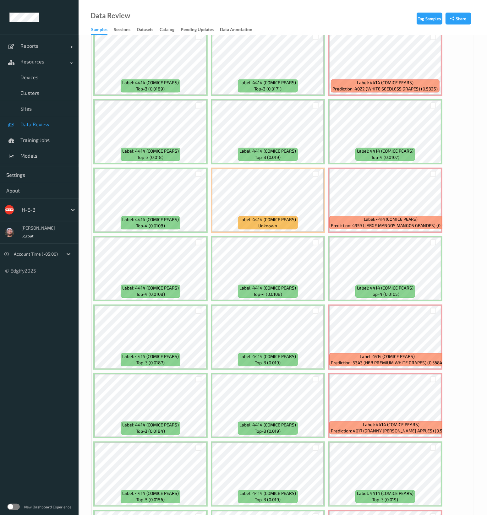
scroll to position [3331, 0]
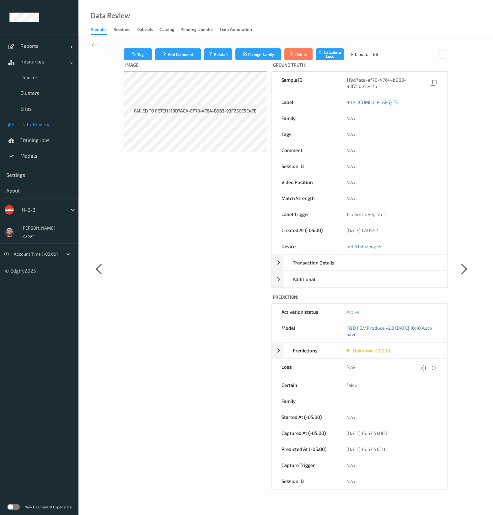
click at [56, 128] on link "Data Review" at bounding box center [39, 125] width 79 height 16
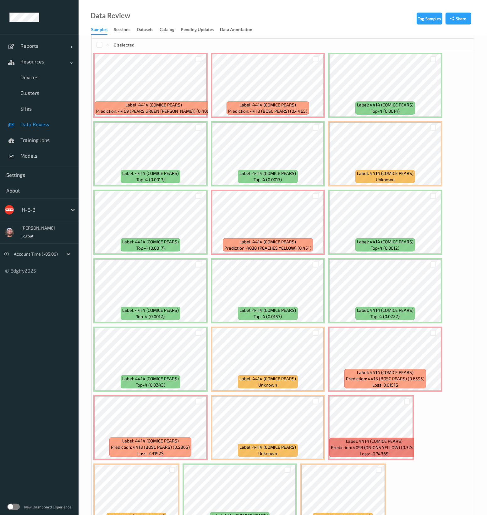
scroll to position [162, 0]
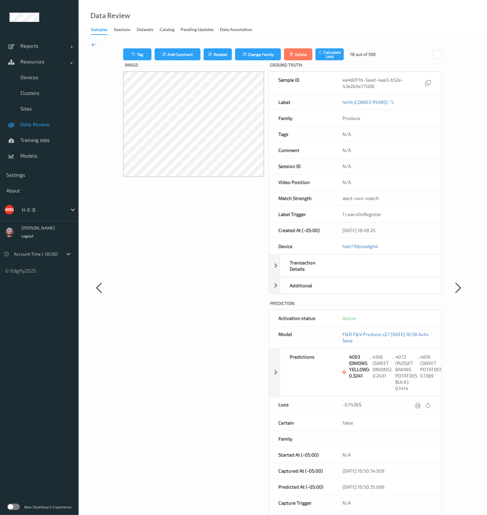
click at [95, 47] on icon at bounding box center [94, 44] width 6 height 7
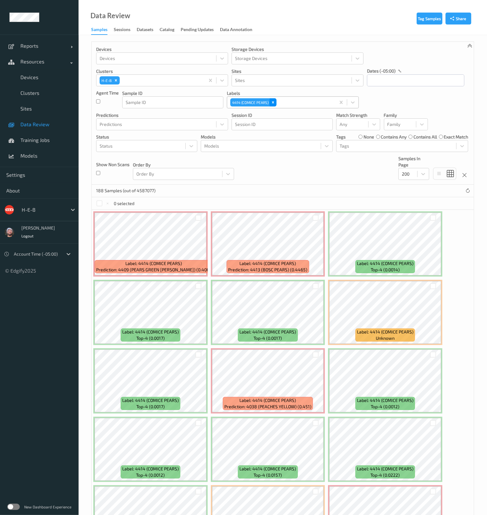
click at [273, 103] on icon "Remove 4414 (COMICE PEARS)" at bounding box center [273, 102] width 2 height 2
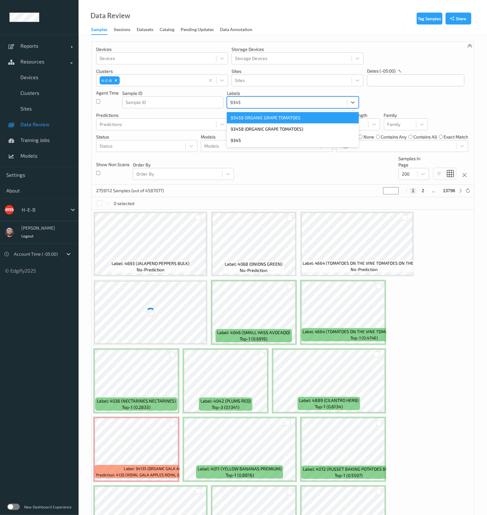
type input "93452"
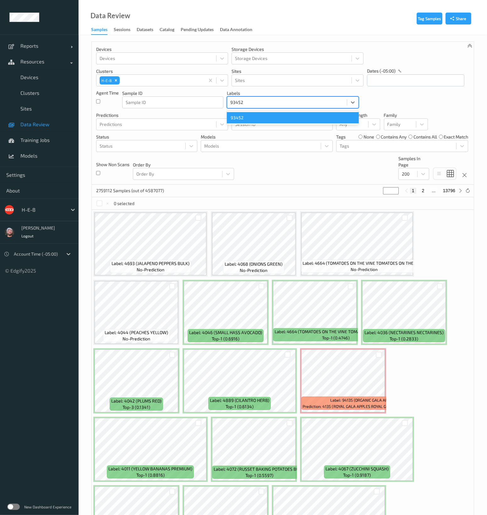
click at [267, 116] on div "93452" at bounding box center [293, 117] width 132 height 11
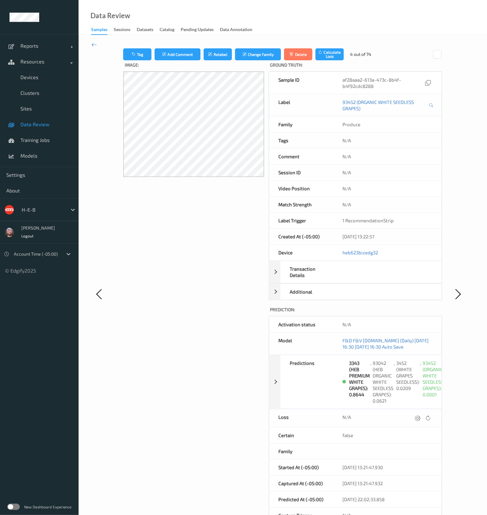
click at [41, 125] on span "Data Review" at bounding box center [46, 124] width 52 height 6
